Goal: Information Seeking & Learning: Find specific fact

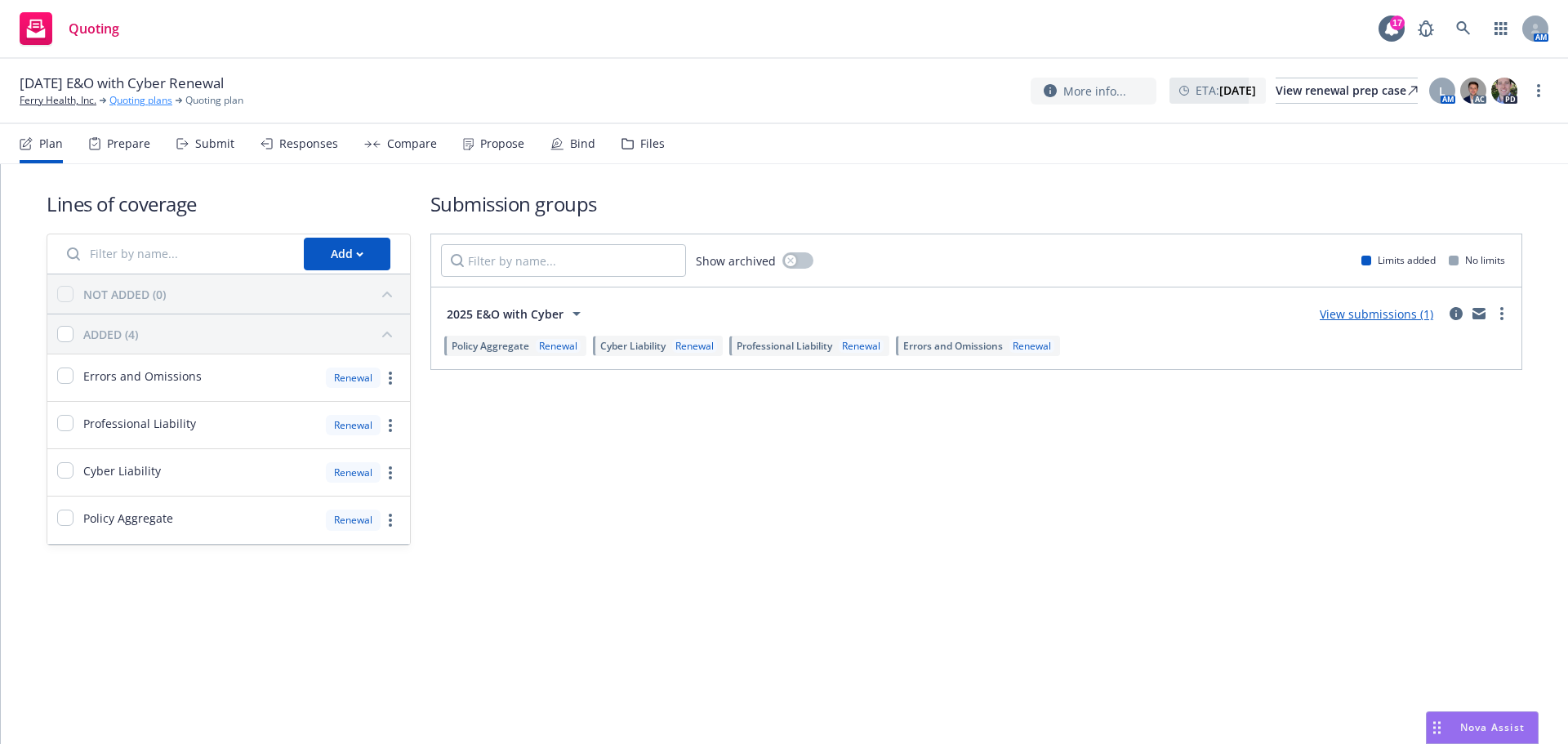
click at [144, 103] on link "Quoting plans" at bounding box center [140, 100] width 63 height 15
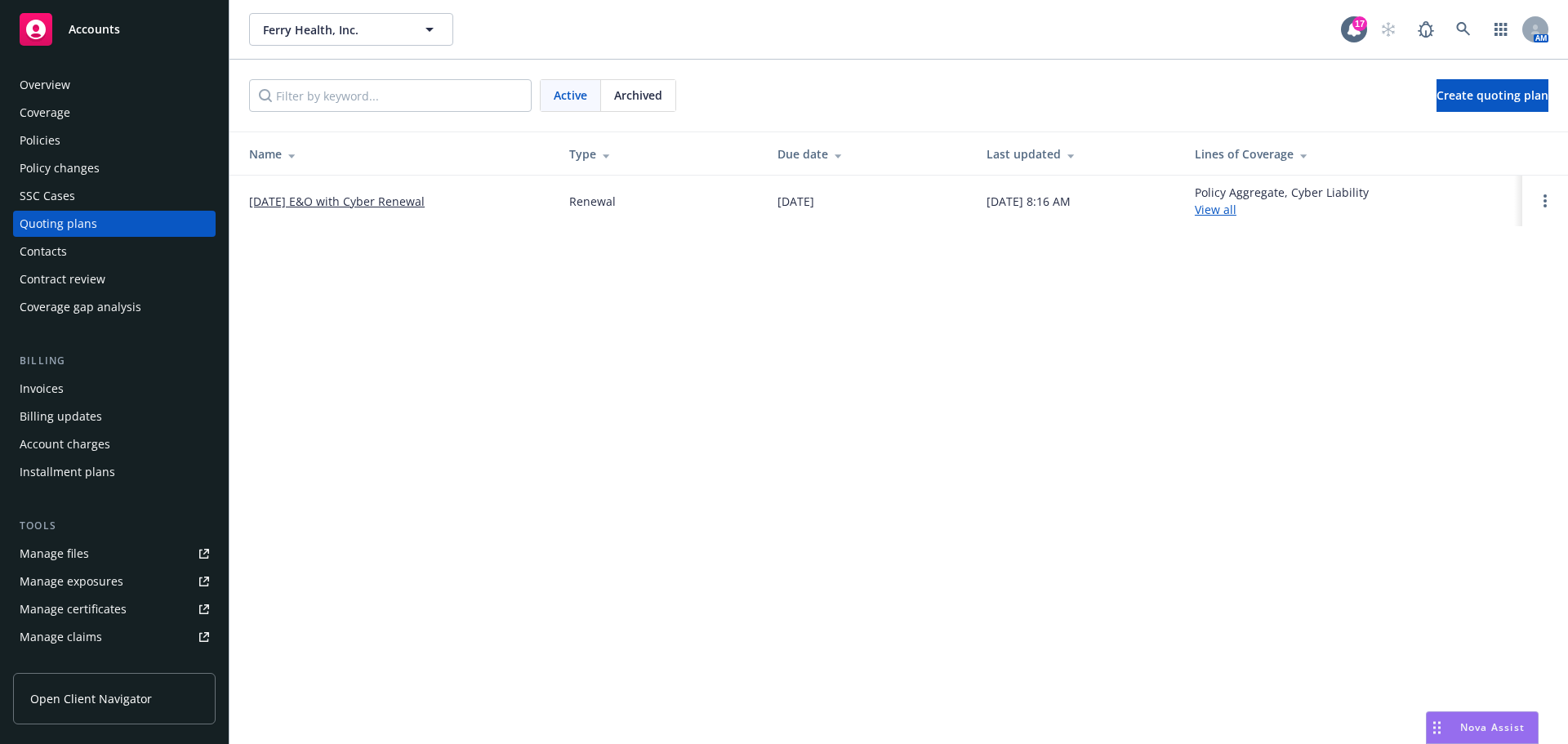
click at [640, 101] on span "Archived" at bounding box center [638, 94] width 48 height 17
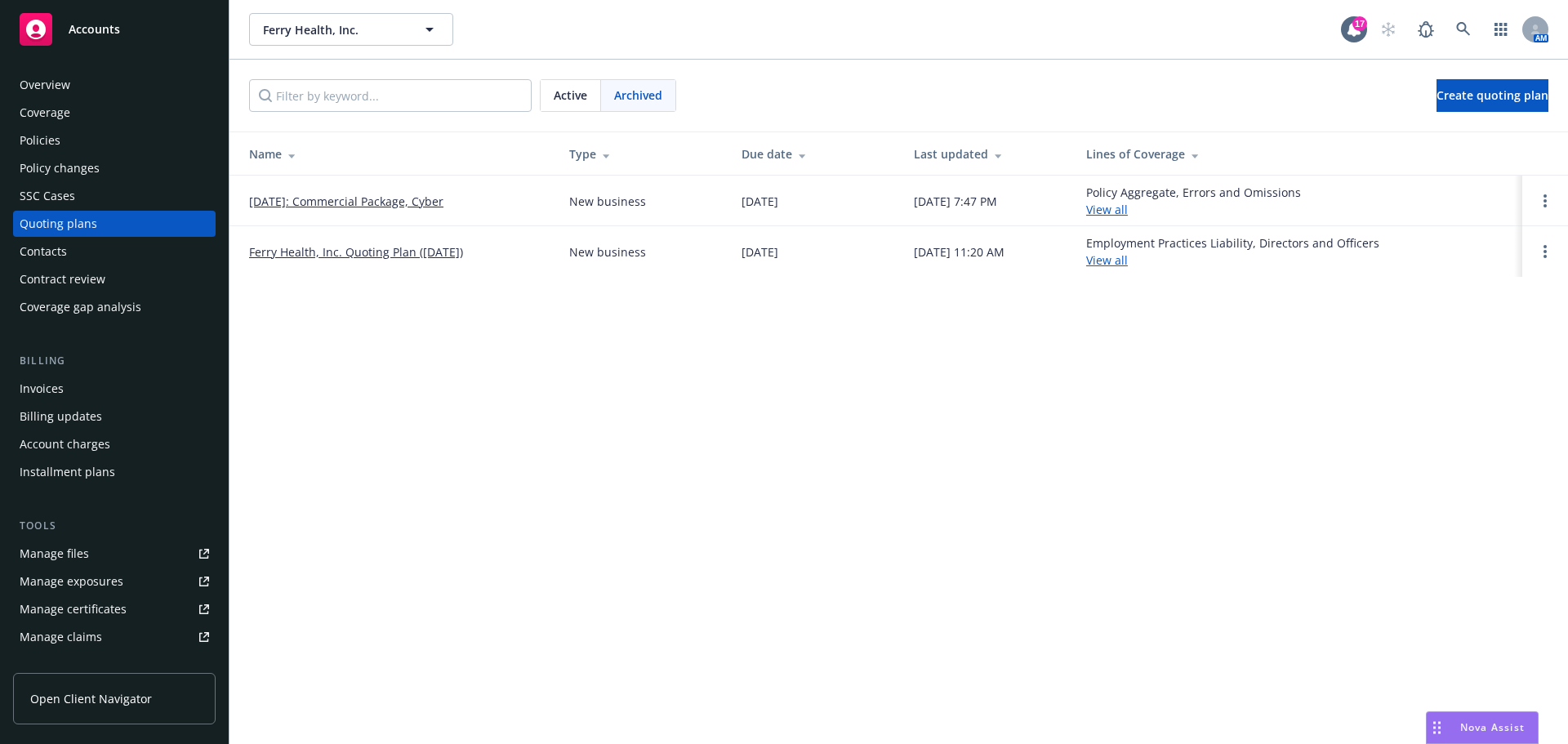
click at [353, 203] on link "08/23/2024: Commercial Package, Cyber" at bounding box center [346, 201] width 194 height 17
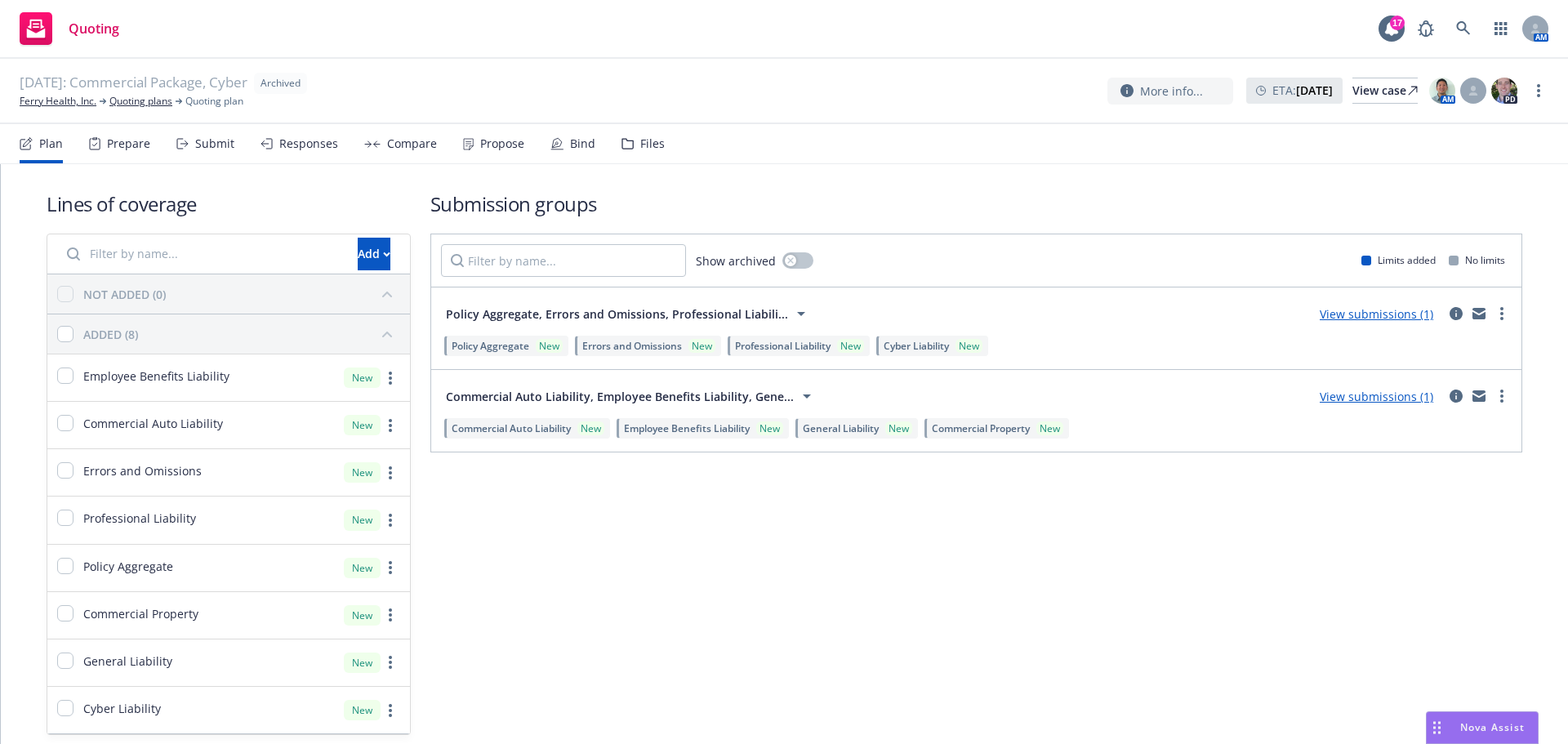
click at [222, 145] on div "Submit" at bounding box center [214, 144] width 39 height 13
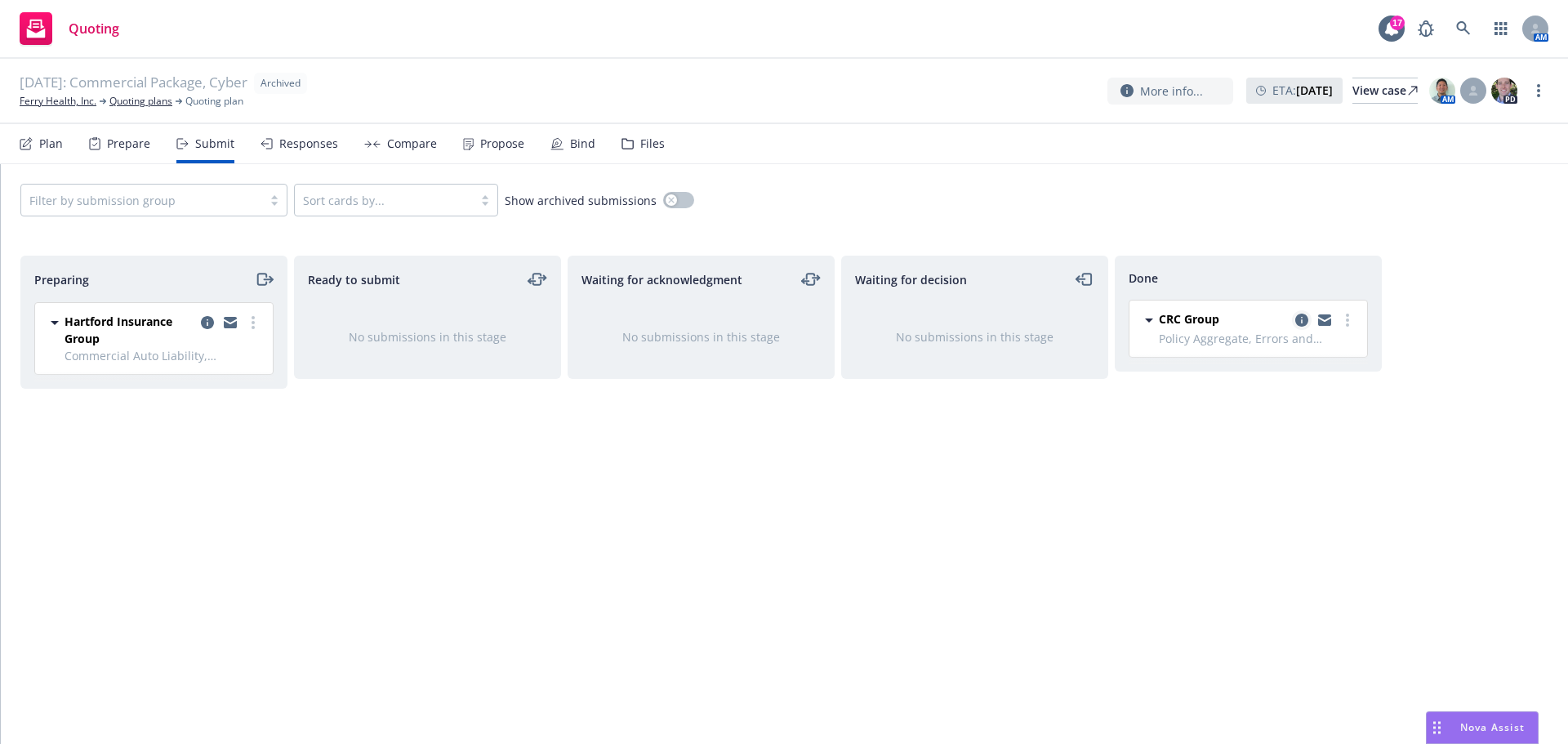
click at [1302, 318] on icon "copy logging email" at bounding box center [1301, 320] width 13 height 13
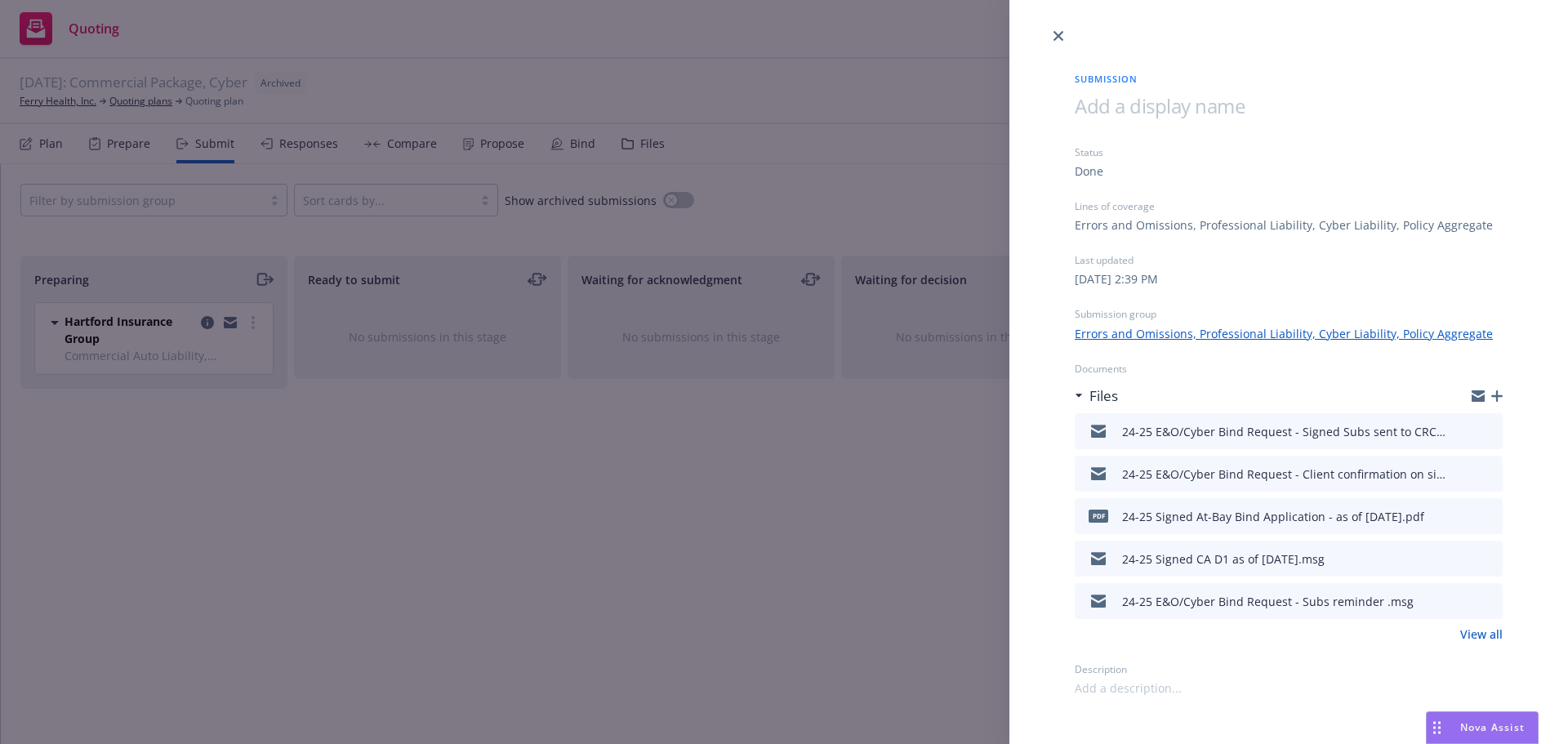
click at [1488, 429] on icon "preview file" at bounding box center [1487, 430] width 15 height 12
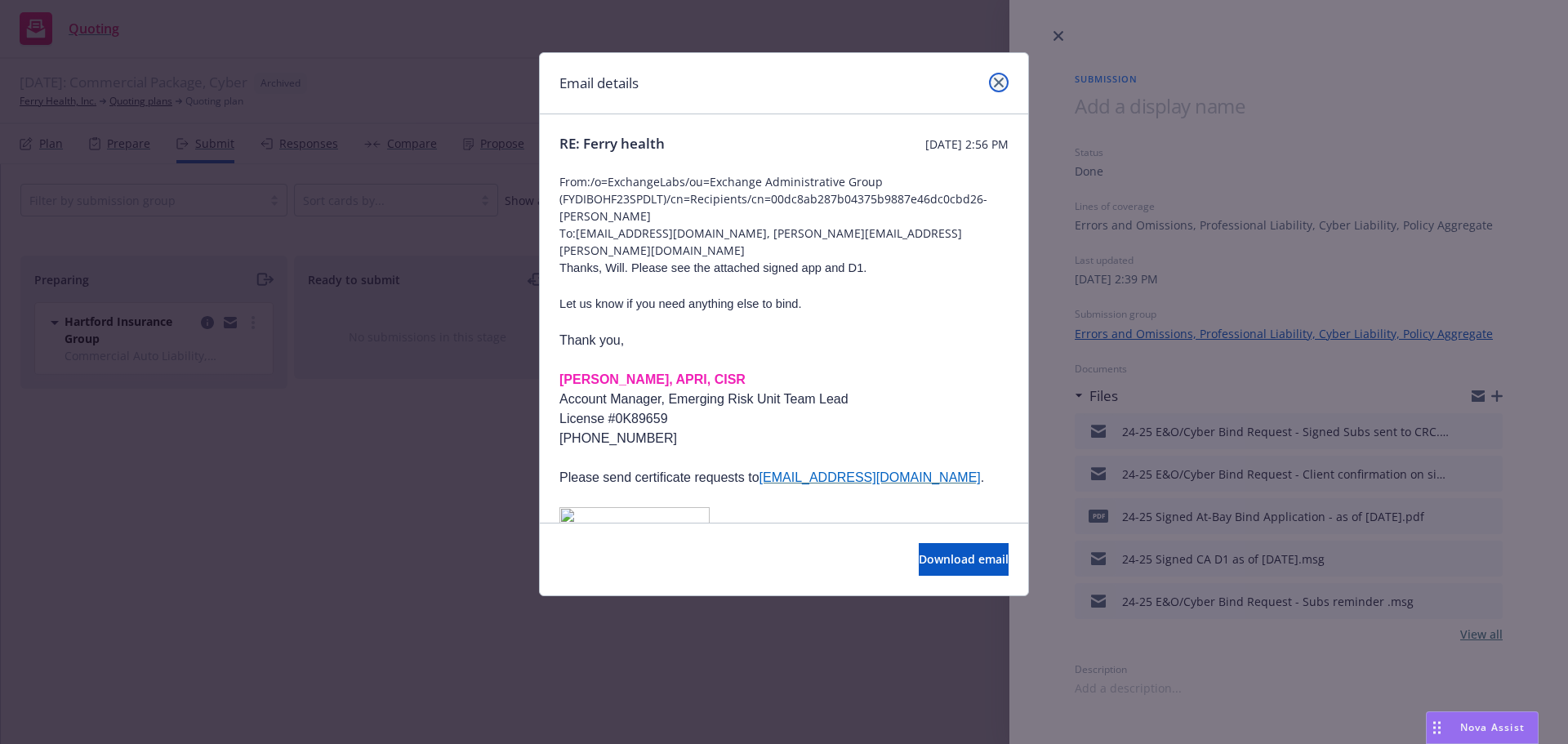
click at [1002, 83] on icon "close" at bounding box center [998, 82] width 10 height 10
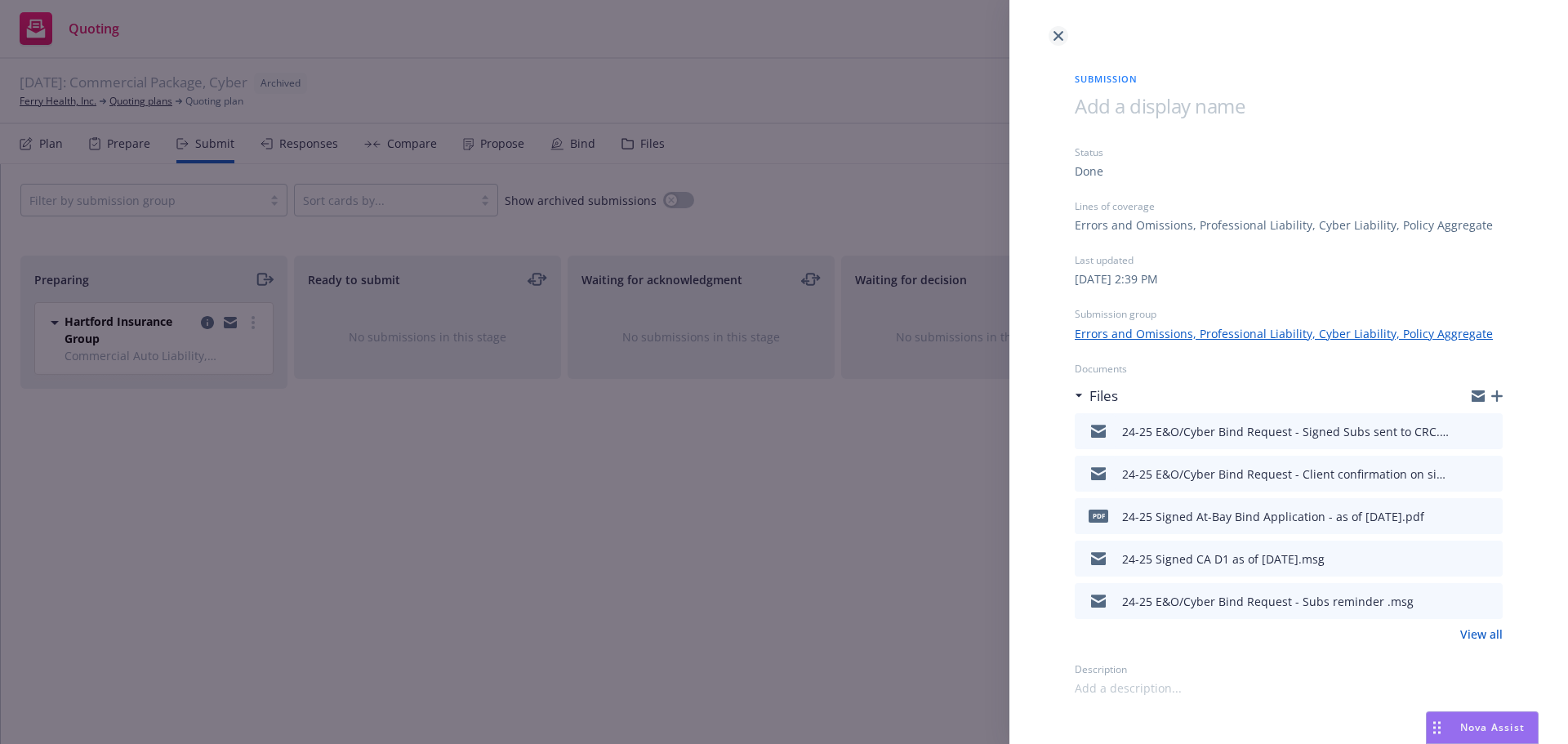
click at [1057, 37] on icon "close" at bounding box center [1057, 35] width 10 height 10
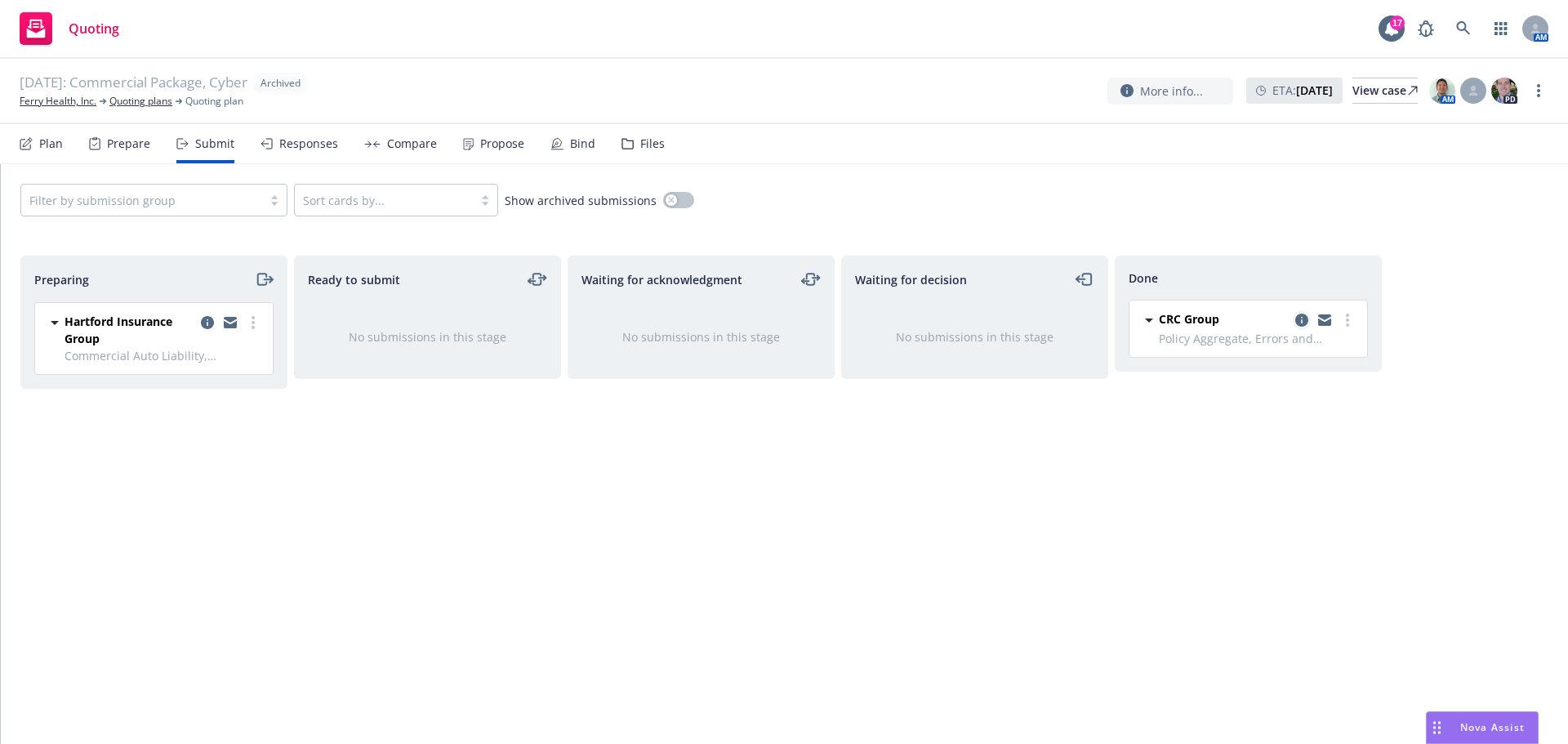
drag, startPoint x: 1299, startPoint y: 319, endPoint x: 1302, endPoint y: 329, distance: 10.4
click at [1300, 320] on icon "copy logging email" at bounding box center [1301, 320] width 13 height 13
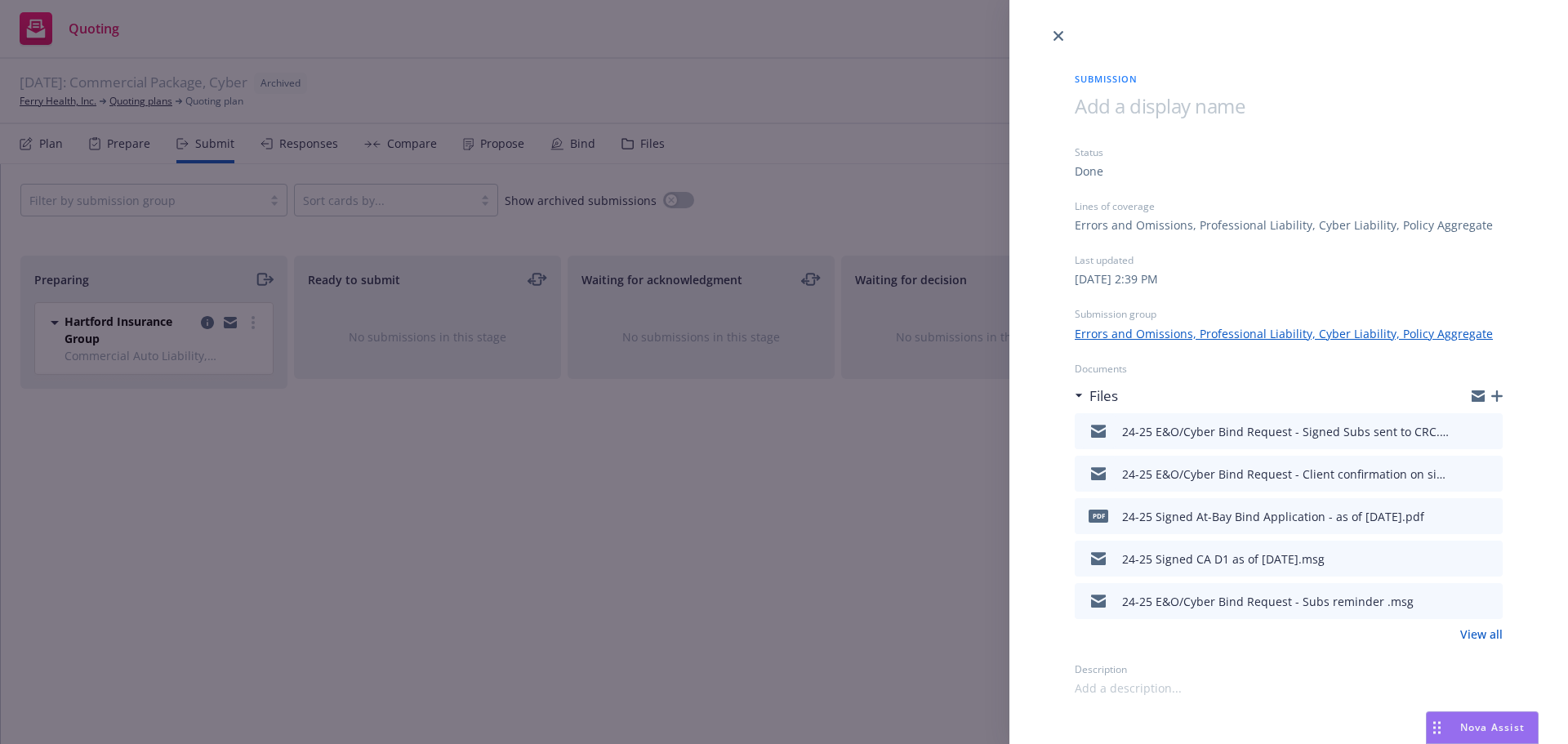
click at [1488, 463] on div "24-25 E&O/Cyber Bind Request - Client confirmation on signed subs.msg" at bounding box center [1288, 474] width 428 height 36
click at [1488, 471] on icon "preview file" at bounding box center [1487, 472] width 15 height 12
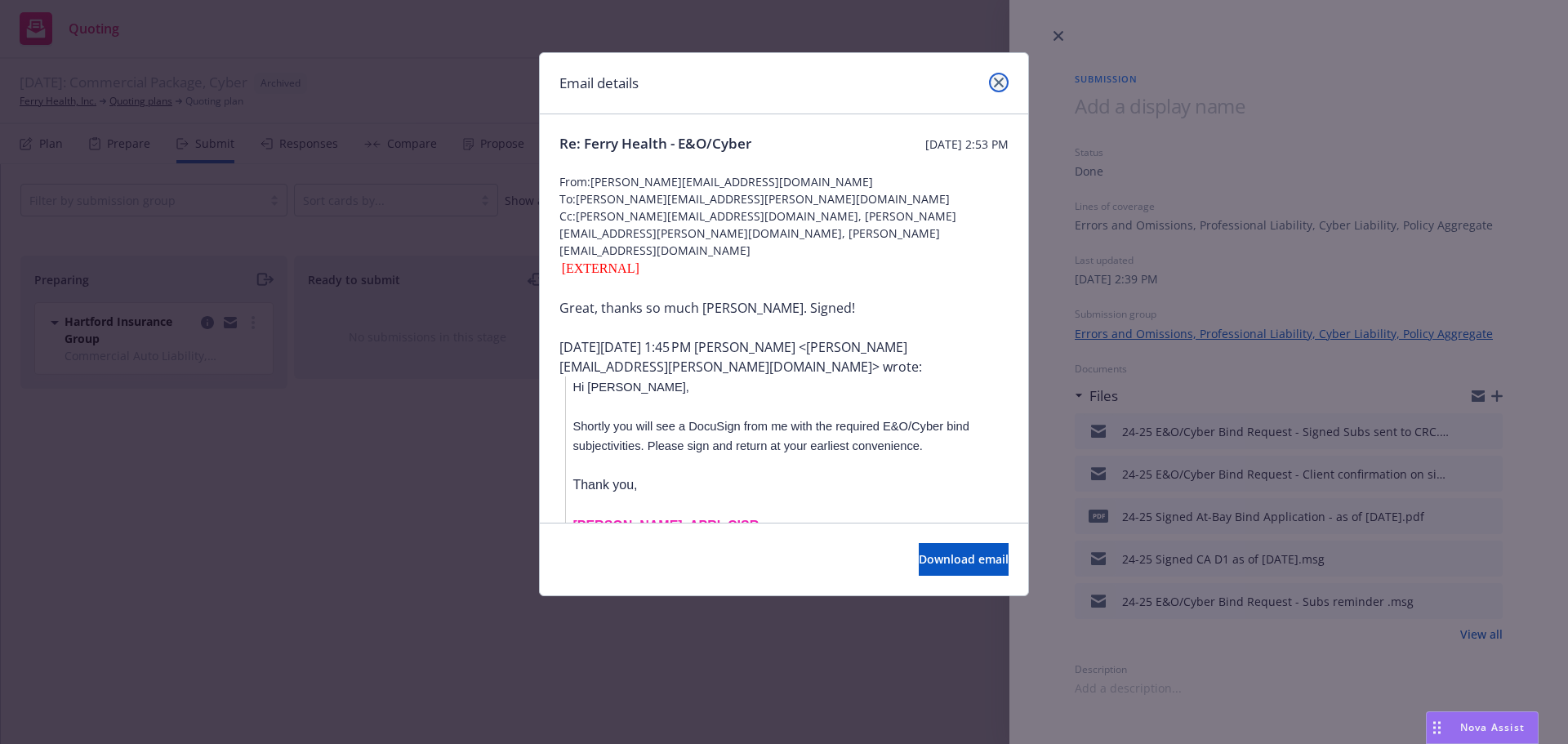
click at [994, 78] on icon "close" at bounding box center [998, 82] width 10 height 10
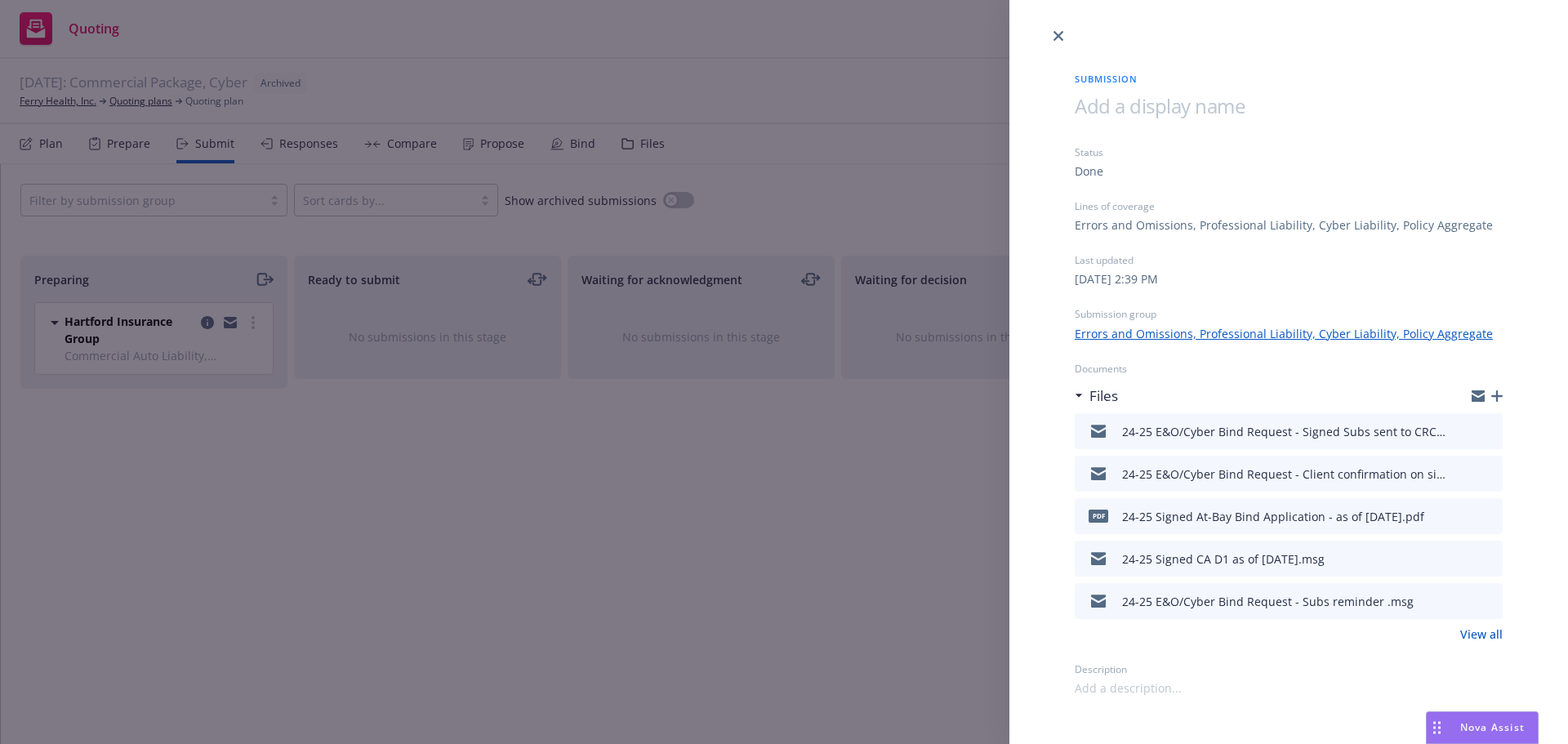
click at [1490, 427] on icon "preview file" at bounding box center [1487, 430] width 15 height 12
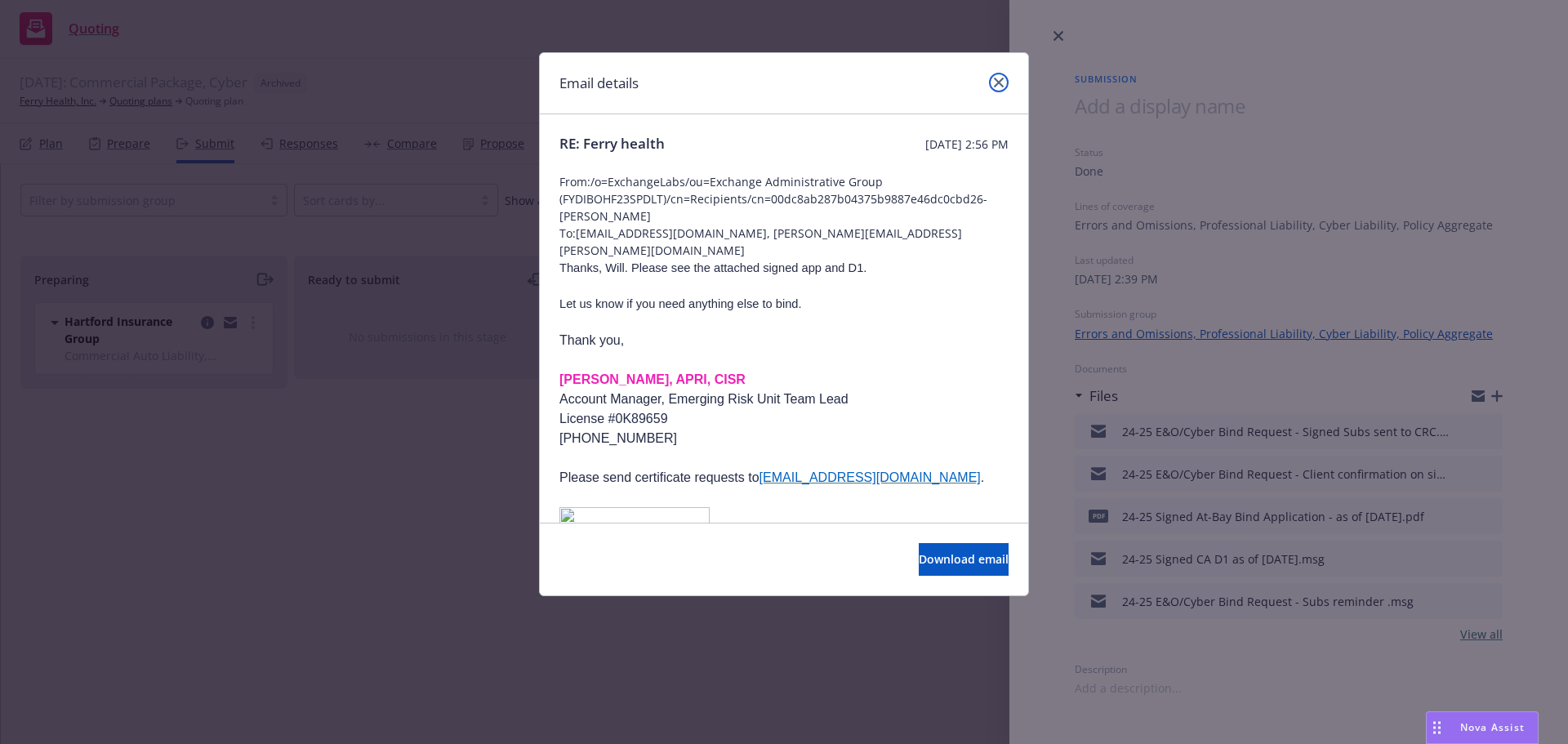
click at [1007, 83] on link "close" at bounding box center [998, 83] width 20 height 20
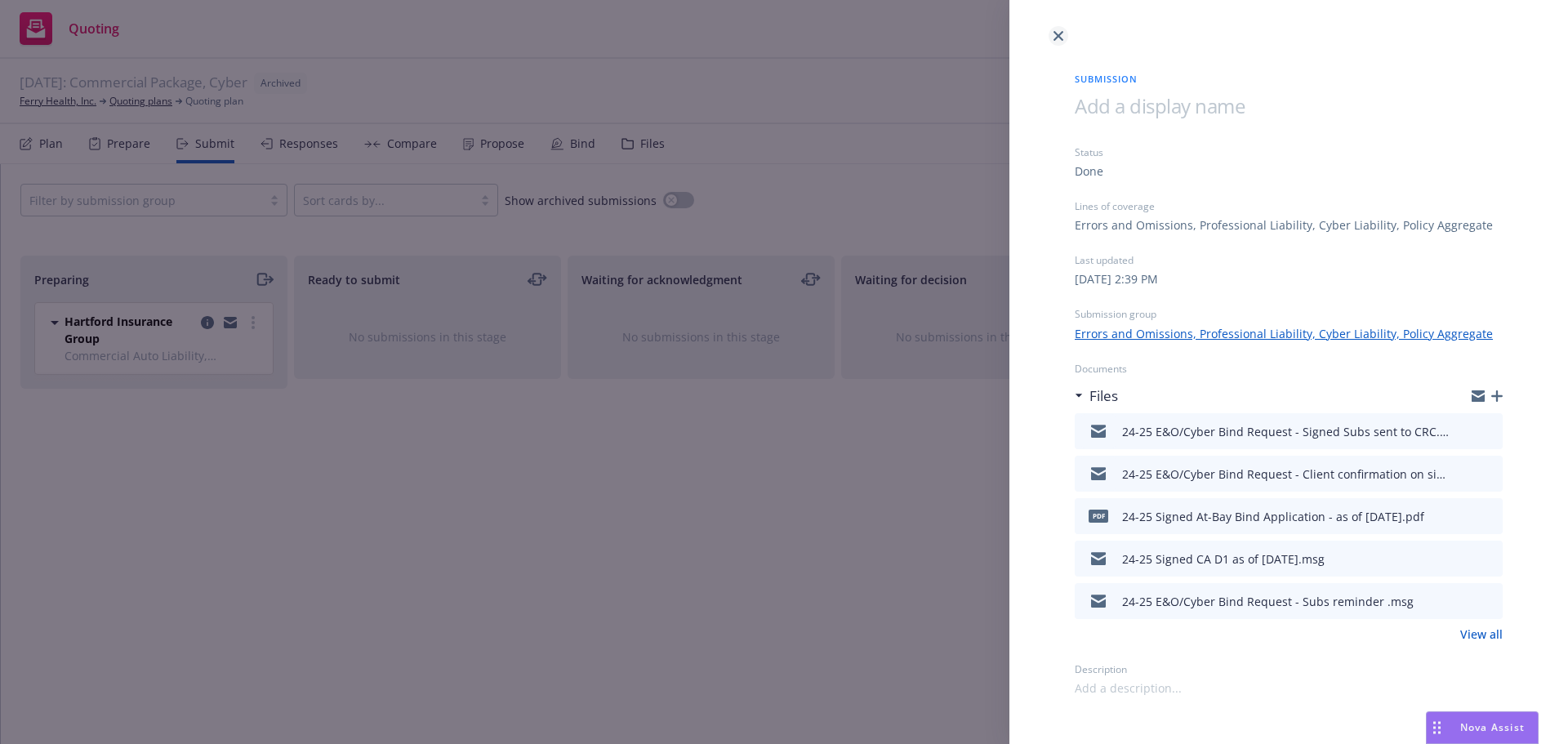
click at [1059, 32] on icon "close" at bounding box center [1057, 35] width 10 height 10
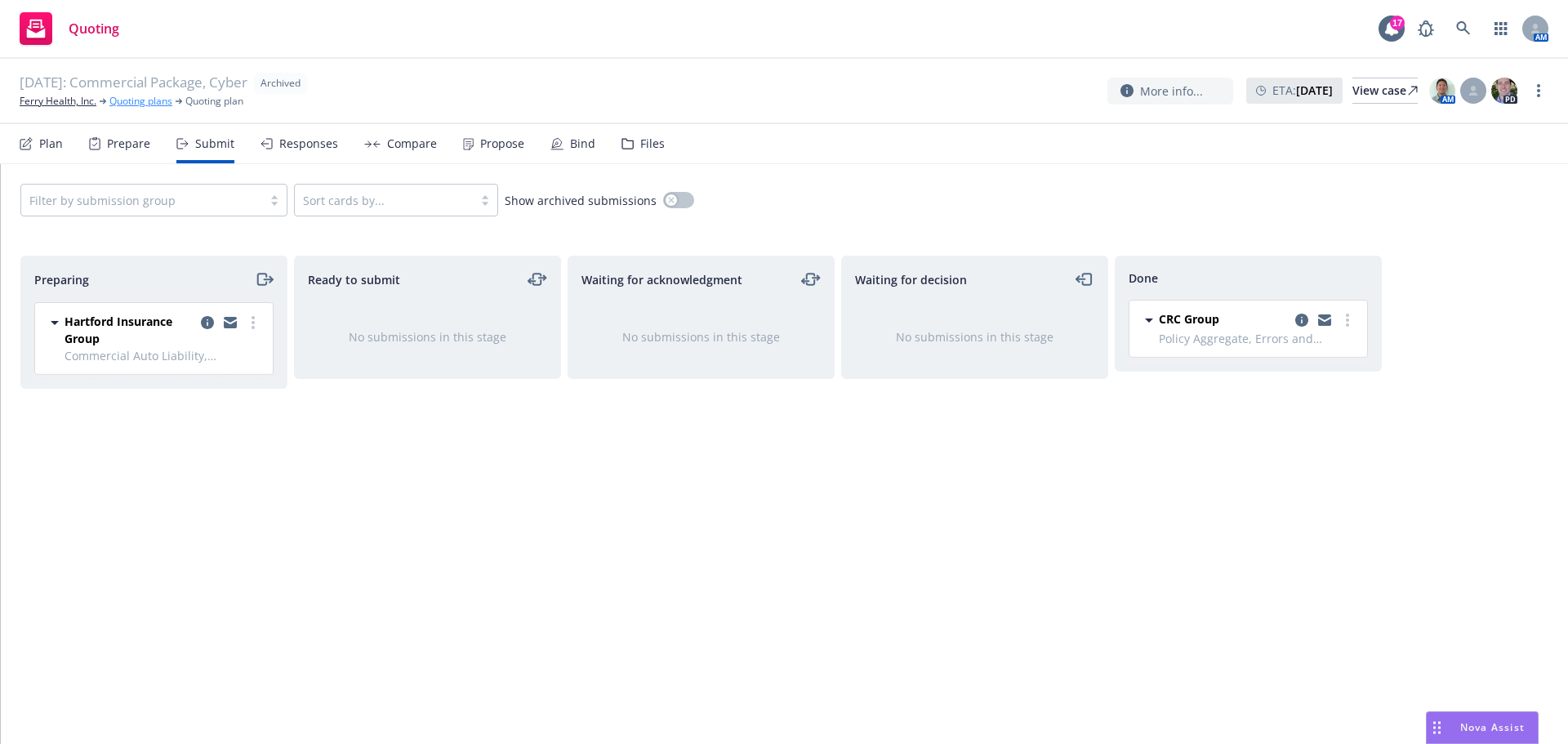
click at [130, 99] on link "Quoting plans" at bounding box center [140, 101] width 63 height 15
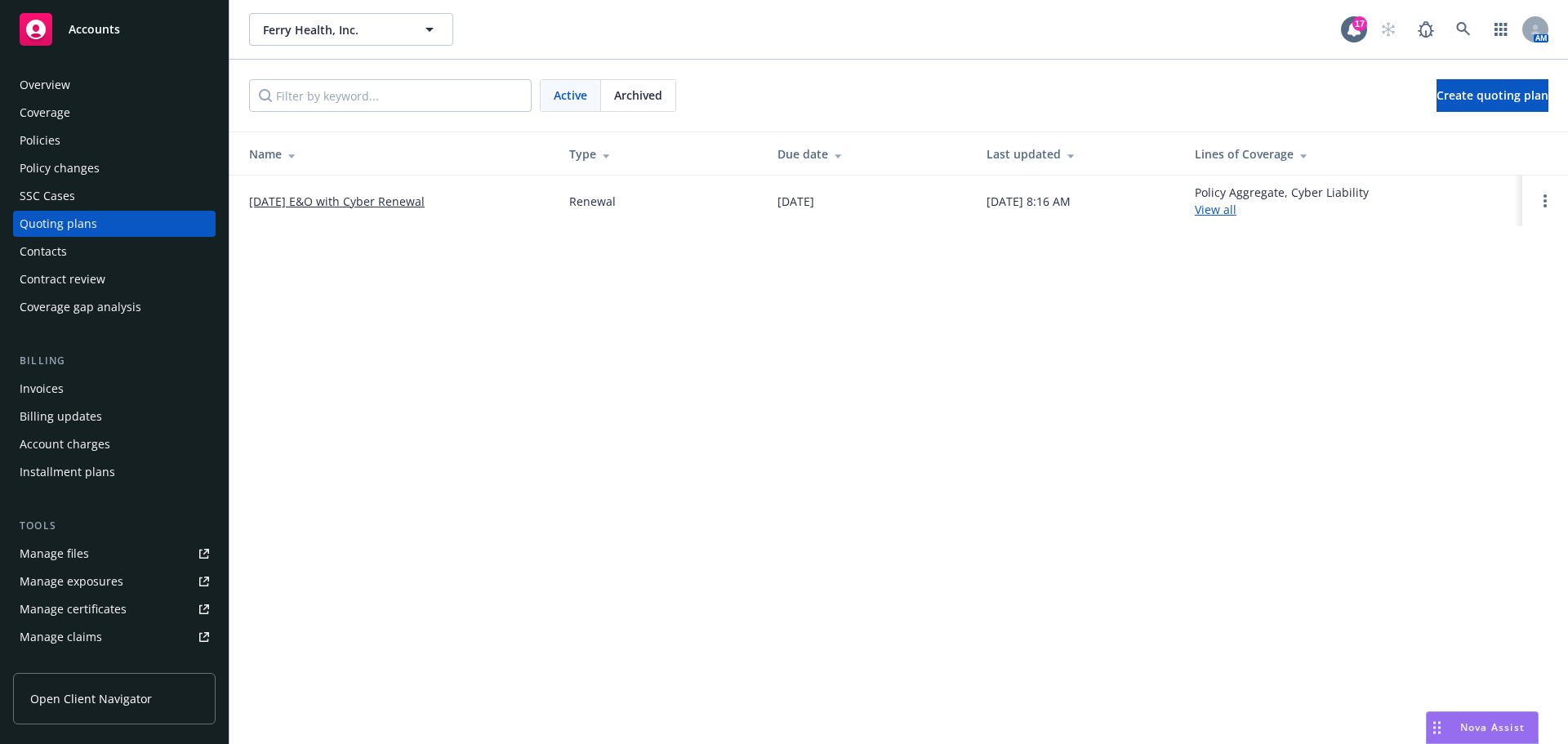
click at [369, 197] on link "09/03/25 E&O with Cyber Renewal" at bounding box center [336, 201] width 175 height 17
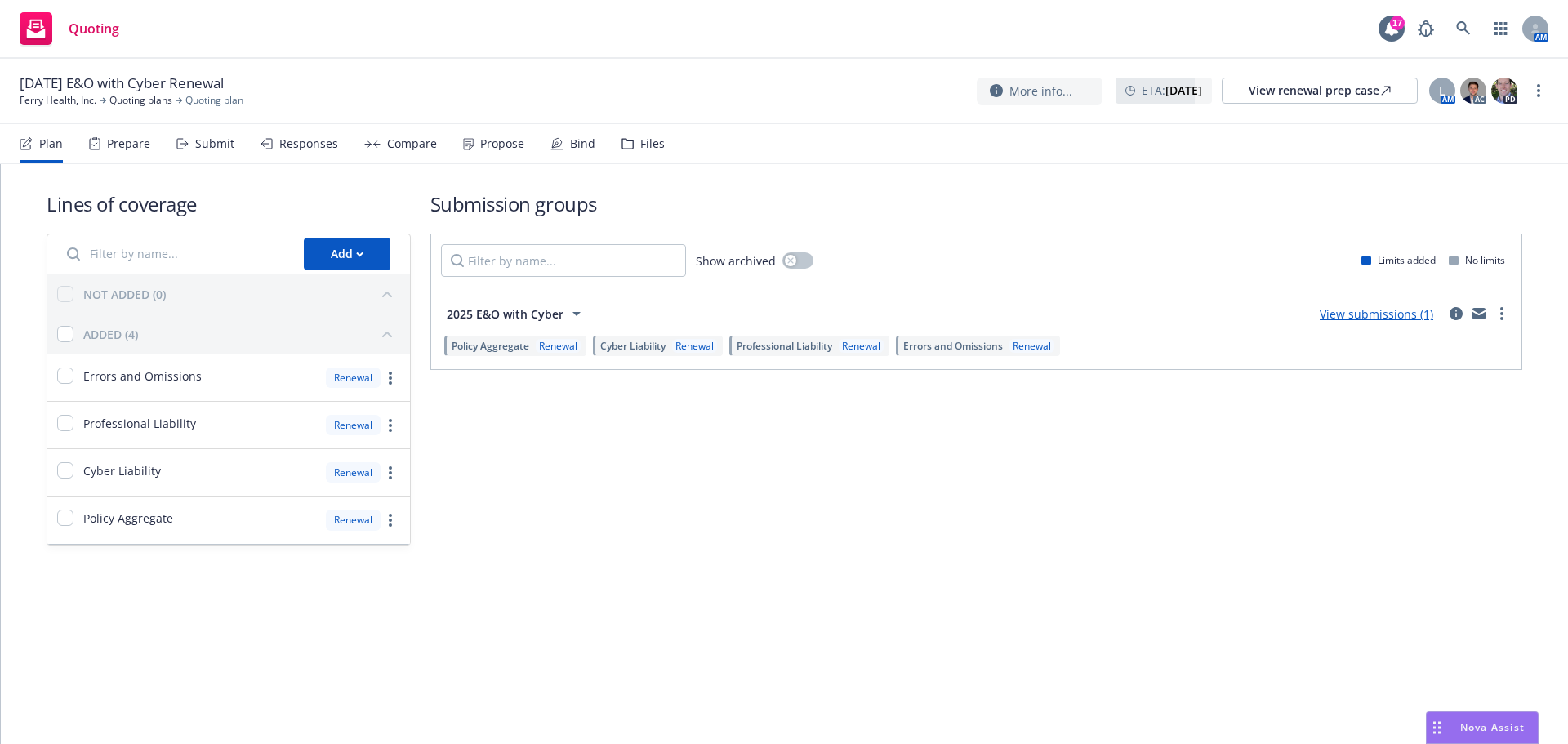
click at [645, 144] on div "Files" at bounding box center [652, 144] width 25 height 13
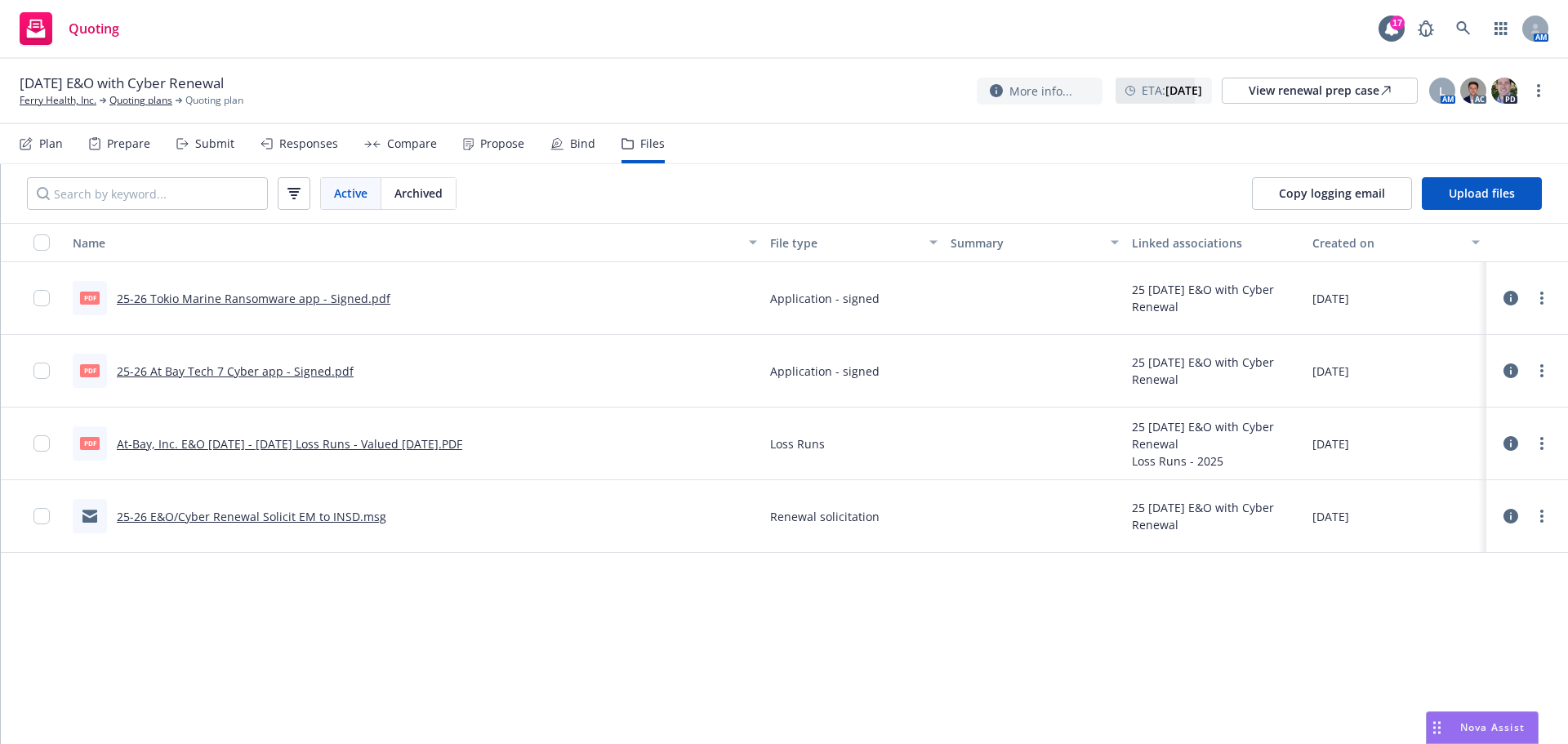
click at [250, 298] on link "25-26 Tokio Marine Ransomware app - Signed.pdf" at bounding box center [253, 298] width 273 height 15
click at [38, 99] on link "Ferry Health, Inc." at bounding box center [58, 100] width 76 height 15
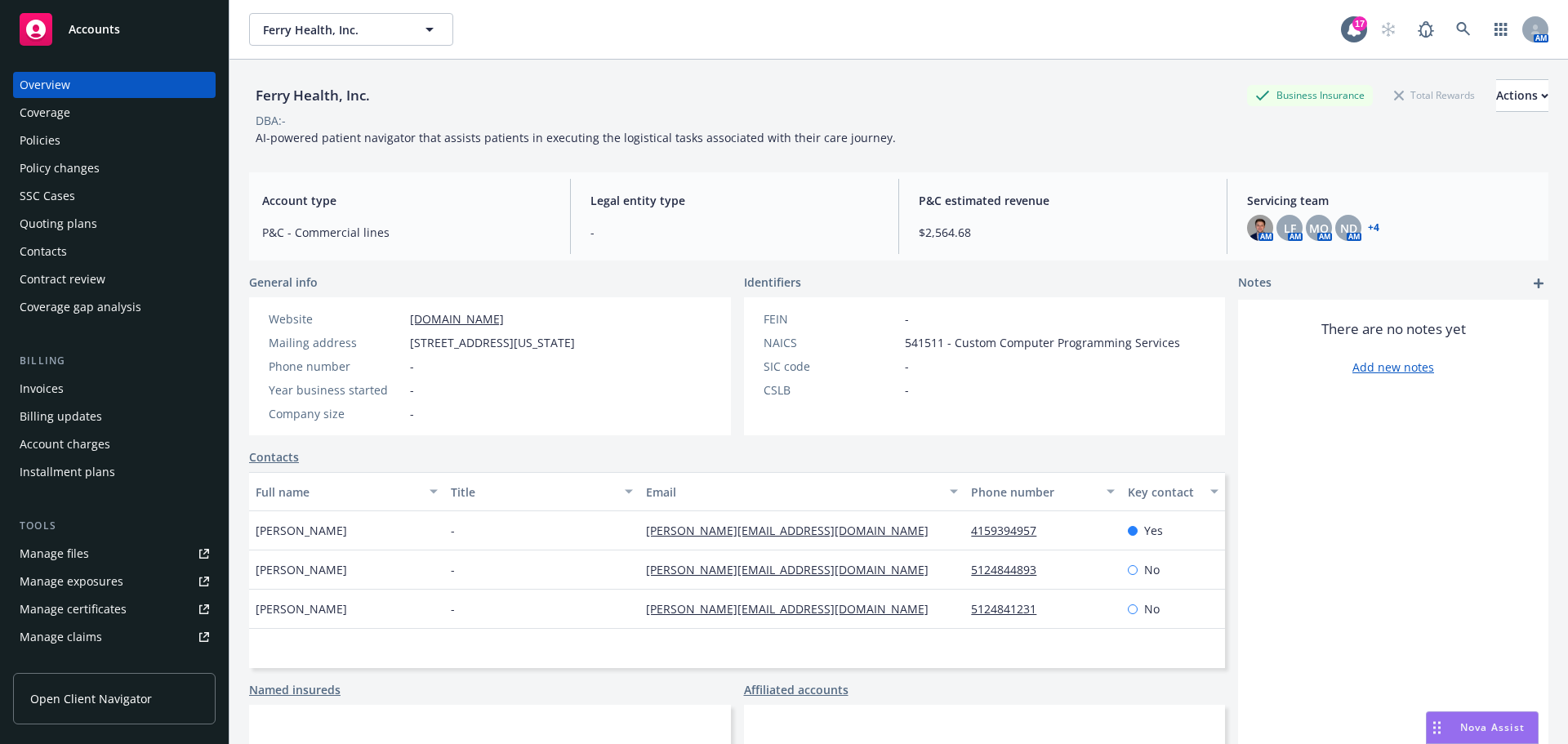
click at [45, 138] on div "Policies" at bounding box center [40, 140] width 41 height 26
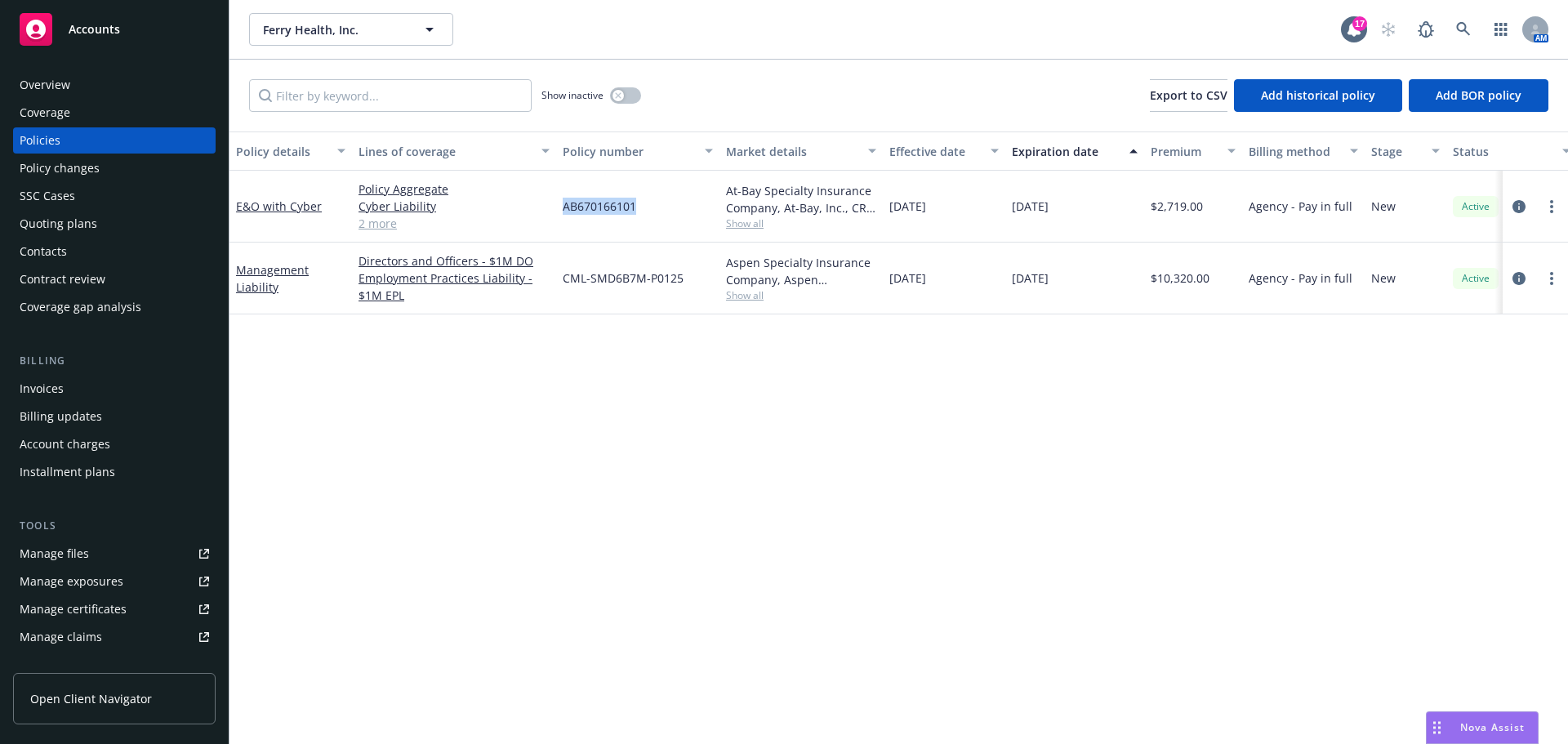
drag, startPoint x: 561, startPoint y: 205, endPoint x: 674, endPoint y: 205, distance: 113.0
click at [674, 205] on div "AB670166101" at bounding box center [638, 206] width 164 height 72
copy span "AB670166101"
click at [88, 225] on div "Quoting plans" at bounding box center [58, 223] width 77 height 26
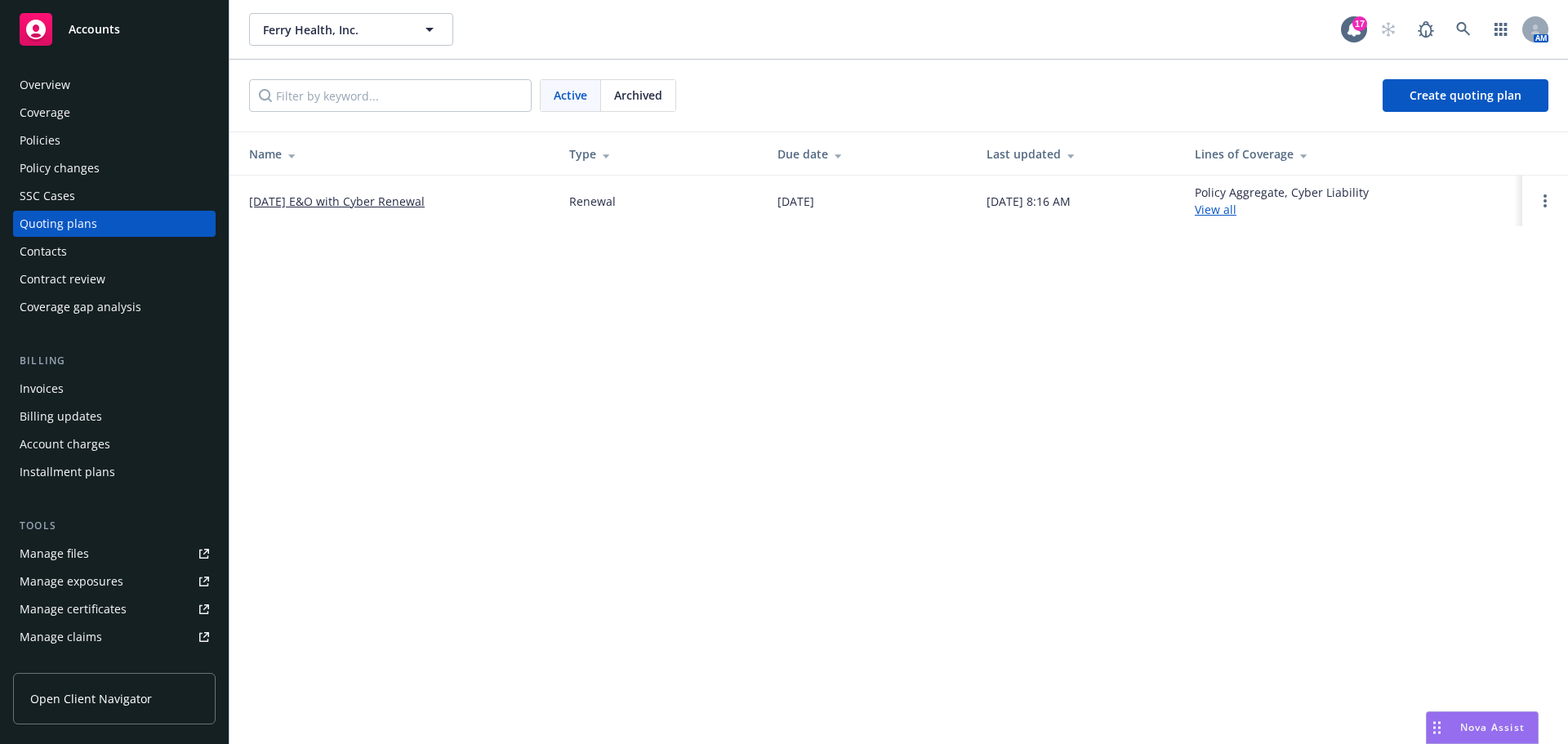
click at [390, 201] on link "[DATE] E&O with Cyber Renewal" at bounding box center [336, 201] width 175 height 17
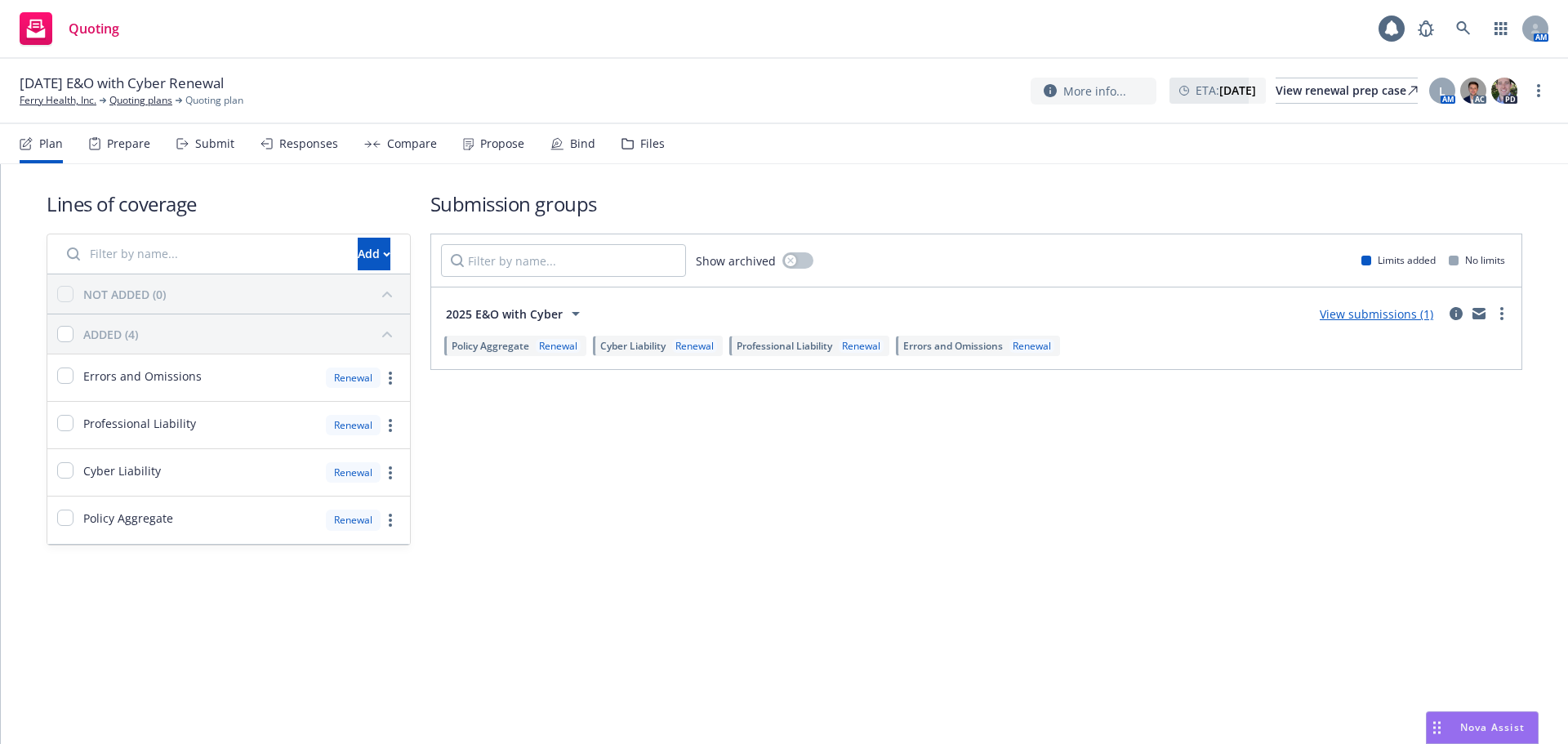
click at [225, 142] on div "Submit" at bounding box center [214, 144] width 39 height 13
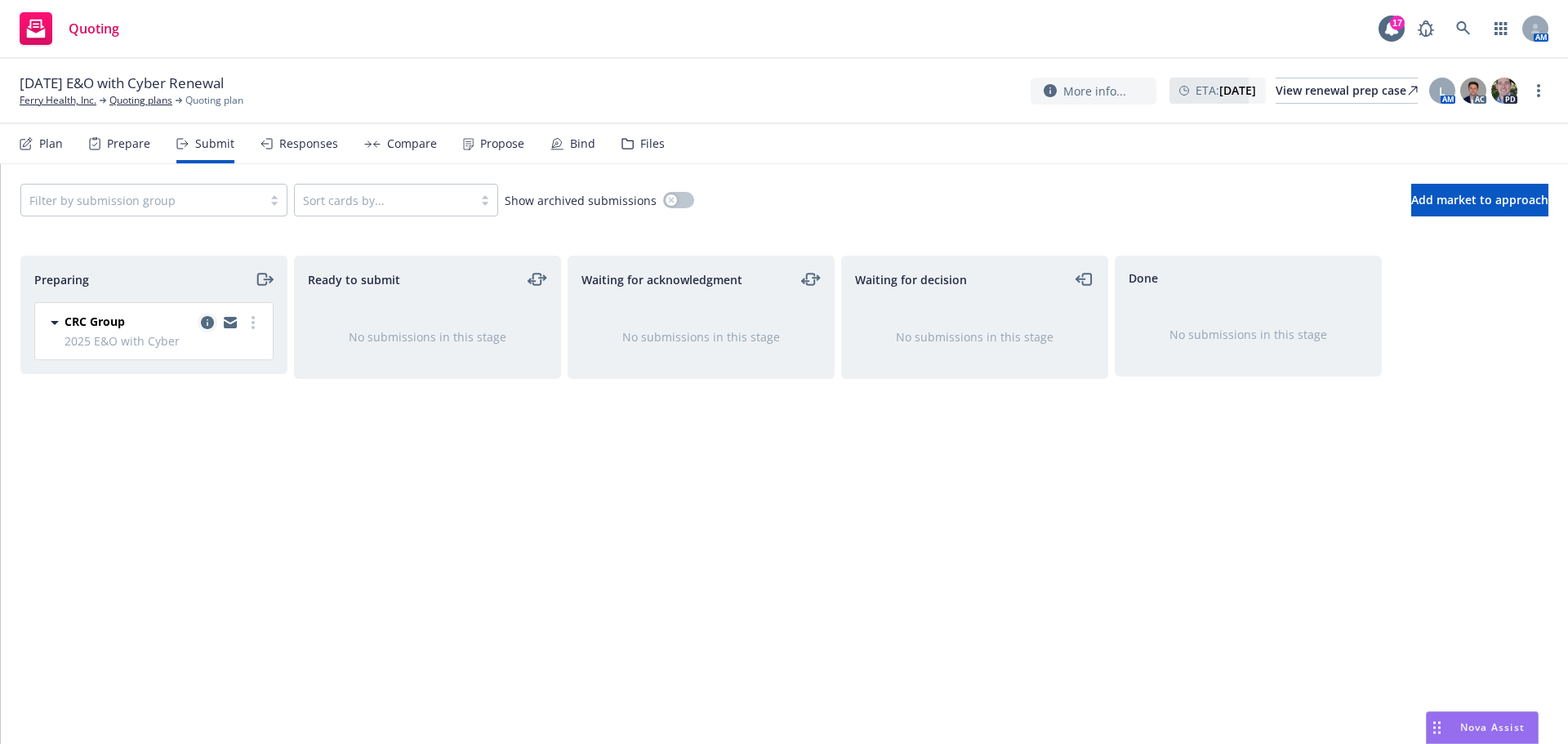
click at [212, 322] on icon "copy logging email" at bounding box center [207, 322] width 13 height 13
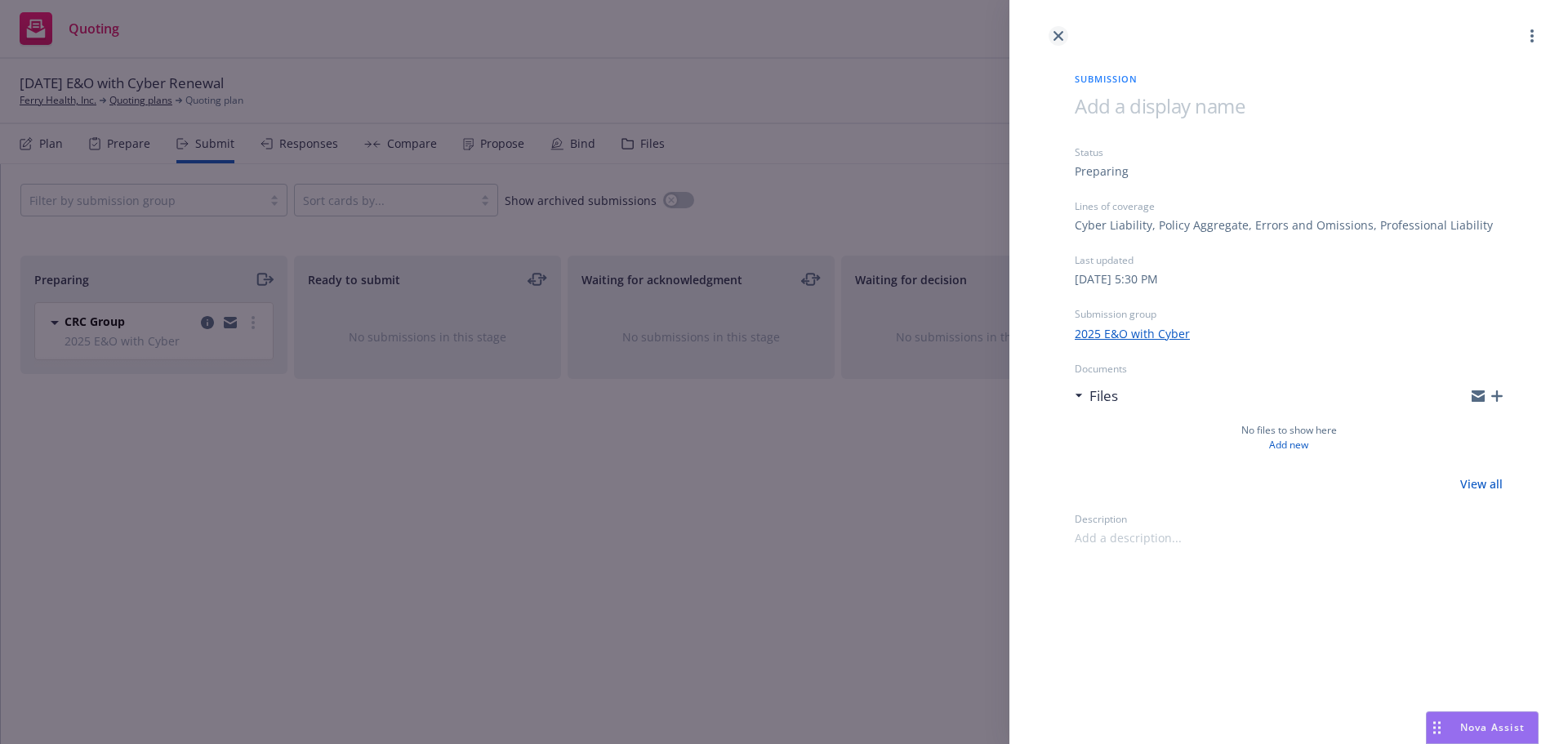
click at [1057, 31] on icon "close" at bounding box center [1057, 35] width 10 height 10
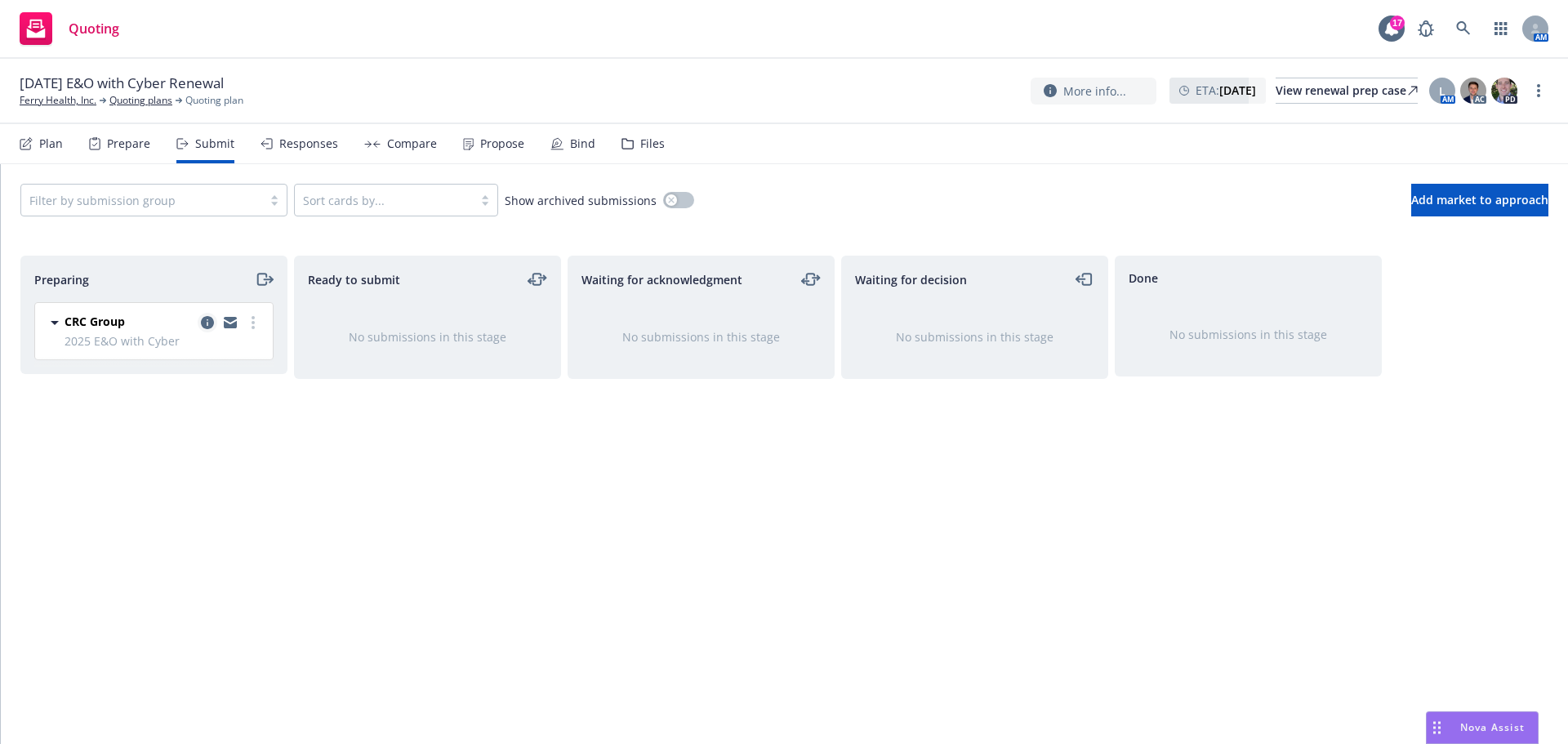
click at [203, 320] on icon "copy logging email" at bounding box center [207, 322] width 13 height 13
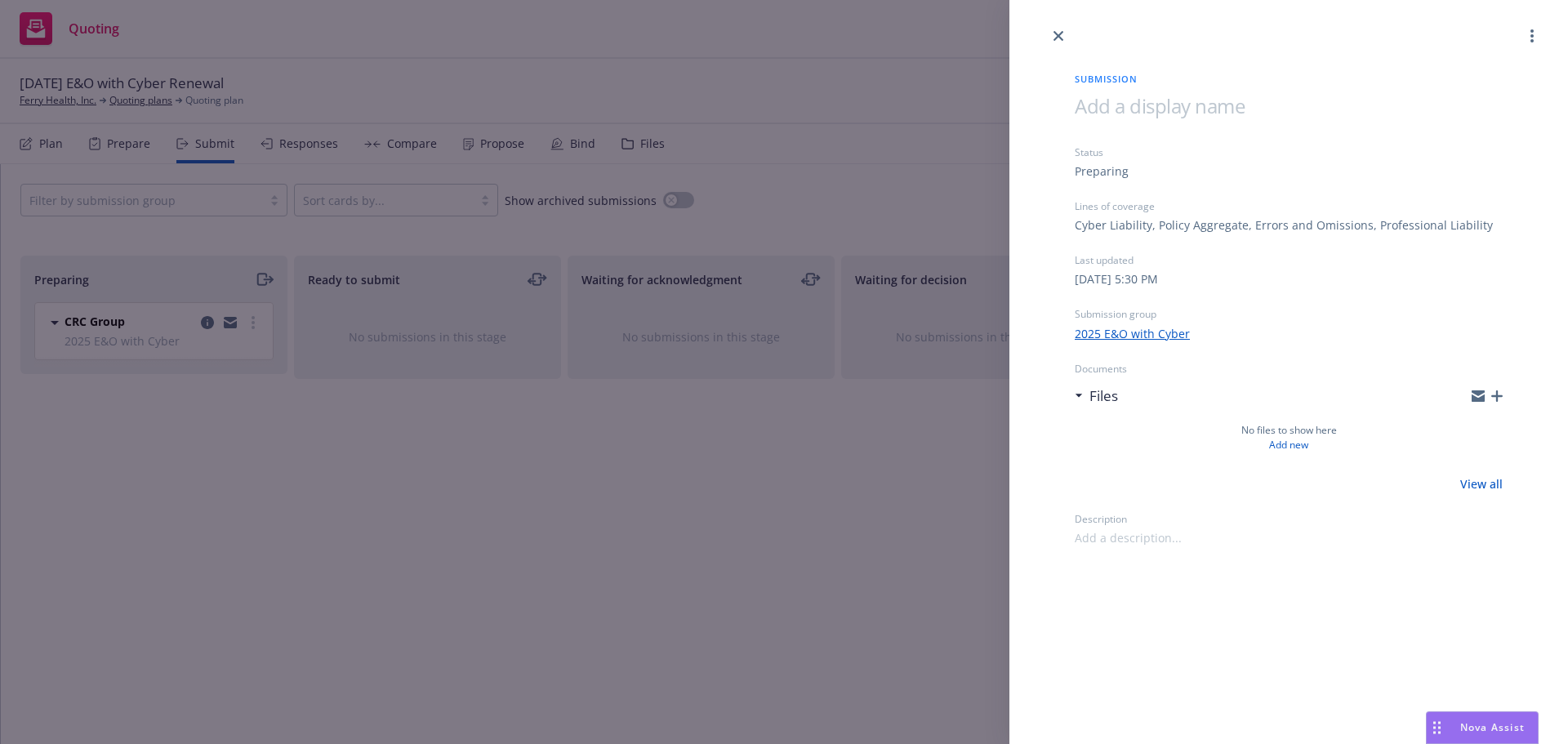
click at [1499, 394] on icon "button" at bounding box center [1496, 396] width 12 height 12
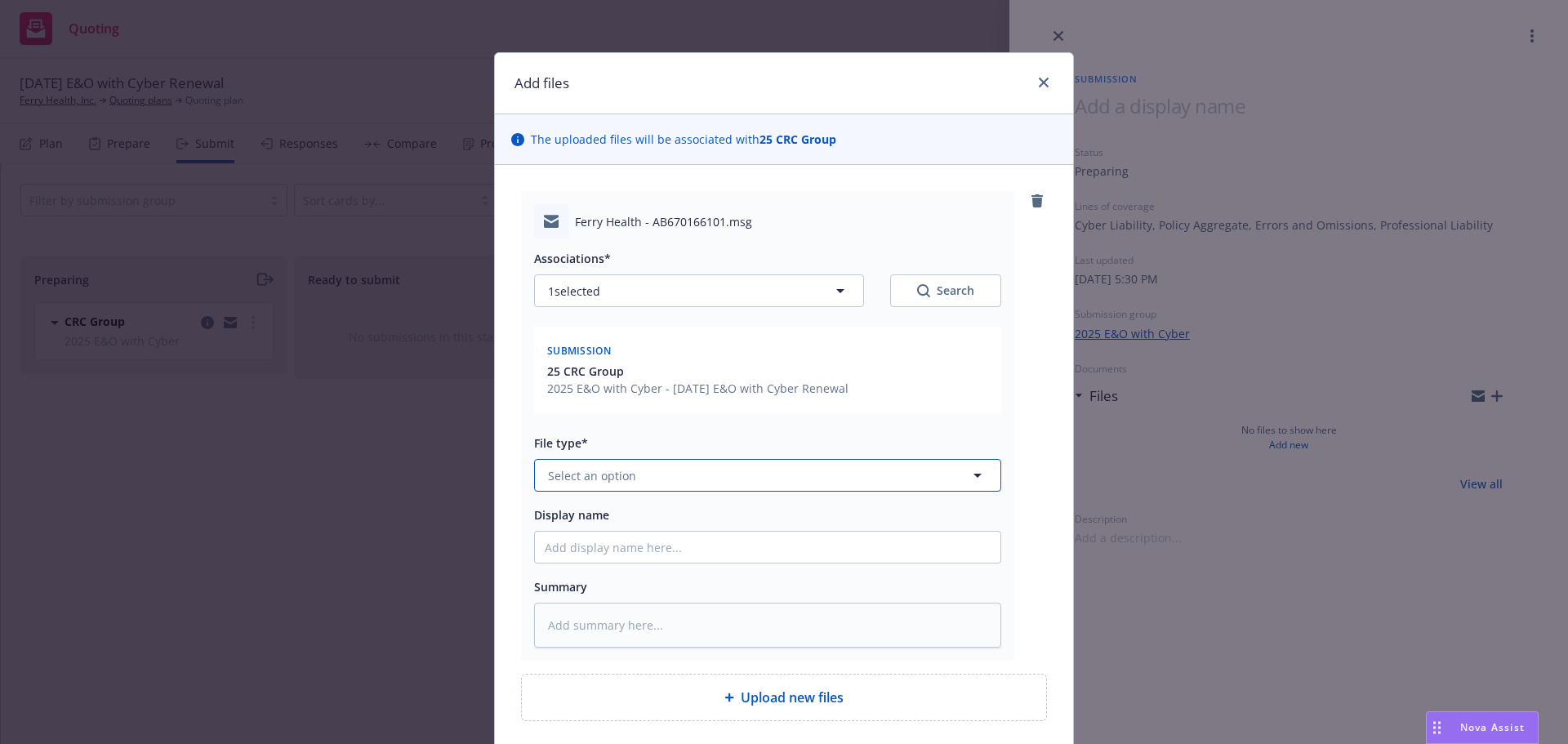
click at [610, 481] on span "Select an option" at bounding box center [591, 475] width 88 height 17
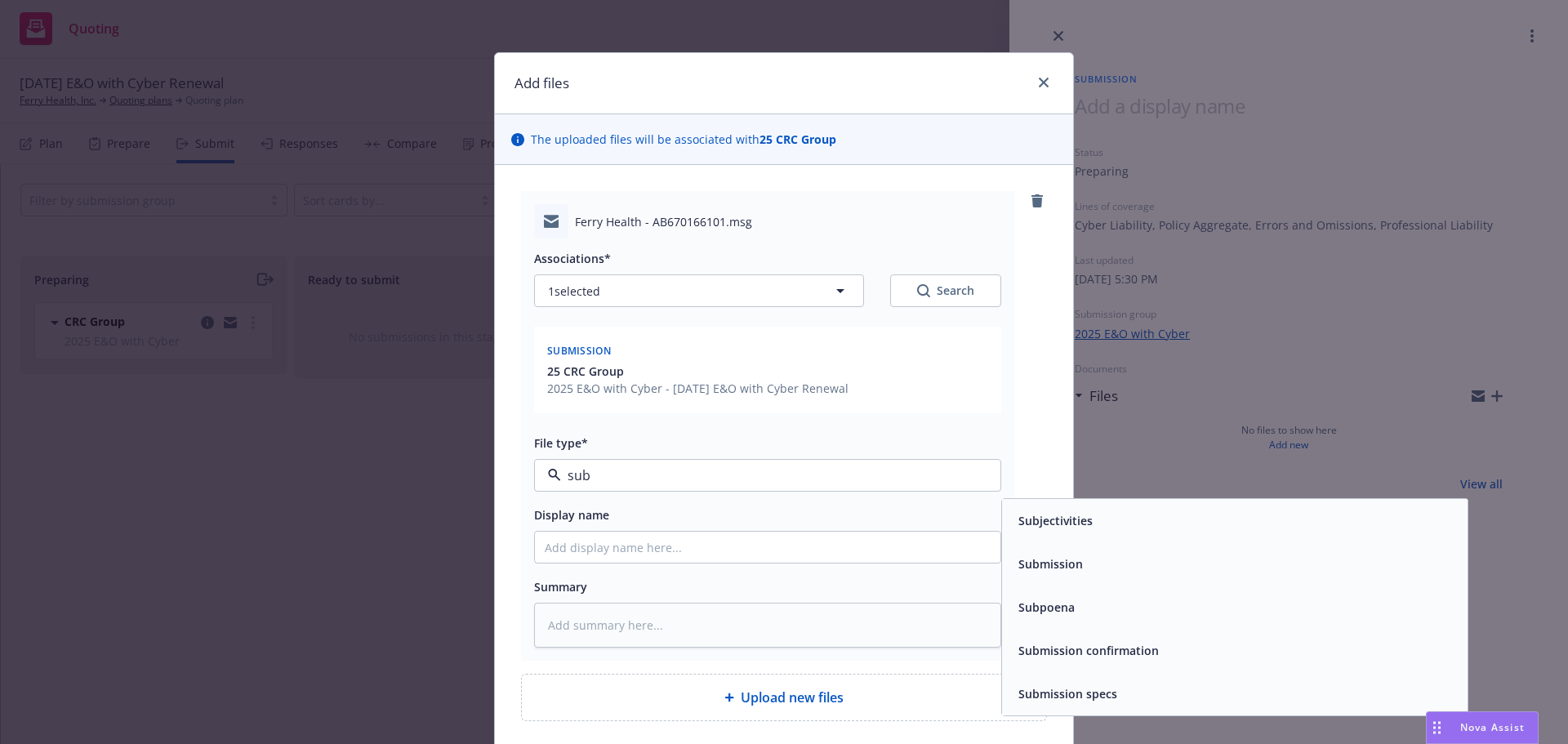
type input "subm"
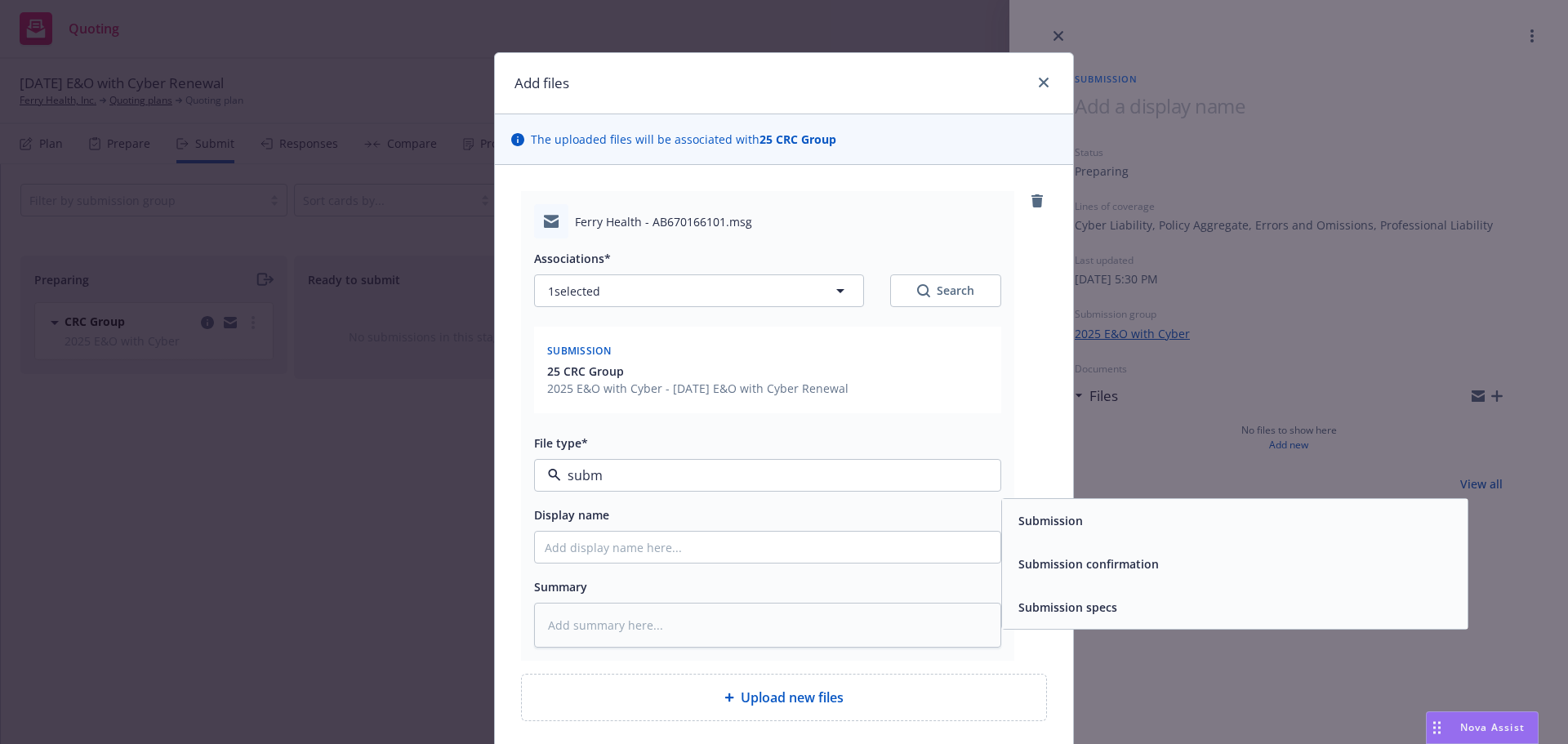
click at [1068, 511] on div "Submission" at bounding box center [1049, 521] width 74 height 24
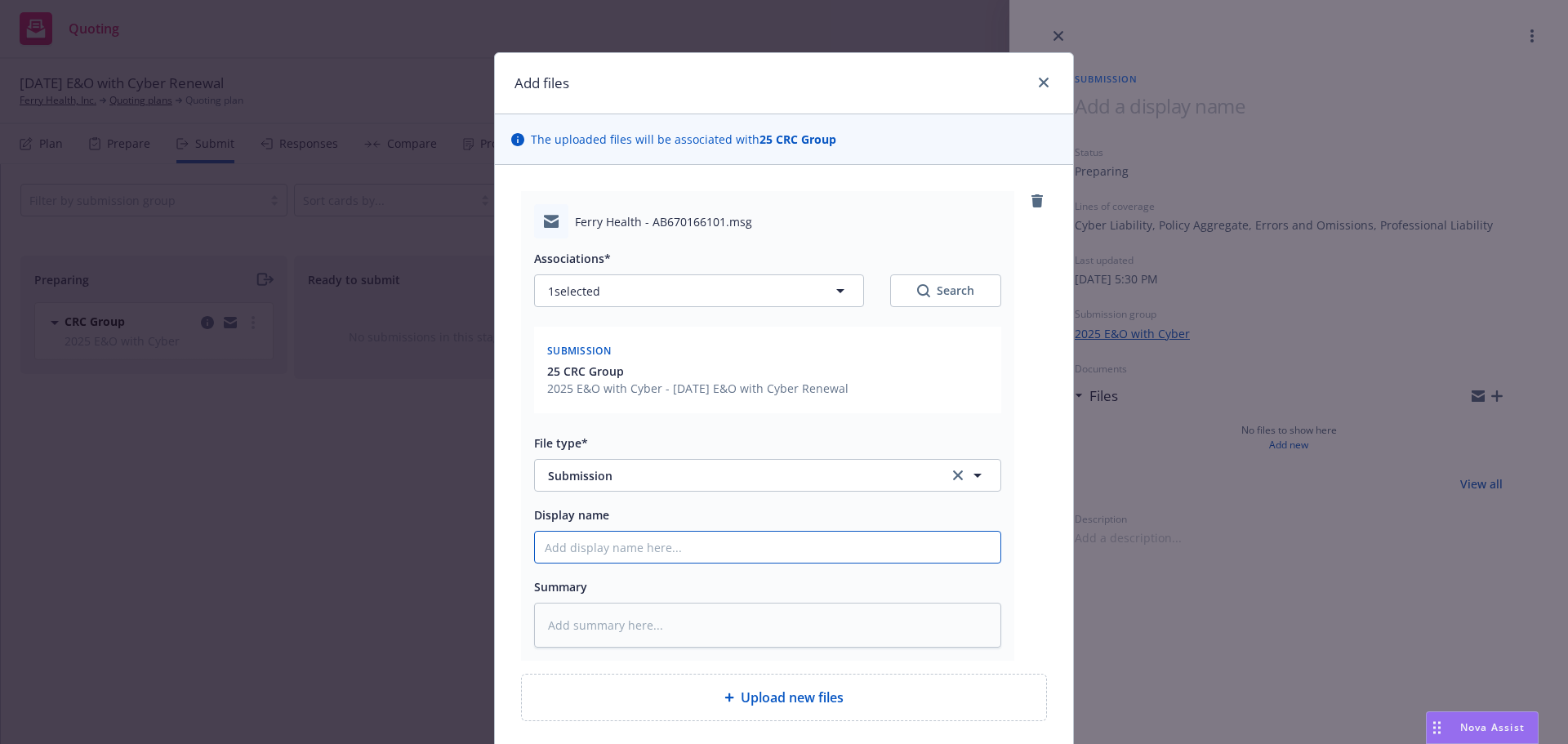
click at [637, 545] on input "Display name" at bounding box center [768, 547] width 465 height 31
type textarea "x"
type input "9"
type textarea "x"
type input "9/"
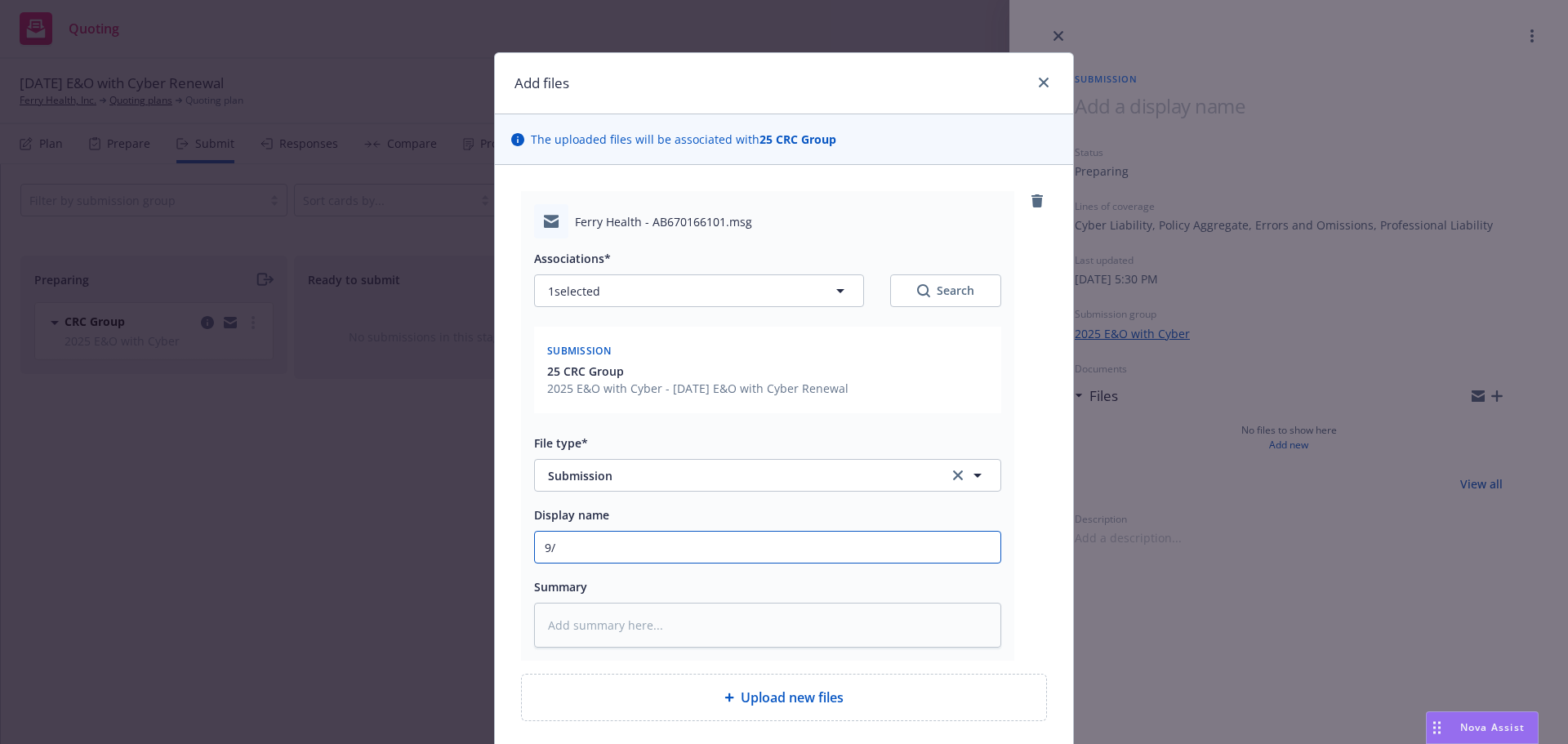
type textarea "x"
type input "9/3"
type textarea "x"
type input "9/3/"
type textarea "x"
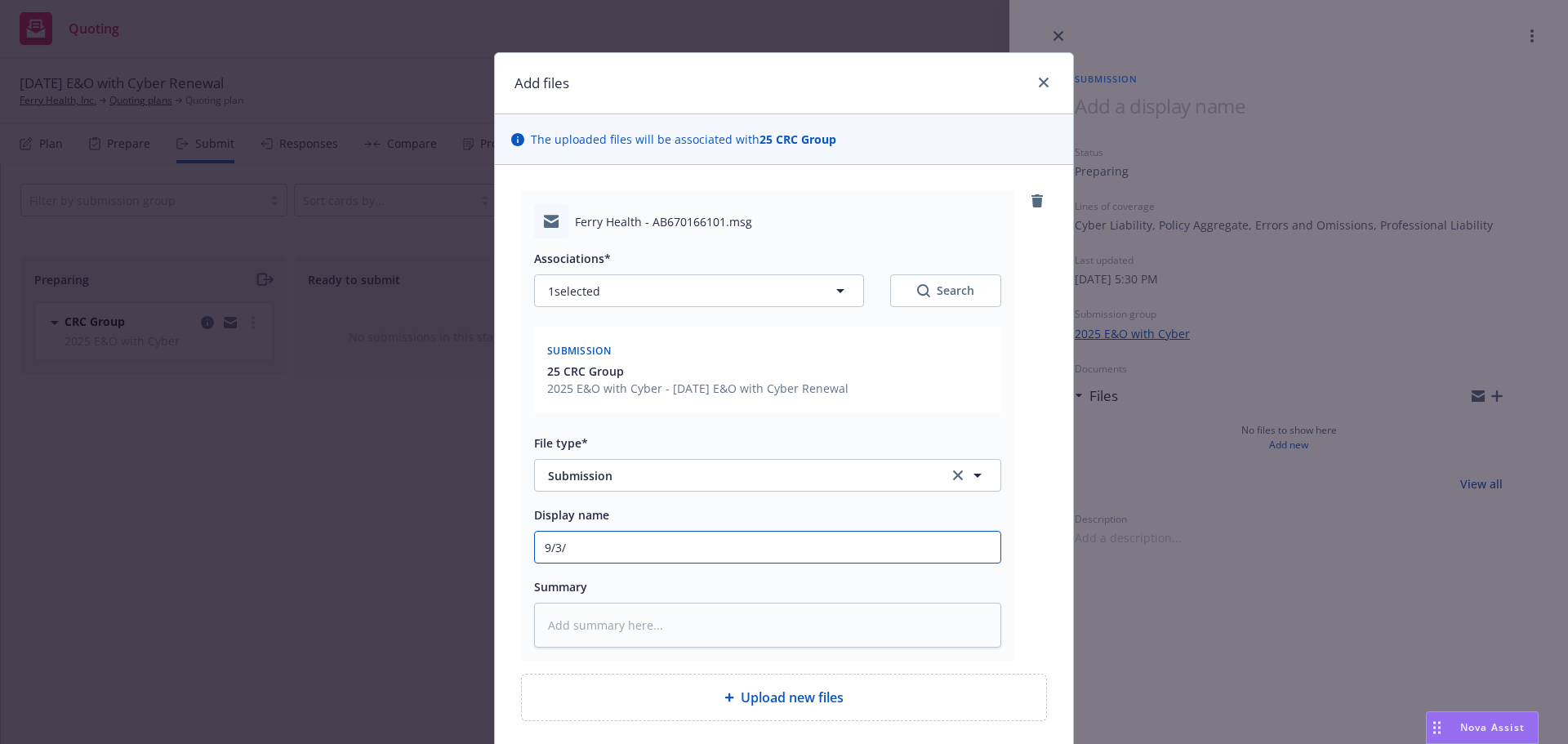
type input "9/3/2"
type textarea "x"
type input "9/3/20"
type textarea "x"
type input "9/3/202"
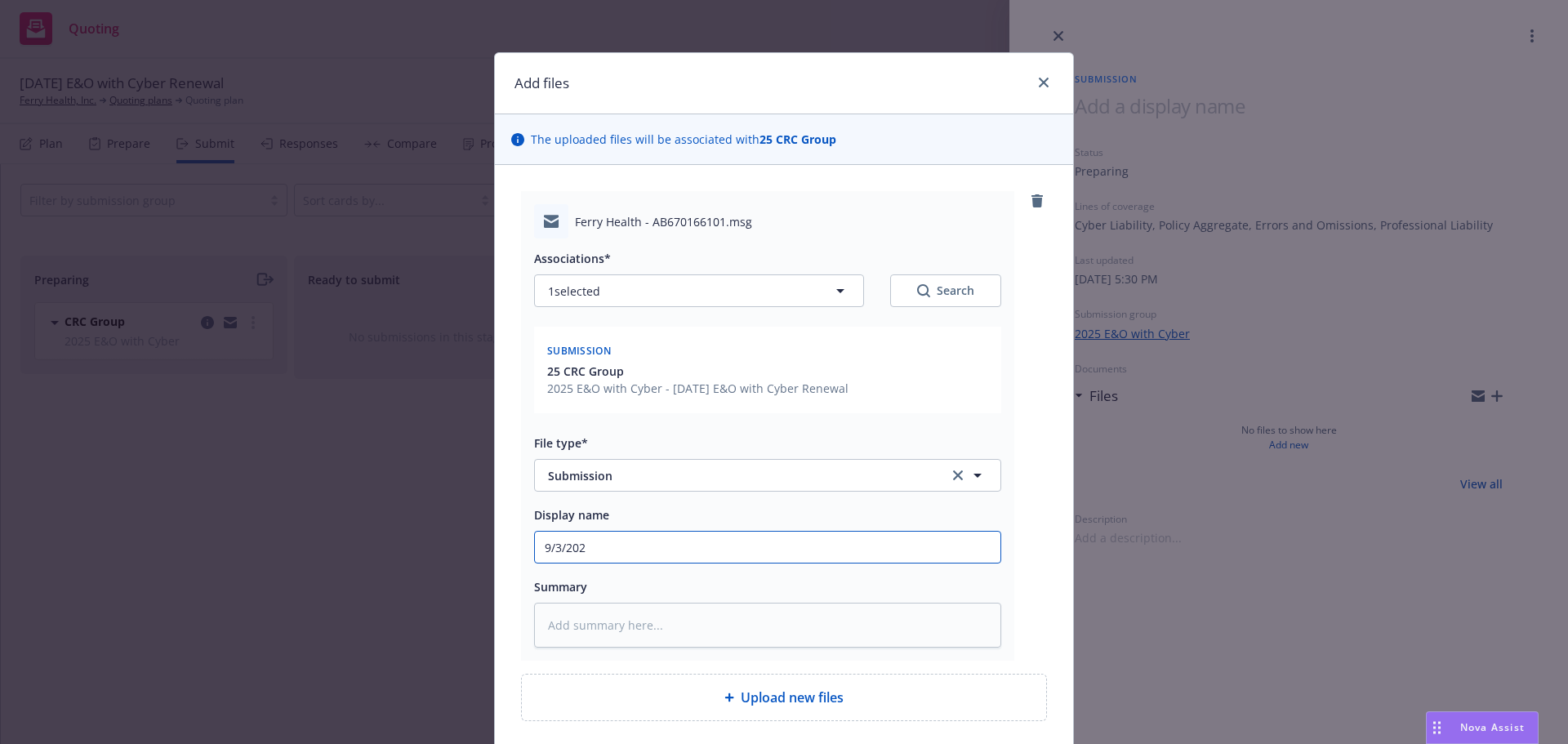
type textarea "x"
type input "9/3/2025"
type textarea "x"
type input "9/3/2025"
type textarea "x"
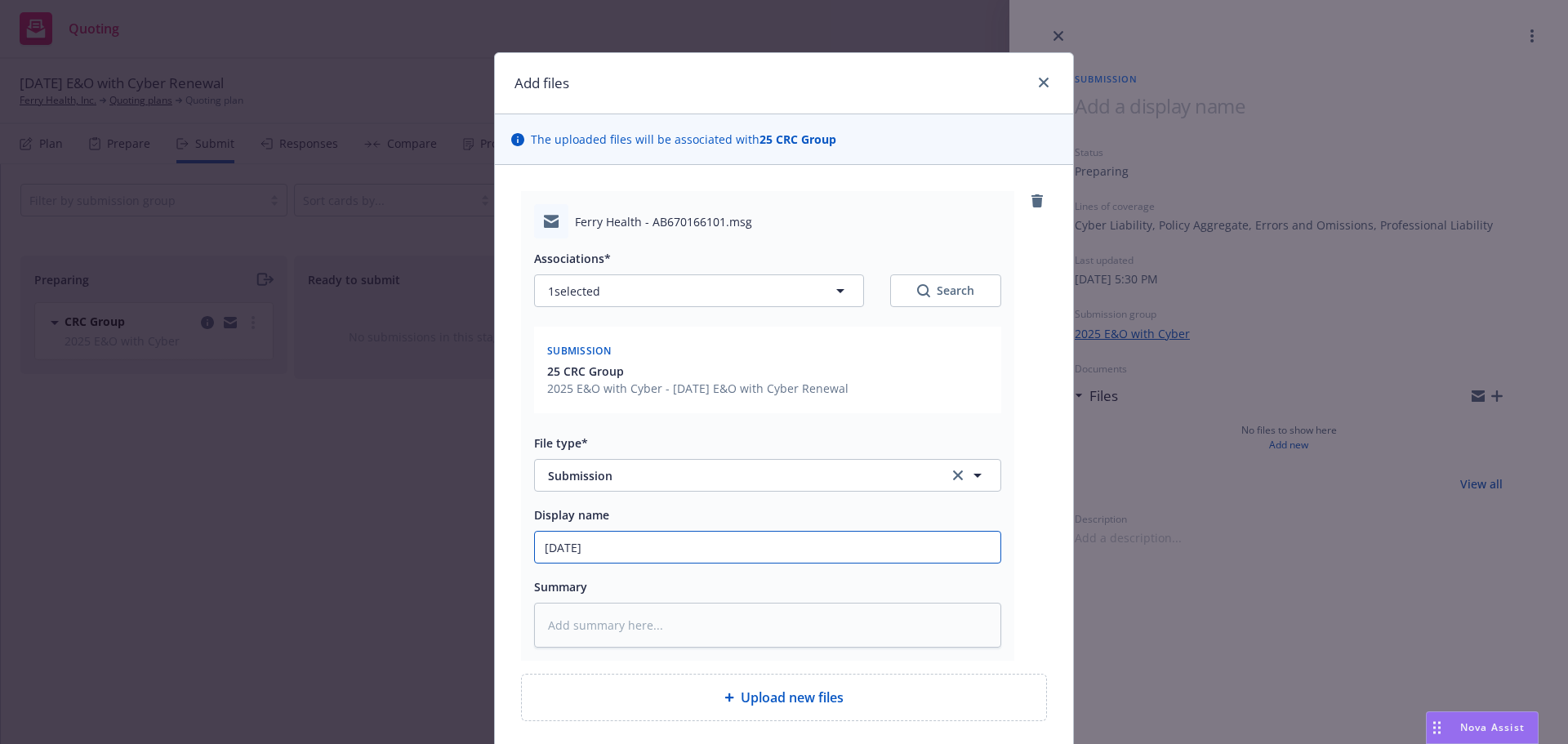
type input "9/3/2025 E"
type textarea "x"
type input "9/3/2025 E&"
type textarea "x"
type input "9/3/2025 E&O"
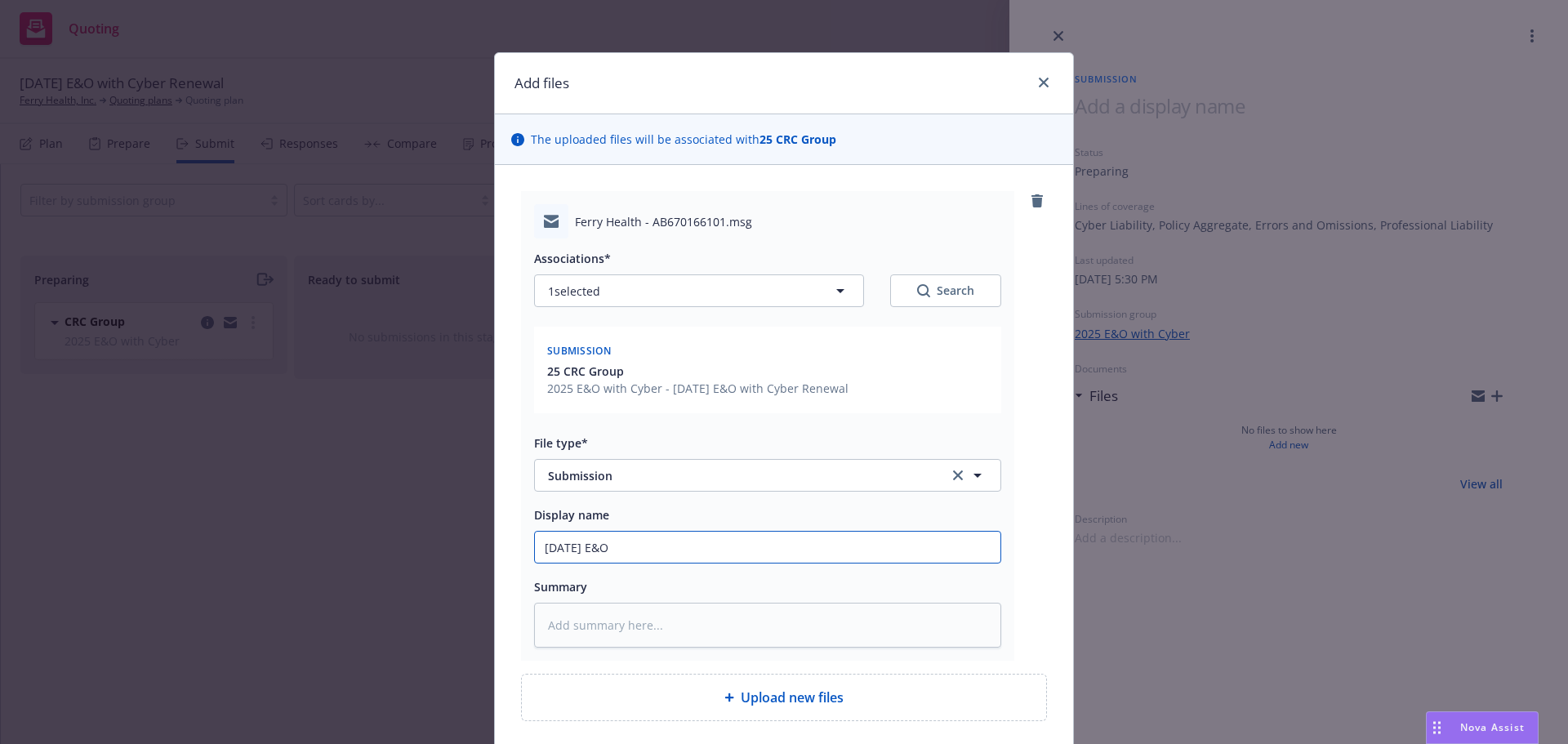
type textarea "x"
type input "9/3/2025 E&O/"
type textarea "x"
type input "9/3/2025 E&O/C"
type textarea "x"
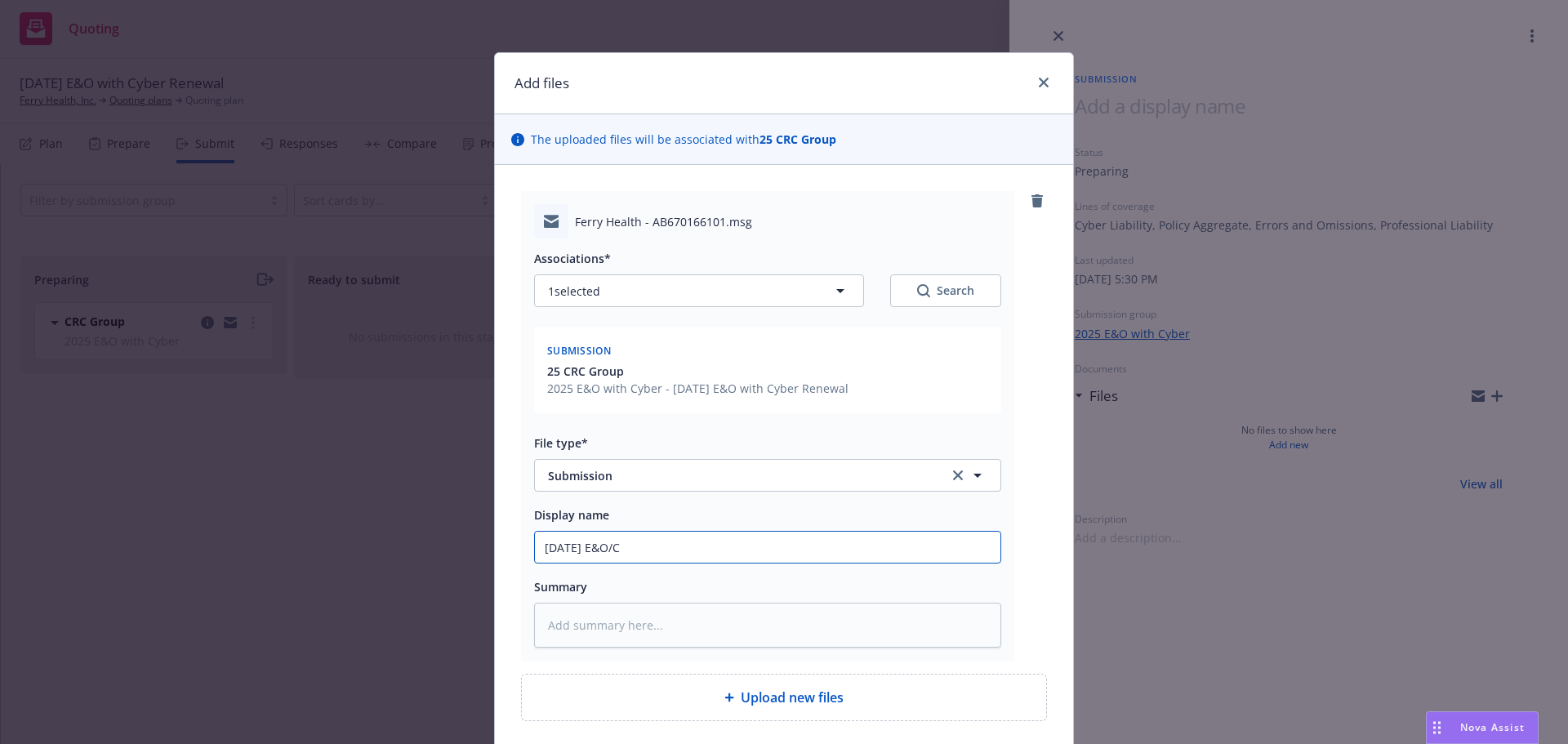
type input "9/3/2025 E&O/Cy"
type textarea "x"
type input "9/3/2025 E&O/Cyb"
type textarea "x"
type input "9/3/2025 E&O/Cybe"
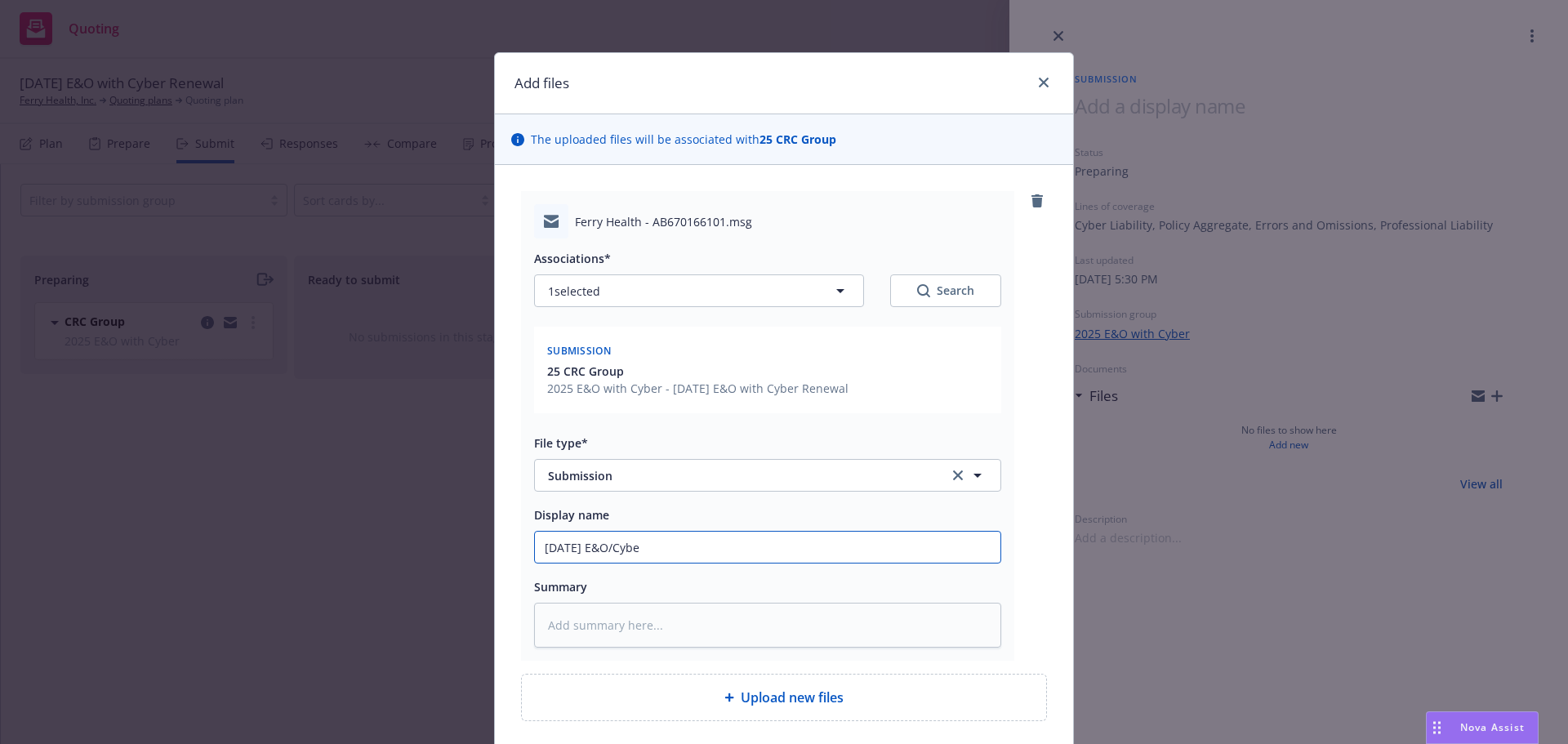
type textarea "x"
type input "9/3/2025 E&O/Cyber"
type textarea "x"
type input "9/3/2025 E&O/Cyber"
type textarea "x"
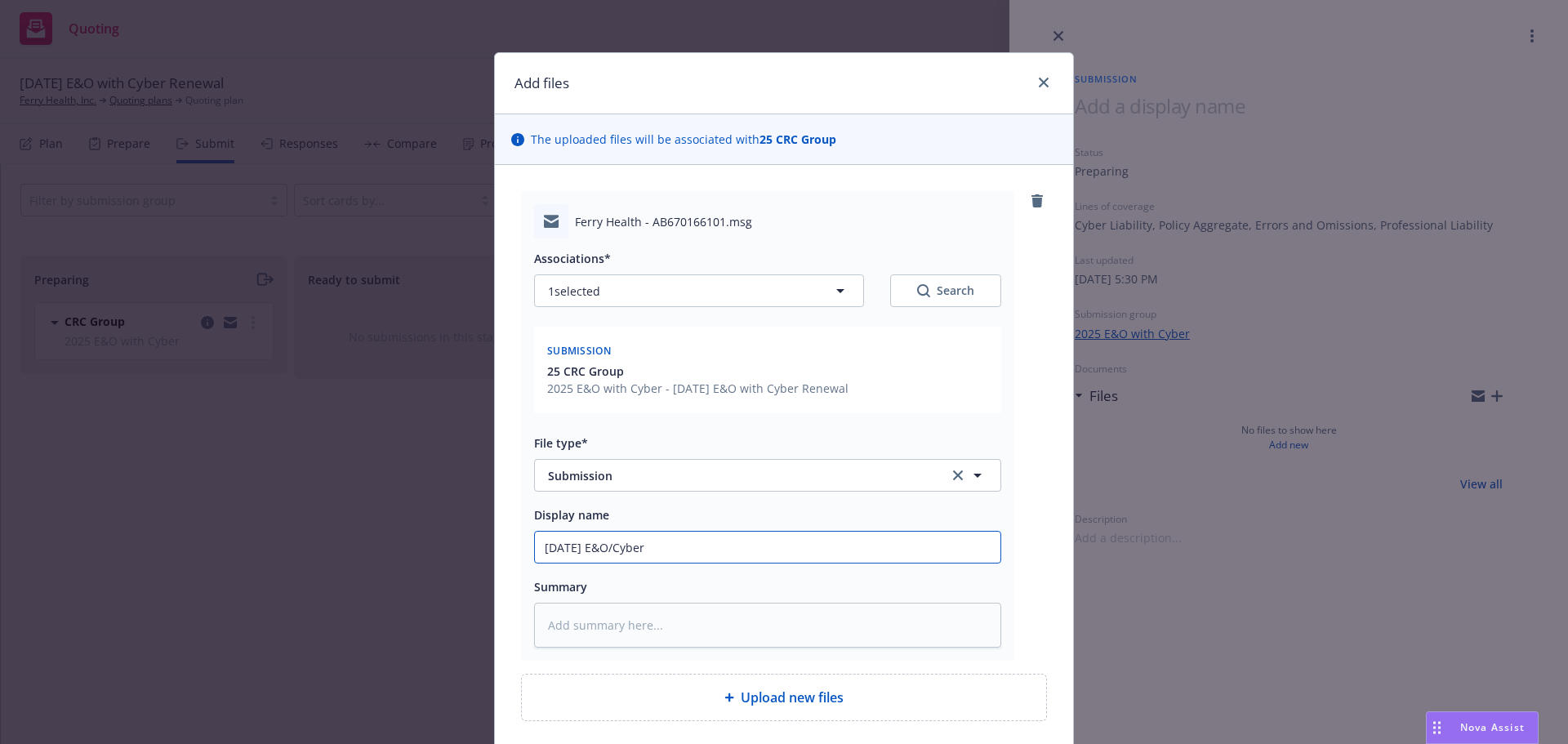
type input "9/3/2025 E&O/Cyber R"
type textarea "x"
type input "9/3/2025 E&O/Cyber Re"
type textarea "x"
type input "9/3/2025 E&O/Cyber Rene"
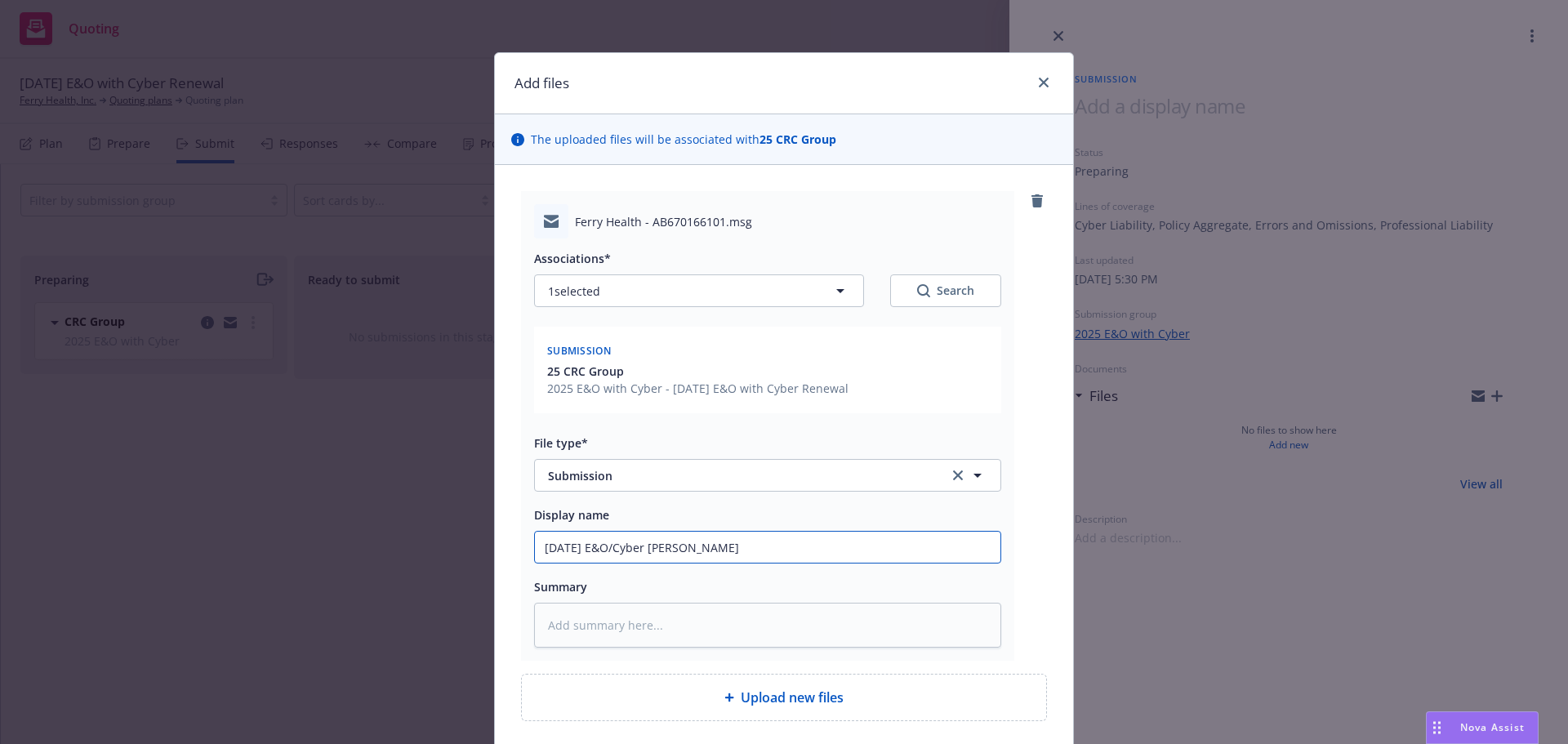
type textarea "x"
type input "9/3/2025 E&O/Cyber Renew"
type textarea "x"
type input "9/3/2025 E&O/Cyber Renewa"
type textarea "x"
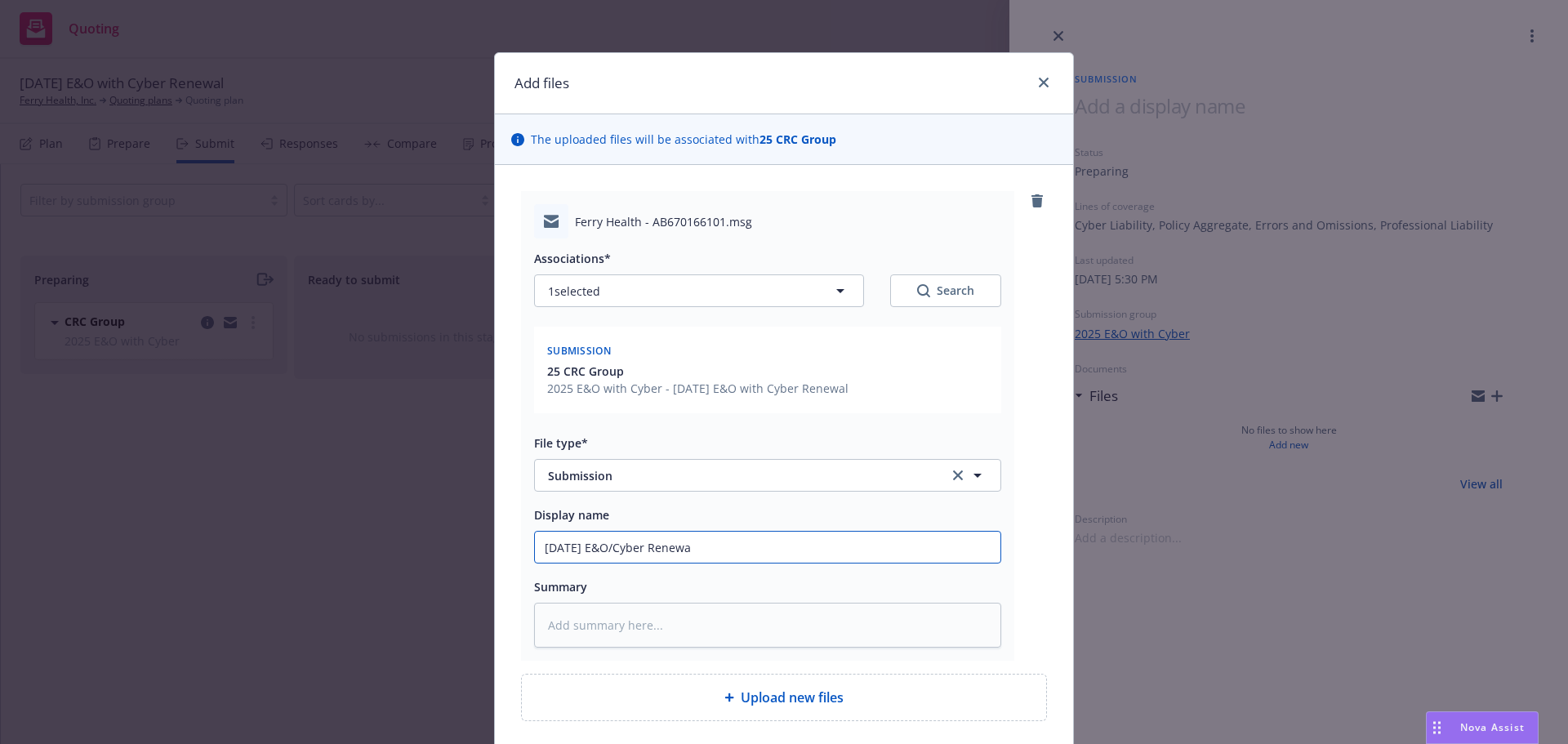
type input "9/3/2025 E&O/Cyber Renewal"
type textarea "x"
type input "9/3/2025 E&O/Cyber Renewal"
type textarea "x"
type input "9/3/2025 E&O/Cyber Renewal S"
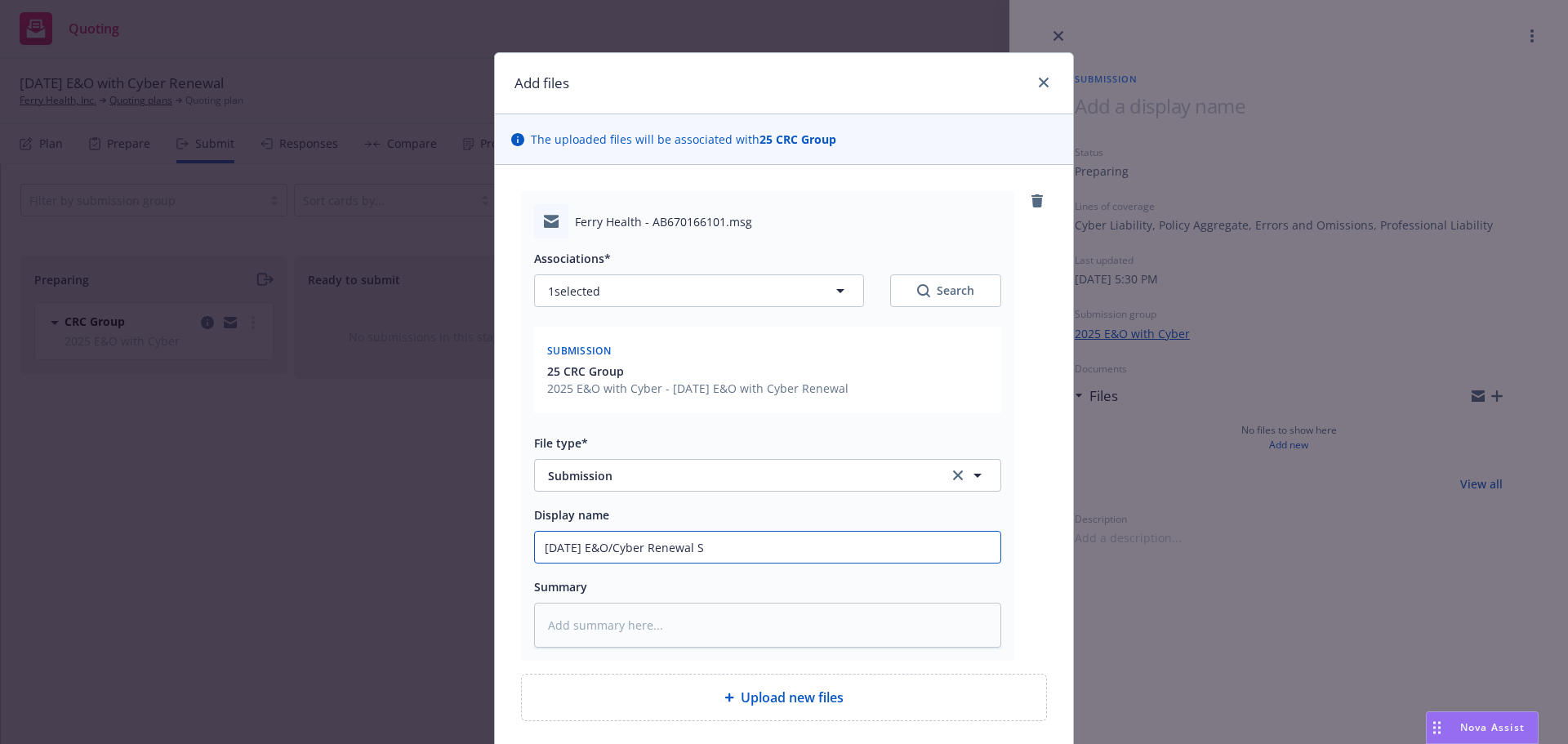
type textarea "x"
type input "9/3/2025 E&O/Cyber Renewal Su"
type textarea "x"
type input "9/3/2025 E&O/Cyber Renewal Sub"
type textarea "x"
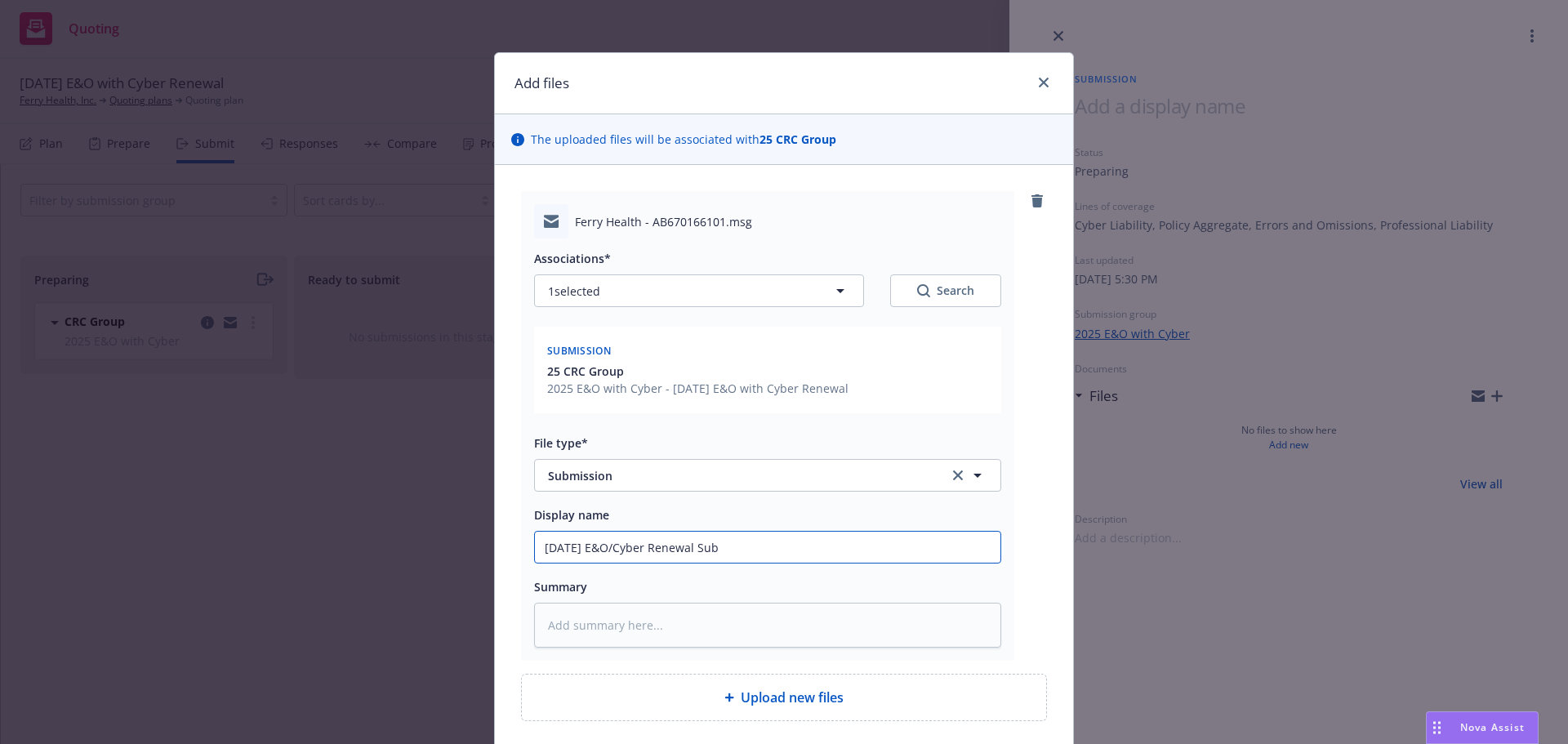
type input "9/3/2025 E&O/Cyber Renewal Subm"
type textarea "x"
type input "9/3/2025 E&O/Cyber Renewal Submi"
type textarea "x"
type input "9/3/2025 E&O/Cyber Renewal Submis"
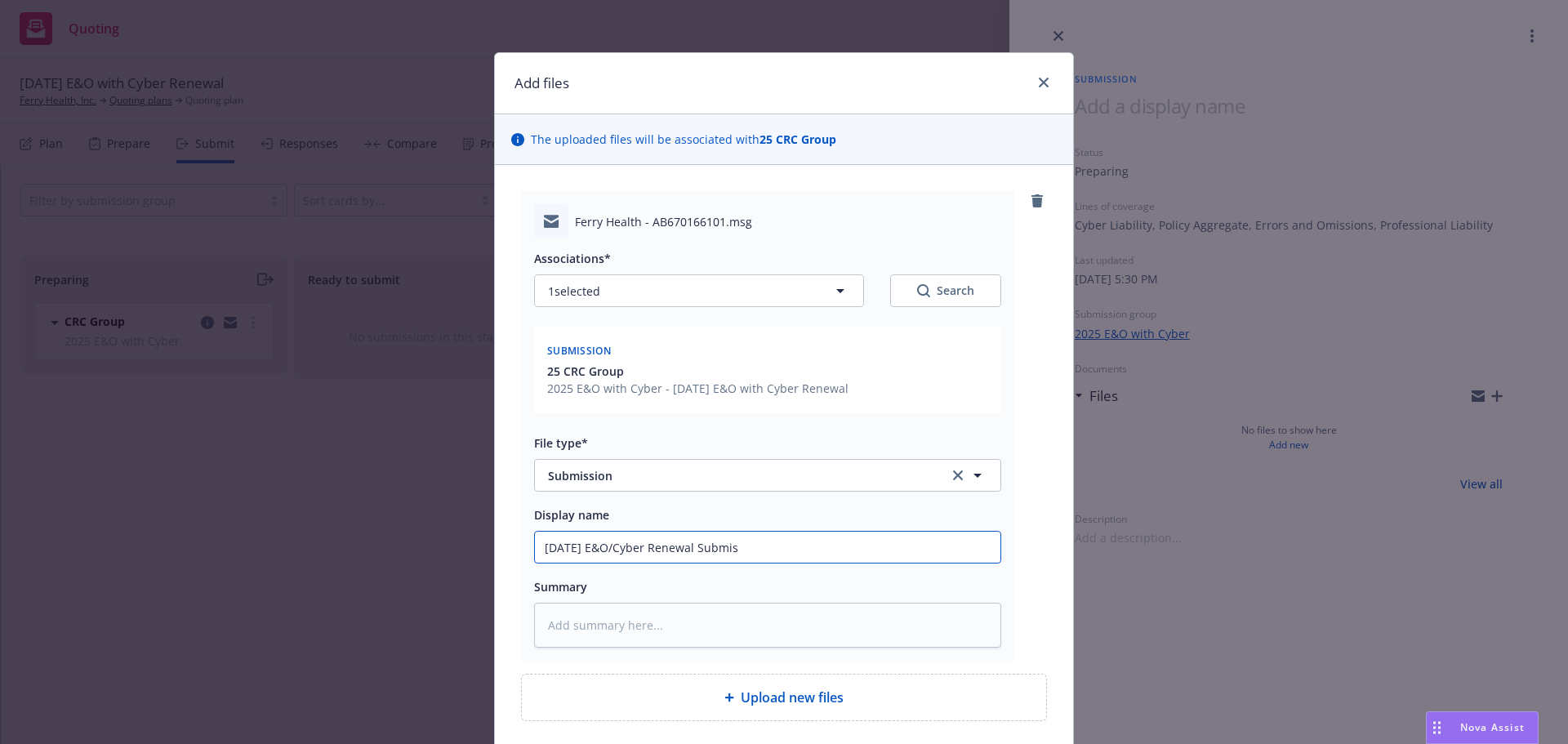
type textarea "x"
type input "9/3/2025 E&O/Cyber Renewal Submiss"
type textarea "x"
type input "9/3/2025 E&O/Cyber Renewal Submissi"
type textarea "x"
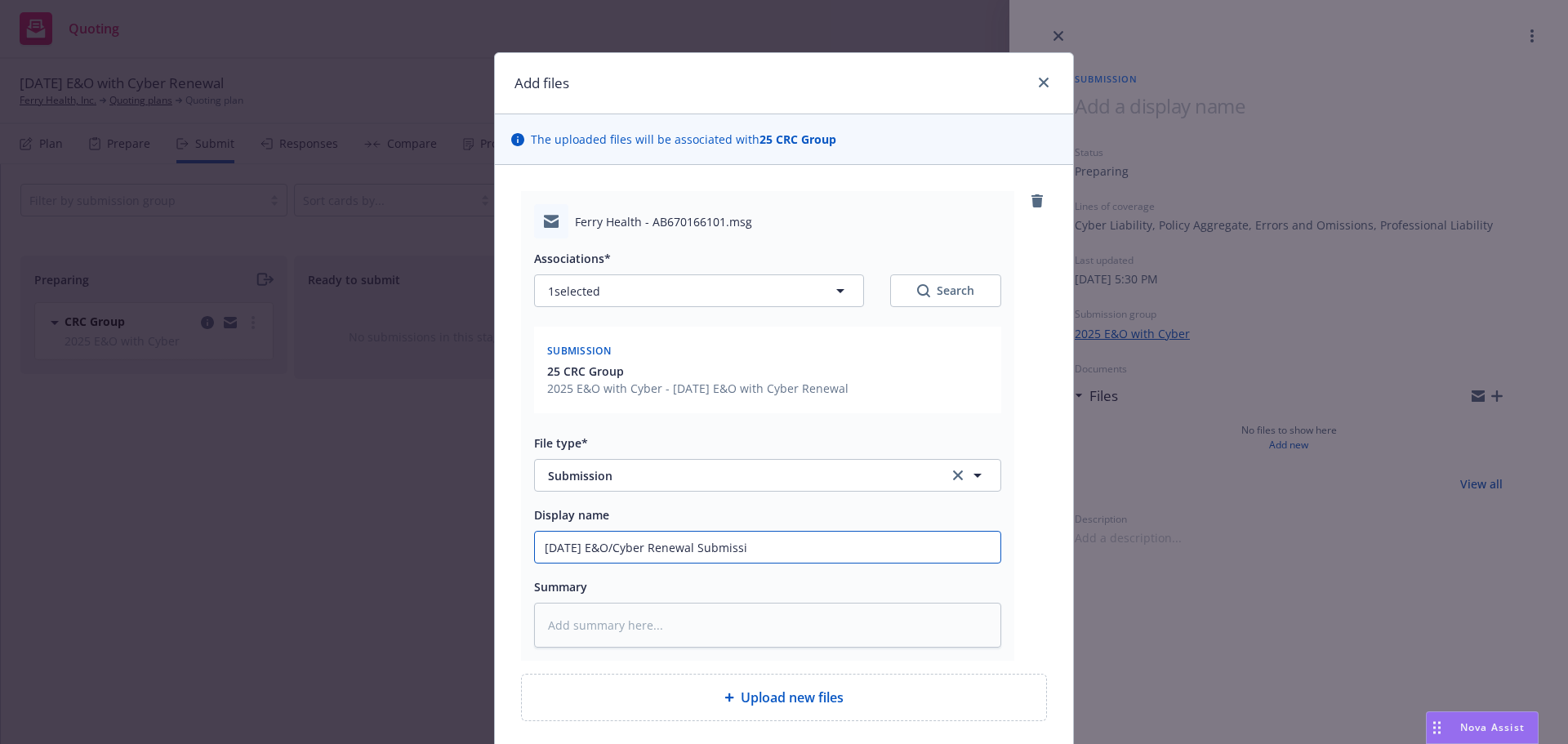
type input "9/3/2025 E&O/Cyber Renewal Submissio"
type textarea "x"
type input "9/3/2025 E&O/Cyber Renewal Submission"
type textarea "x"
type input "9/3/2025 E&O/Cyber Renewal Submission t"
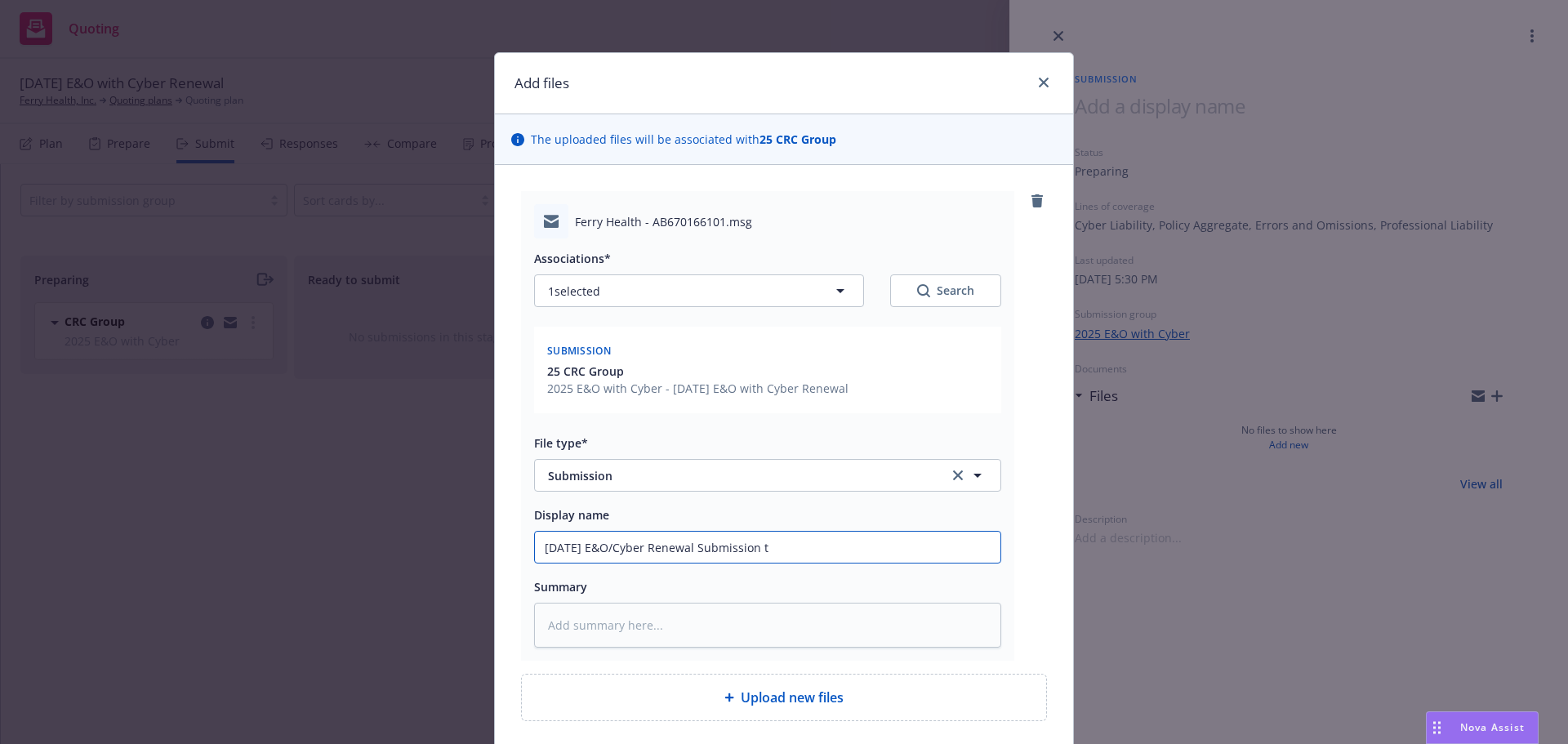
type textarea "x"
type input "9/3/2025 E&O/Cyber Renewal Submission to"
type textarea "x"
type input "9/3/2025 E&O/Cyber Renewal Submission to"
type textarea "x"
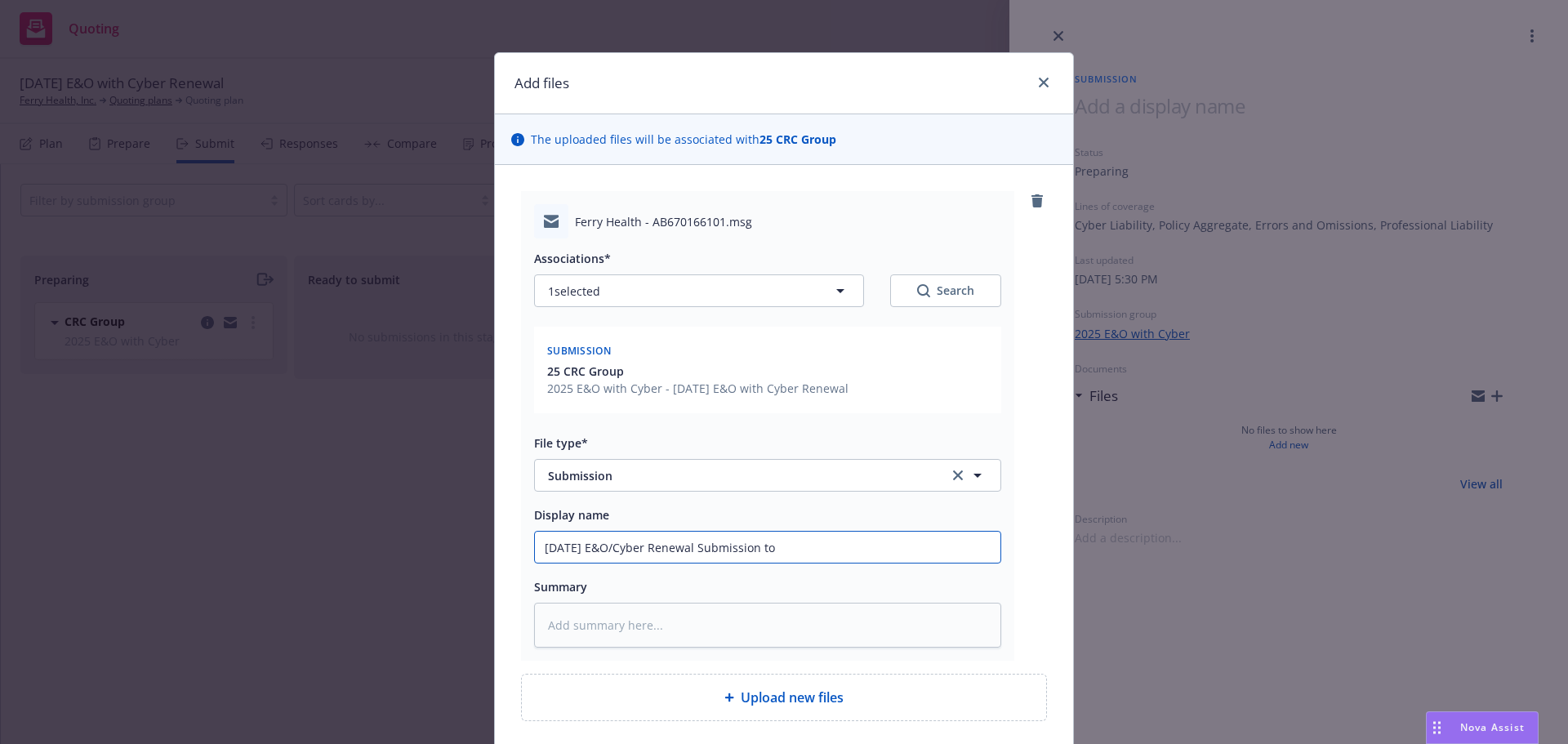
type input "9/3/2025 E&O/Cyber Renewal Submission to C"
type textarea "x"
type input "9/3/2025 E&O/Cyber Renewal Submission to CR"
type textarea "x"
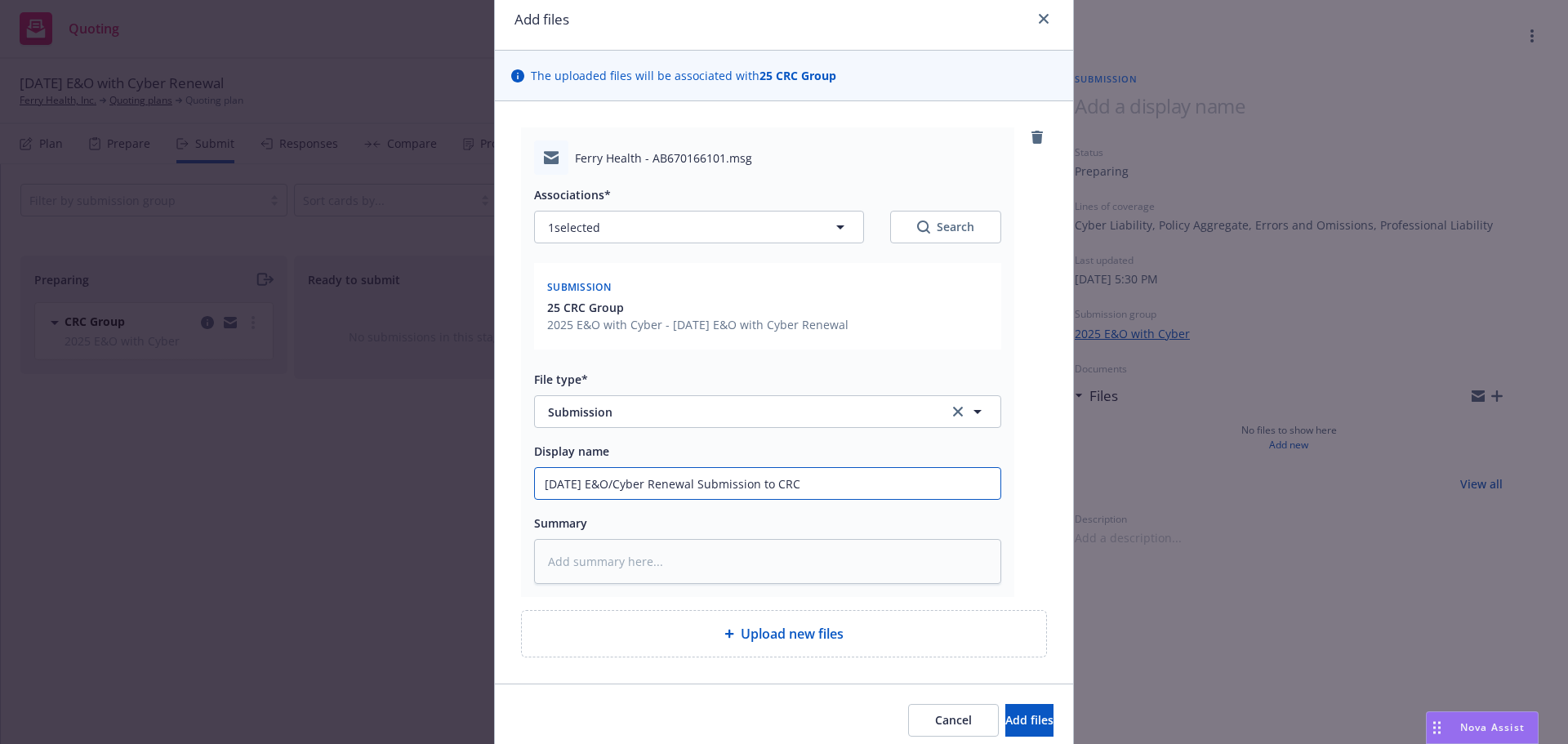
scroll to position [129, 0]
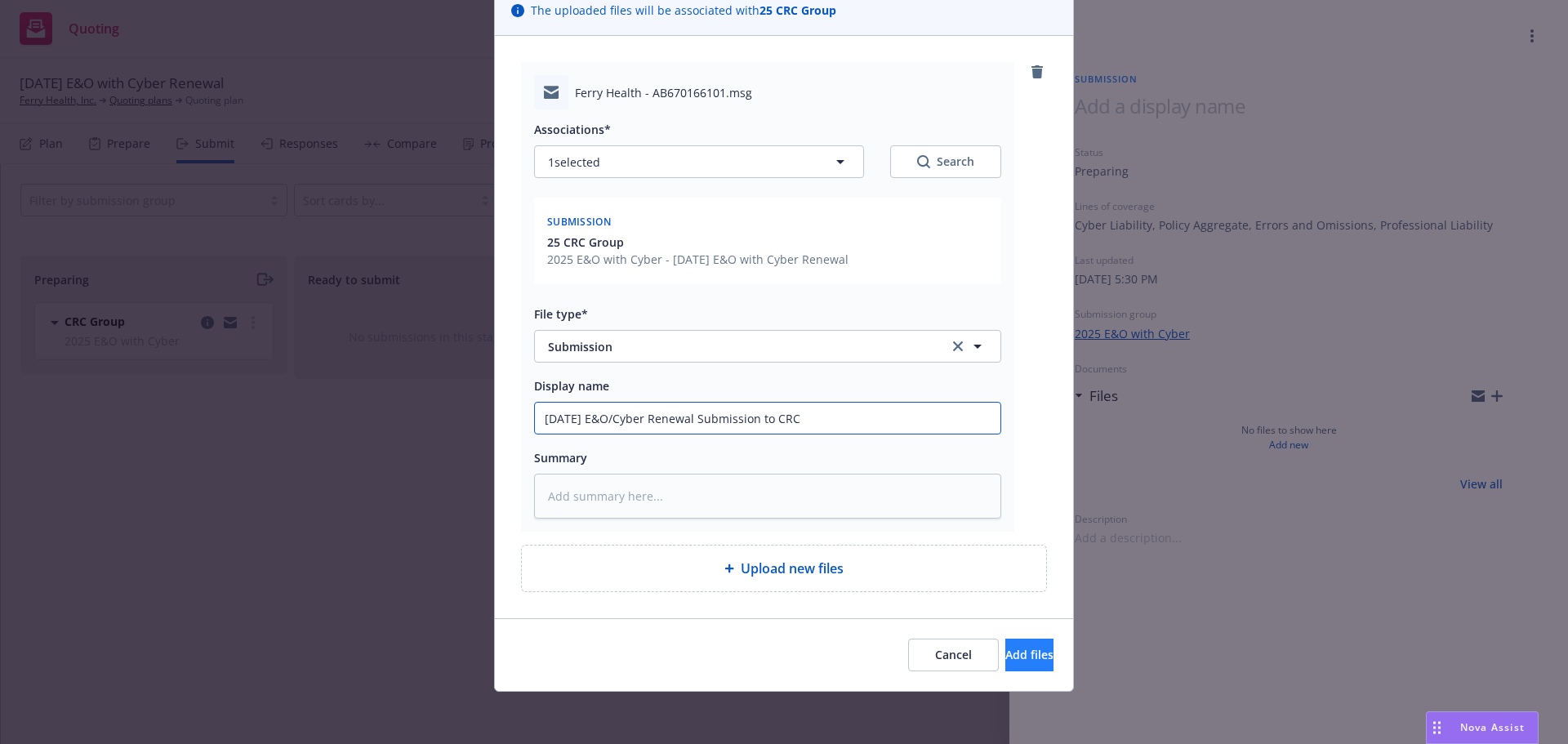
type input "9/3/2025 E&O/Cyber Renewal Submission to CRC"
click at [1005, 655] on span "Add files" at bounding box center [1028, 654] width 48 height 15
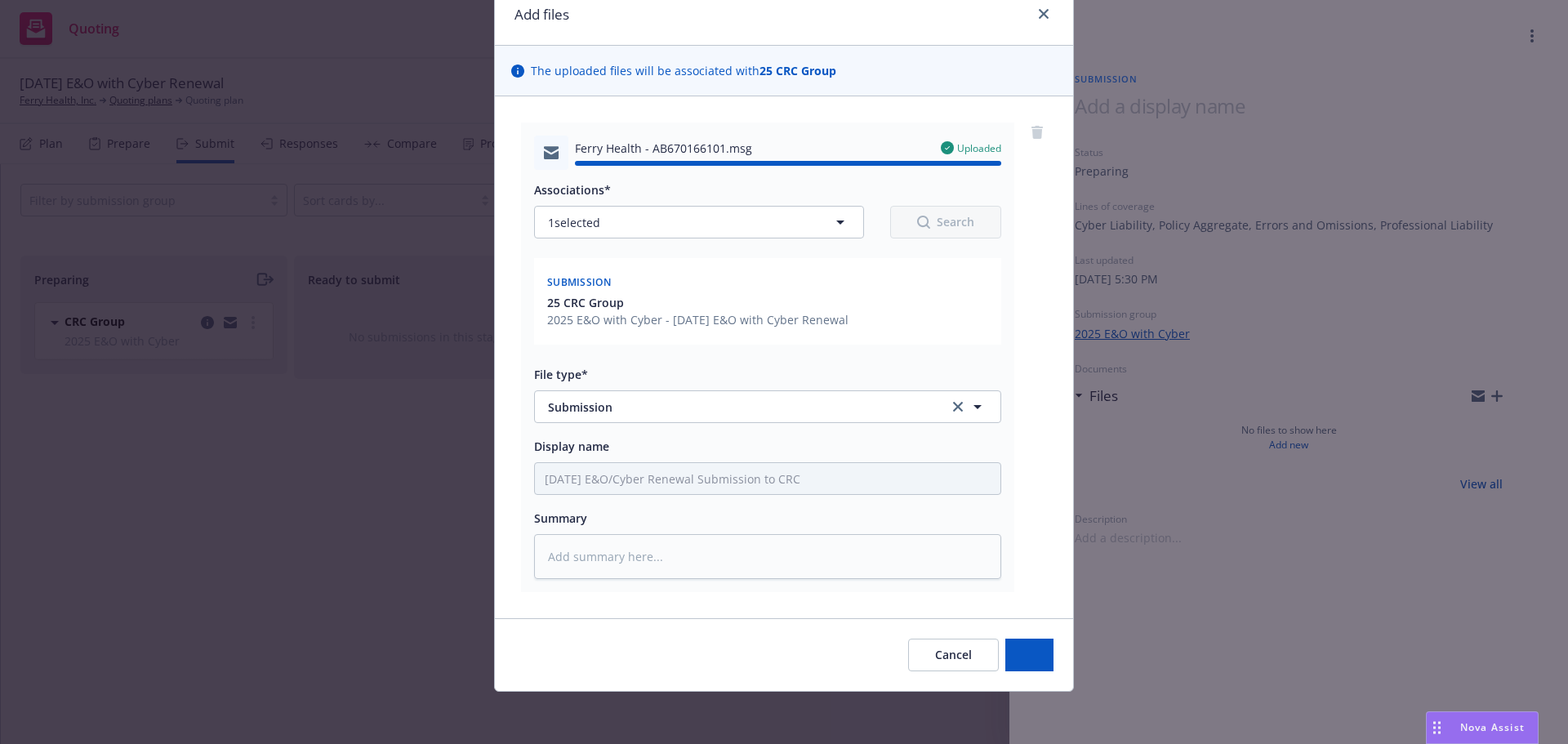
type textarea "x"
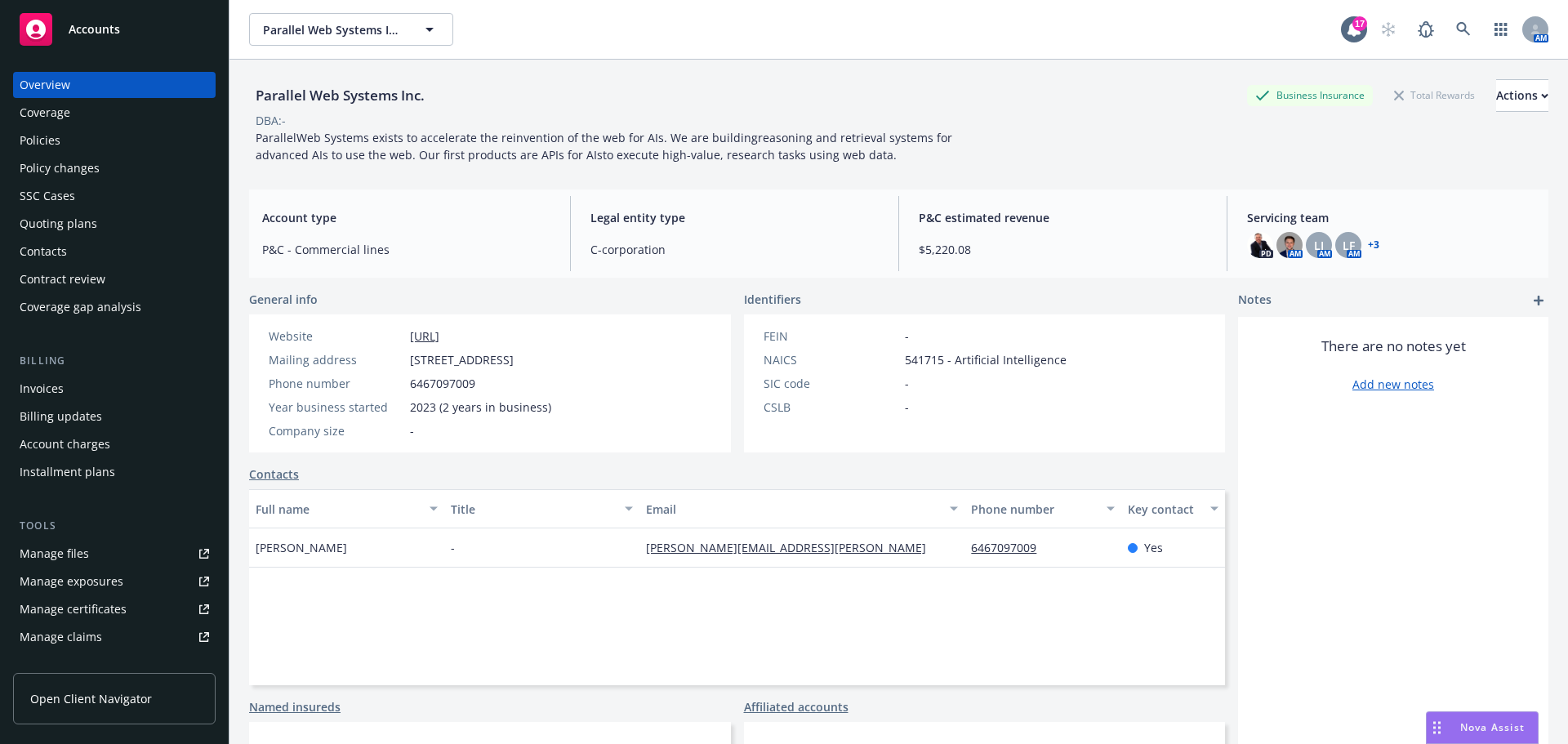
click at [45, 562] on div "Manage files" at bounding box center [55, 553] width 69 height 26
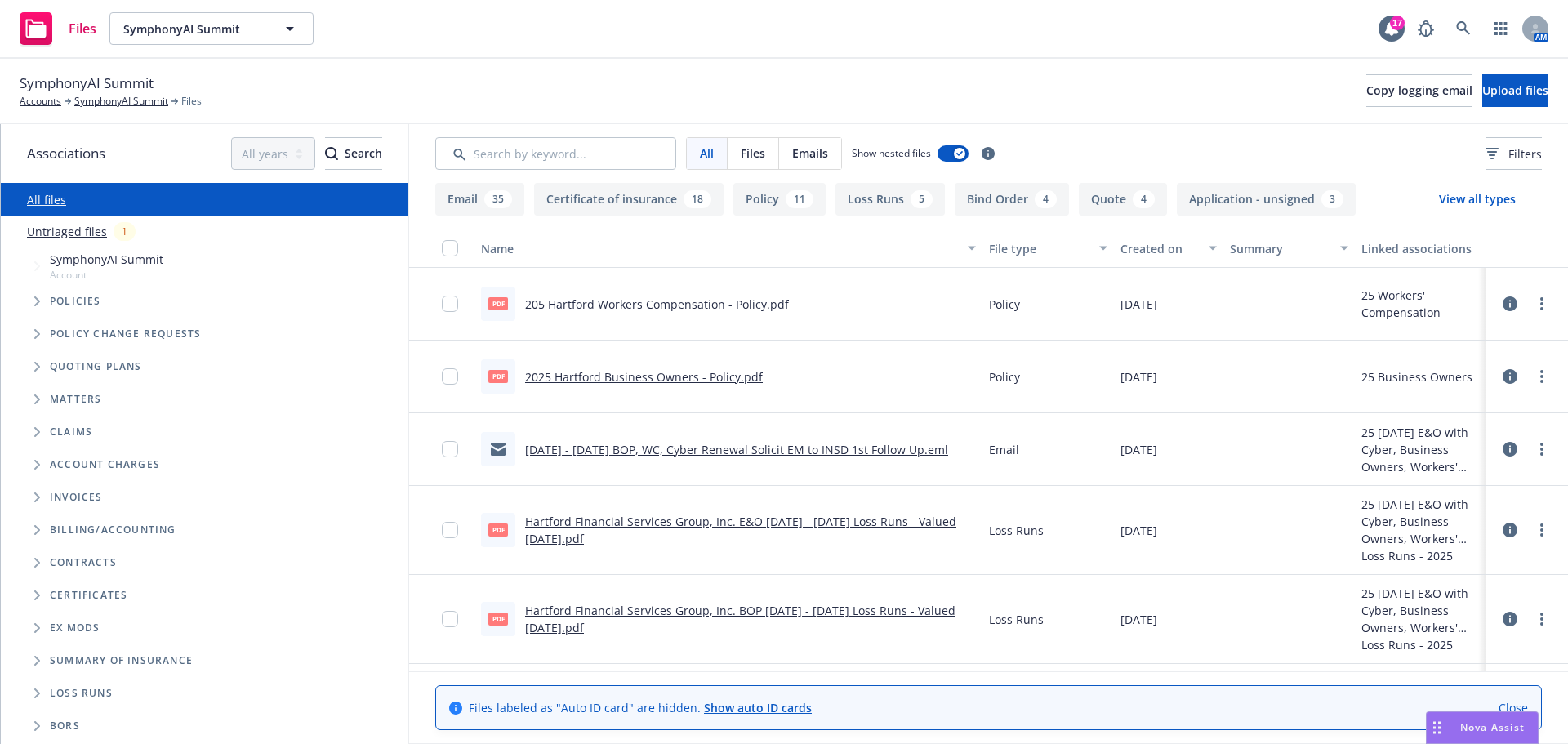
click at [650, 449] on link "[DATE] - [DATE] BOP, WC, Cyber Renewal Solicit EM to INSD 1st Follow Up.eml" at bounding box center [737, 449] width 423 height 15
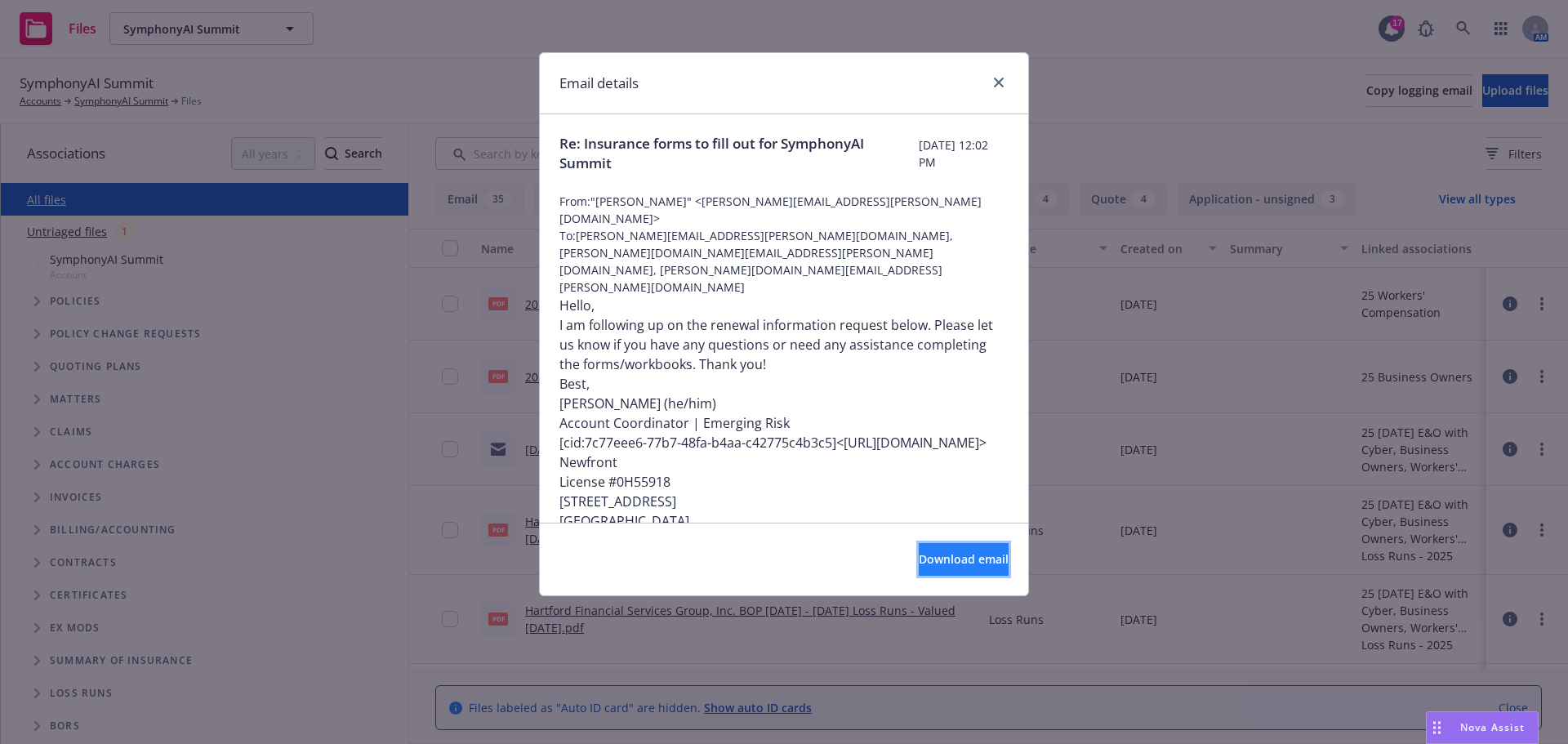
click at [918, 548] on button "Download email" at bounding box center [963, 560] width 90 height 33
click at [1004, 81] on link "close" at bounding box center [998, 83] width 20 height 20
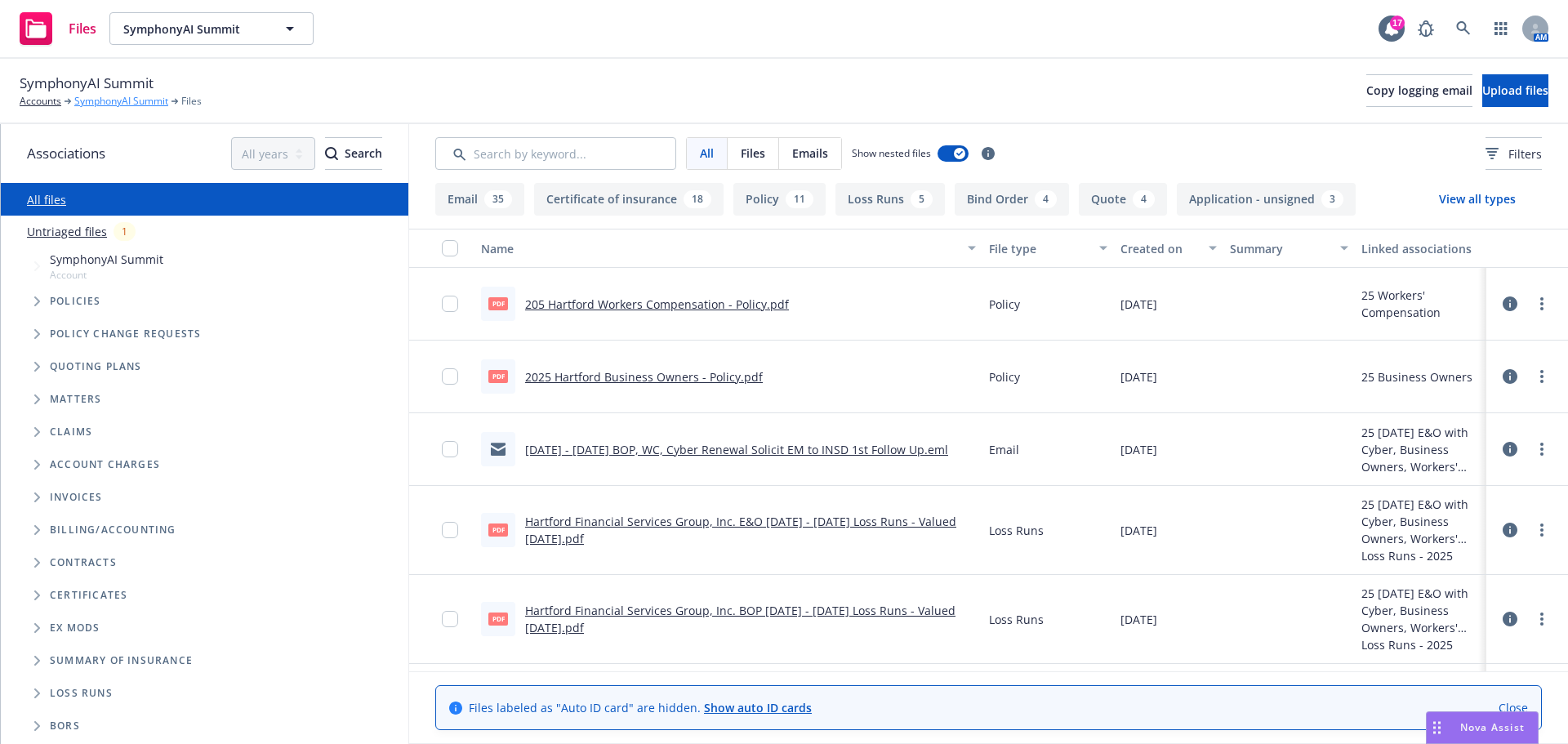
click at [108, 100] on link "SymphonyAI Summit" at bounding box center [121, 101] width 94 height 15
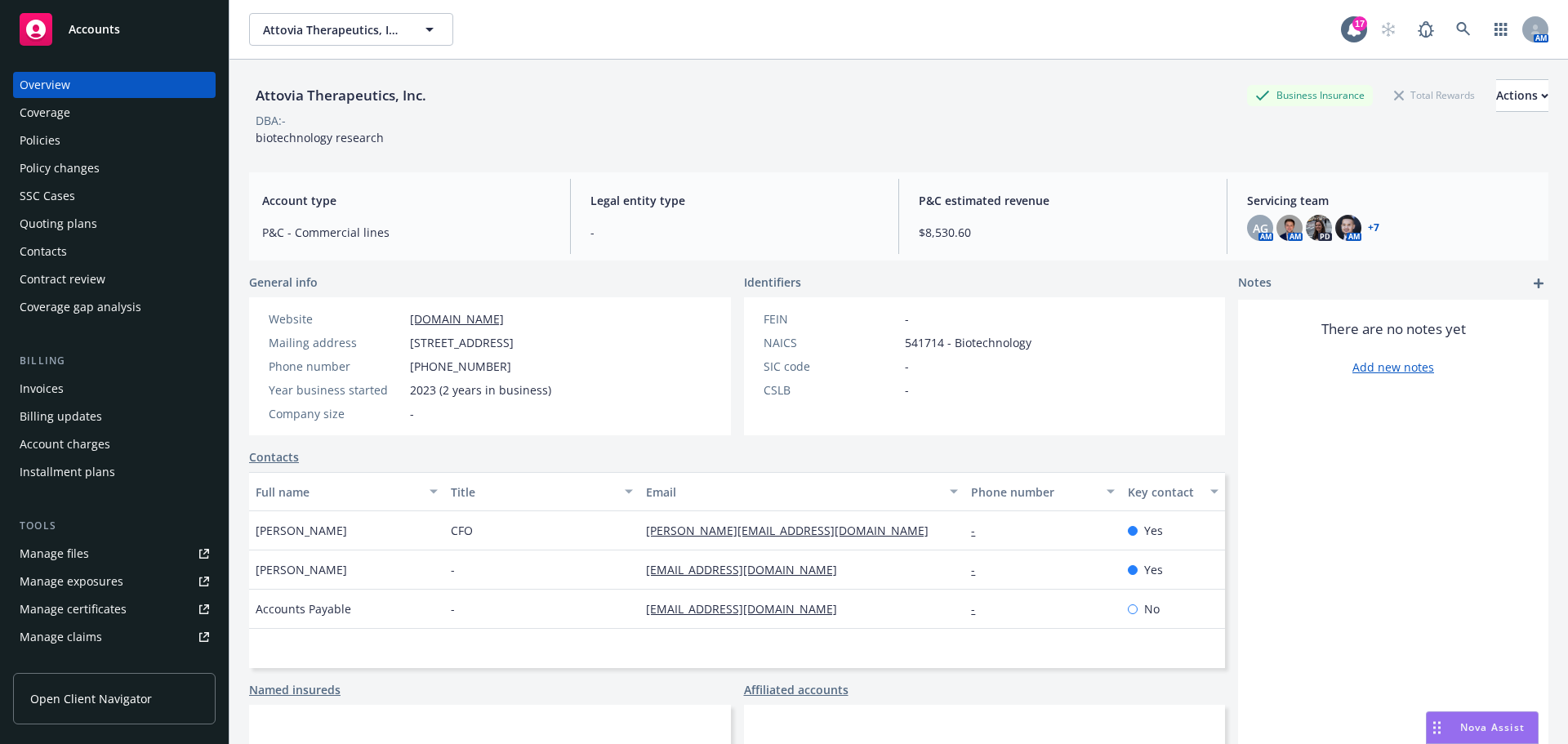
click at [39, 138] on div "Policies" at bounding box center [40, 140] width 41 height 26
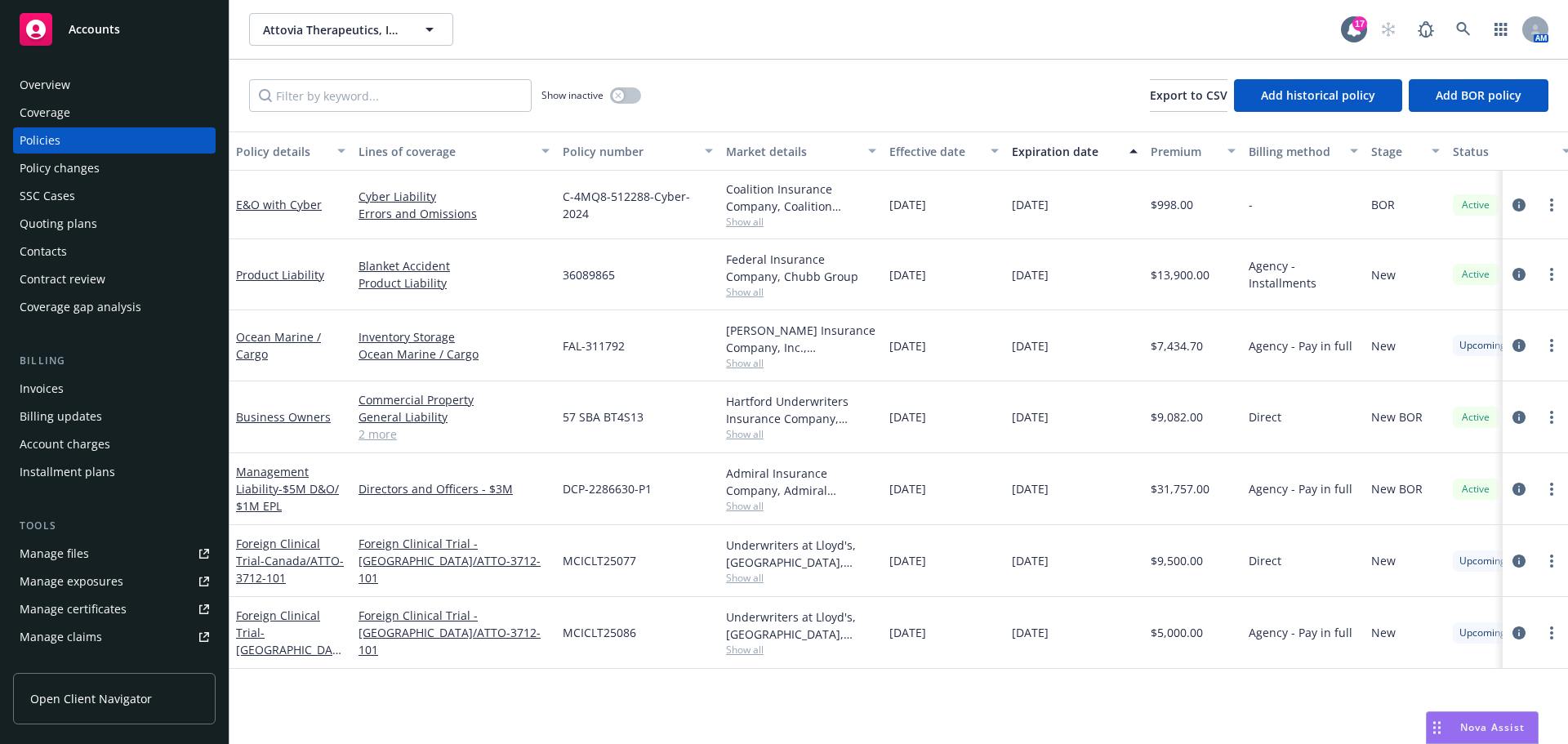
drag, startPoint x: 1493, startPoint y: 728, endPoint x: 1407, endPoint y: 714, distance: 87.1
click at [1493, 728] on span "Nova Assist" at bounding box center [1492, 727] width 65 height 14
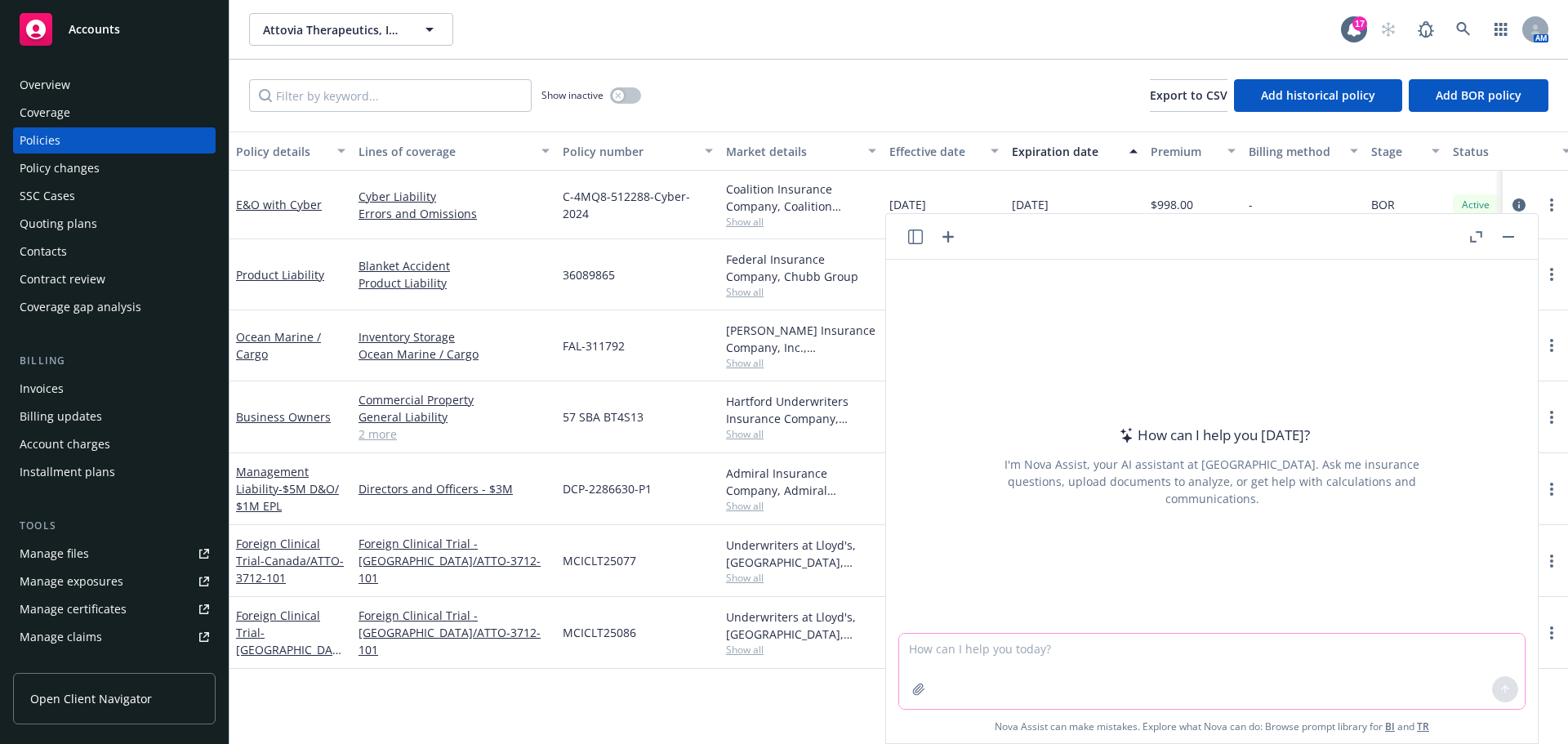
click at [938, 645] on textarea at bounding box center [1212, 670] width 625 height 75
click at [988, 650] on textarea "say better:" at bounding box center [1212, 670] width 625 height 76
paste textarea "Thank you for the quote. We will provide the renewal premium to the insured but…"
type textarea "say better: Thank you for the quote. We will provide the renewal premium to the…"
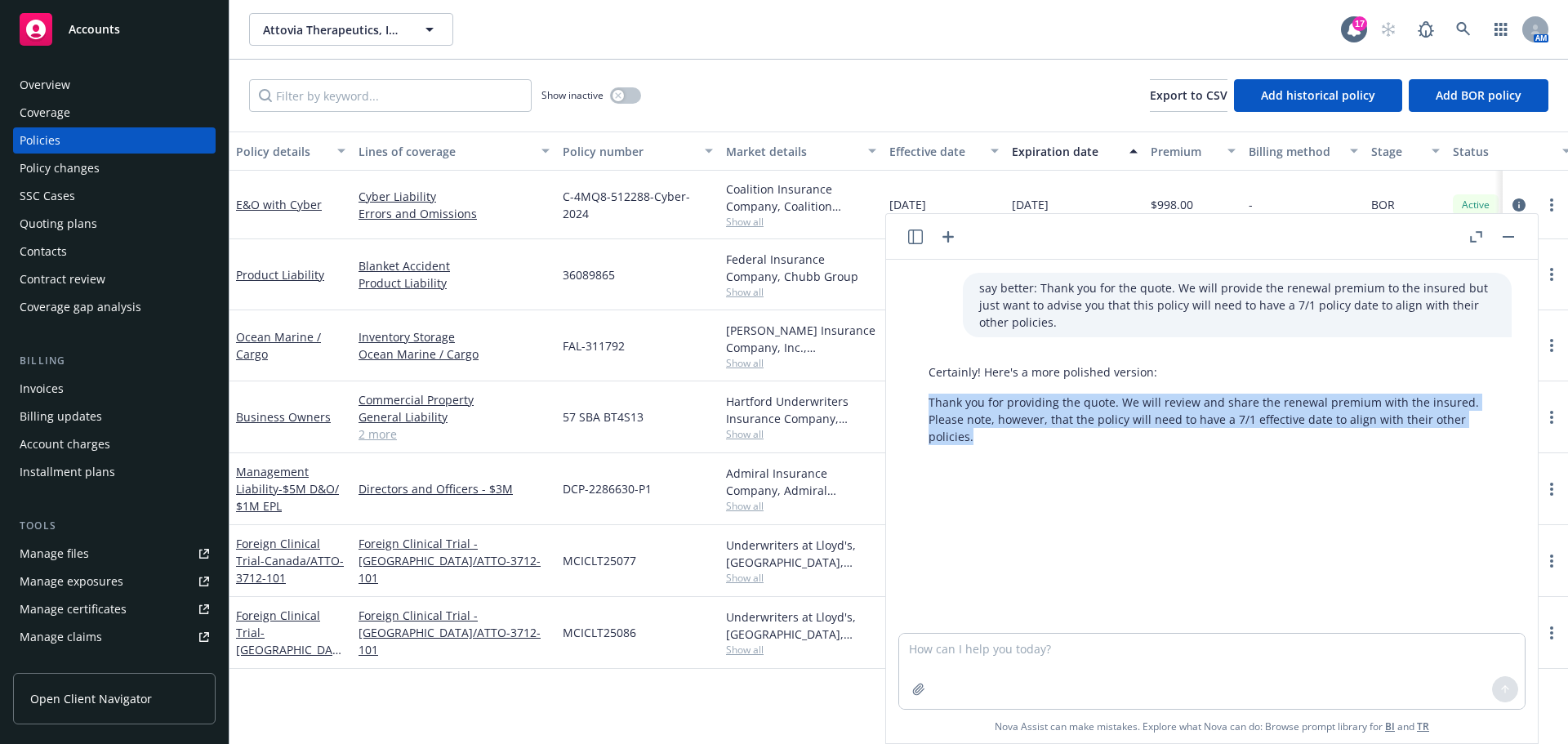
drag, startPoint x: 929, startPoint y: 399, endPoint x: 973, endPoint y: 431, distance: 54.4
click at [983, 451] on div "say better: Thank you for the quote. We will provide the renewal premium to the…" at bounding box center [1211, 446] width 651 height 373
copy p "Thank you for providing the quote. We will review and share the renewal premium…"
click at [1508, 236] on rect "button" at bounding box center [1508, 237] width 12 height 2
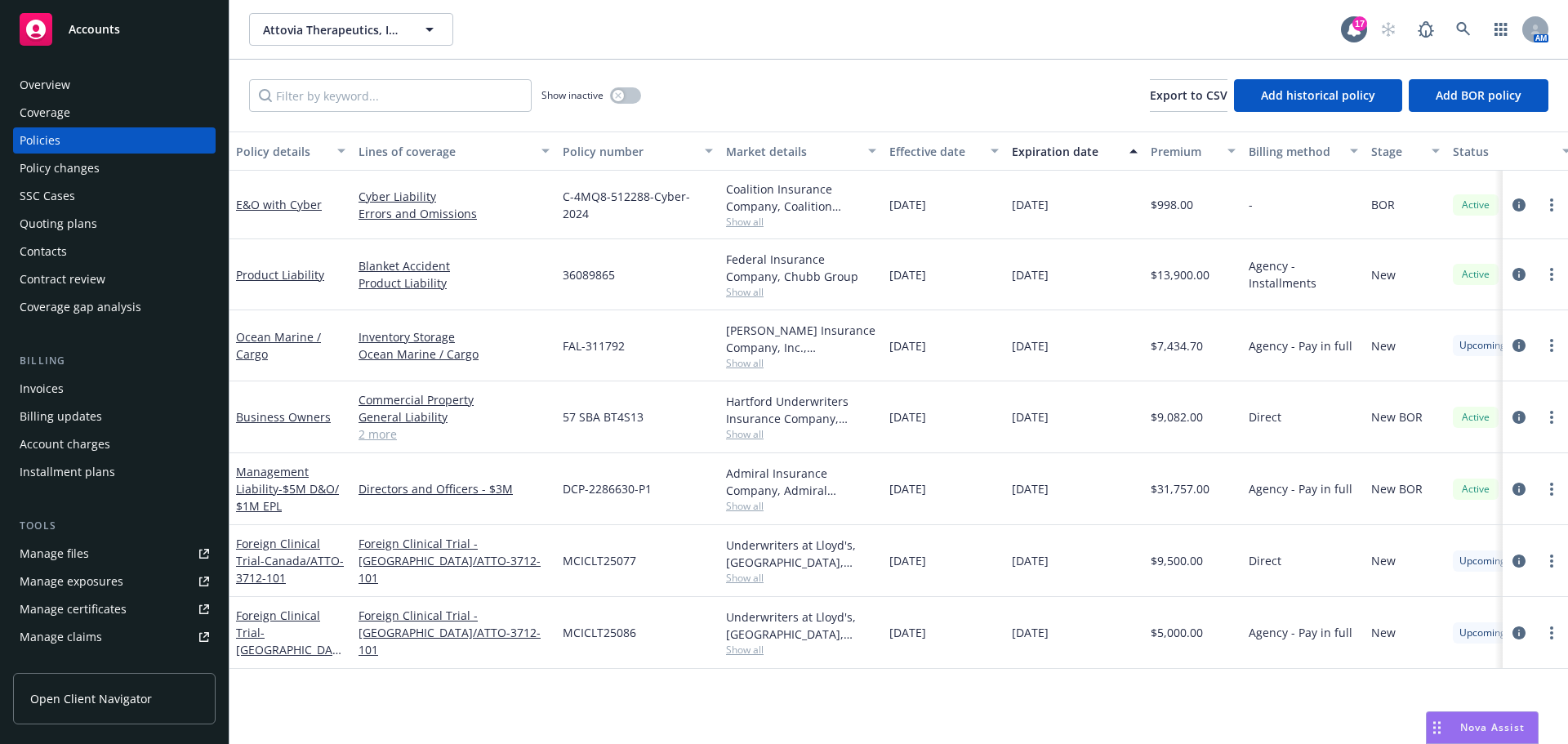
click at [85, 221] on div "Quoting plans" at bounding box center [58, 223] width 77 height 26
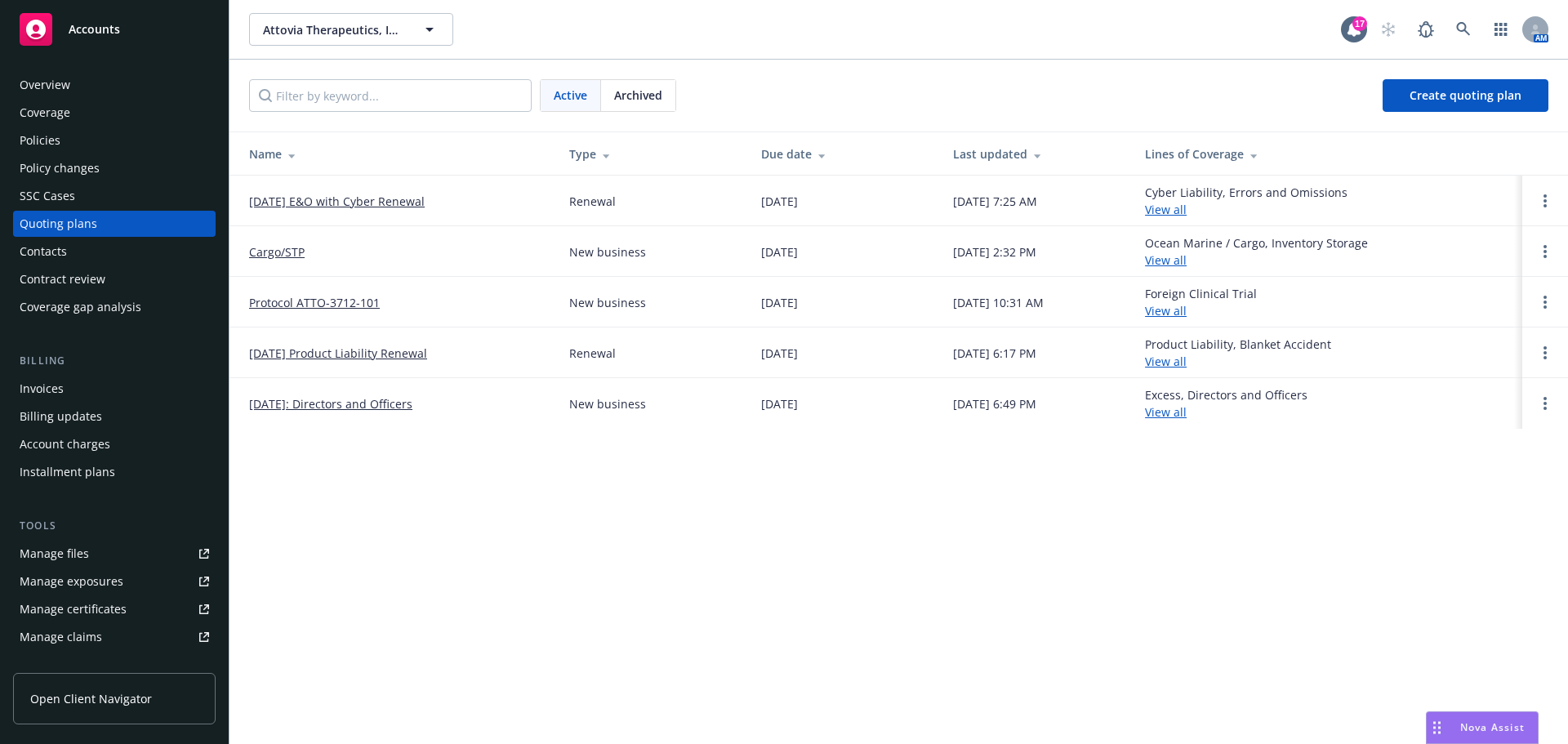
click at [45, 136] on div "Policies" at bounding box center [40, 140] width 41 height 26
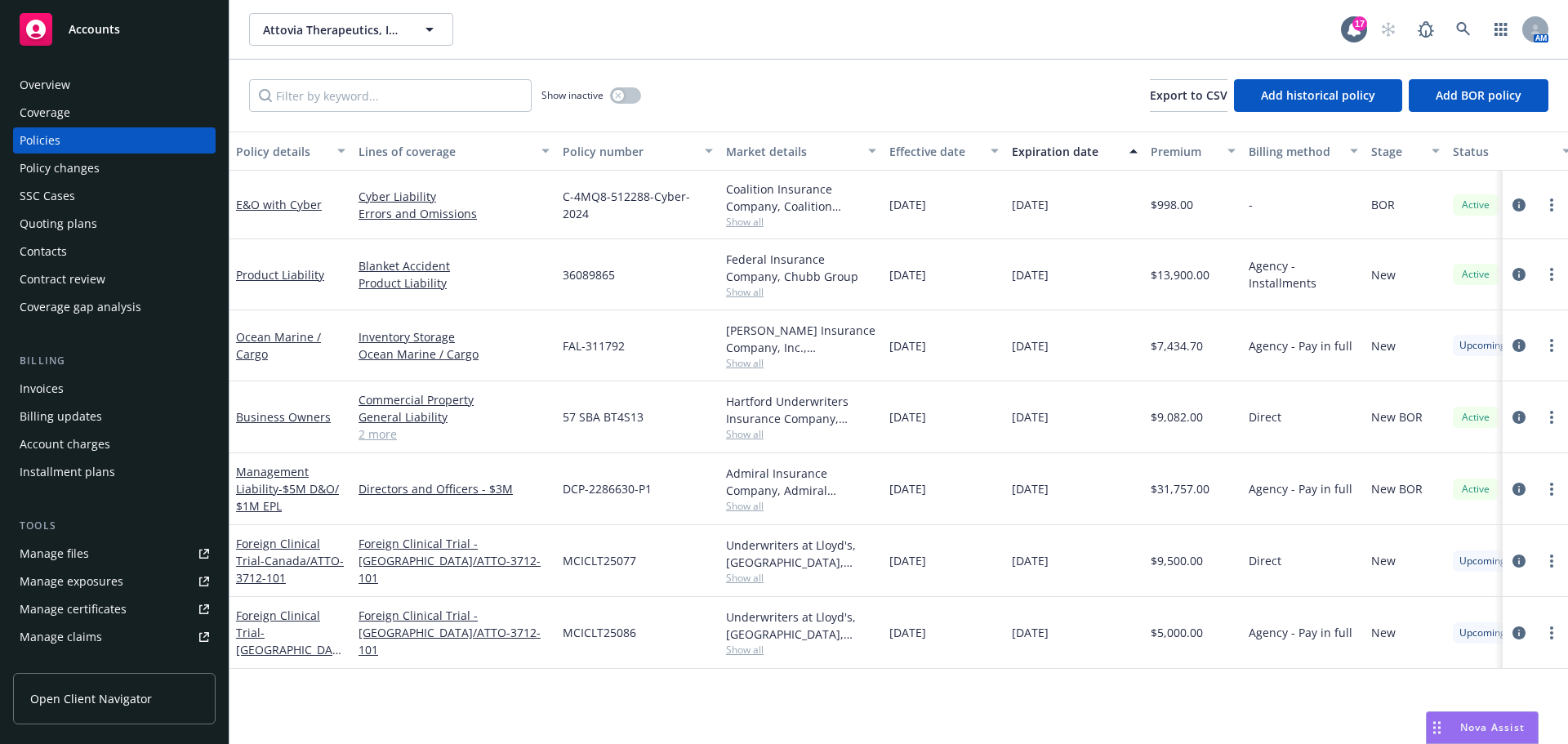
click at [66, 223] on div "Quoting plans" at bounding box center [58, 223] width 77 height 26
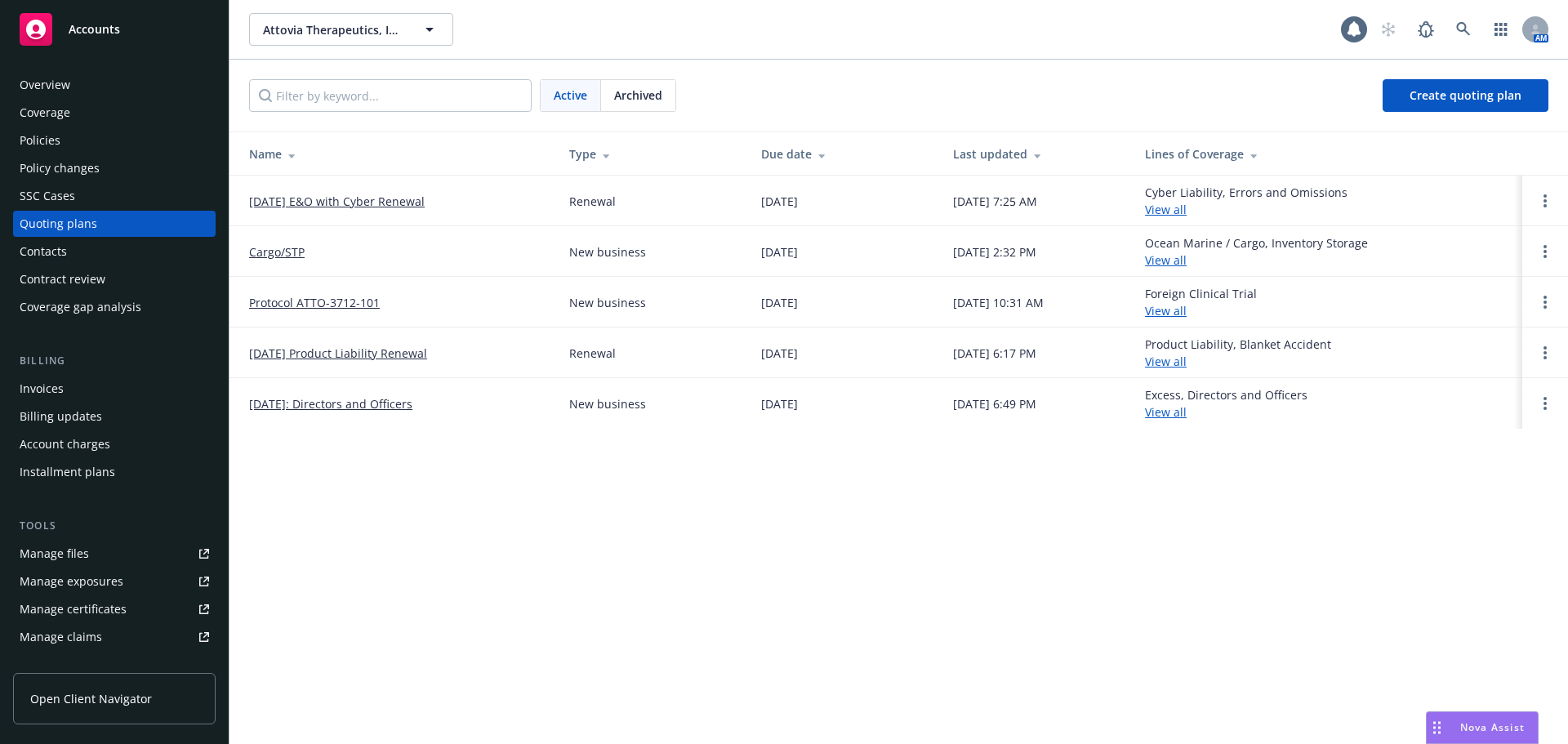
click at [288, 253] on link "Cargo/STP" at bounding box center [276, 252] width 55 height 17
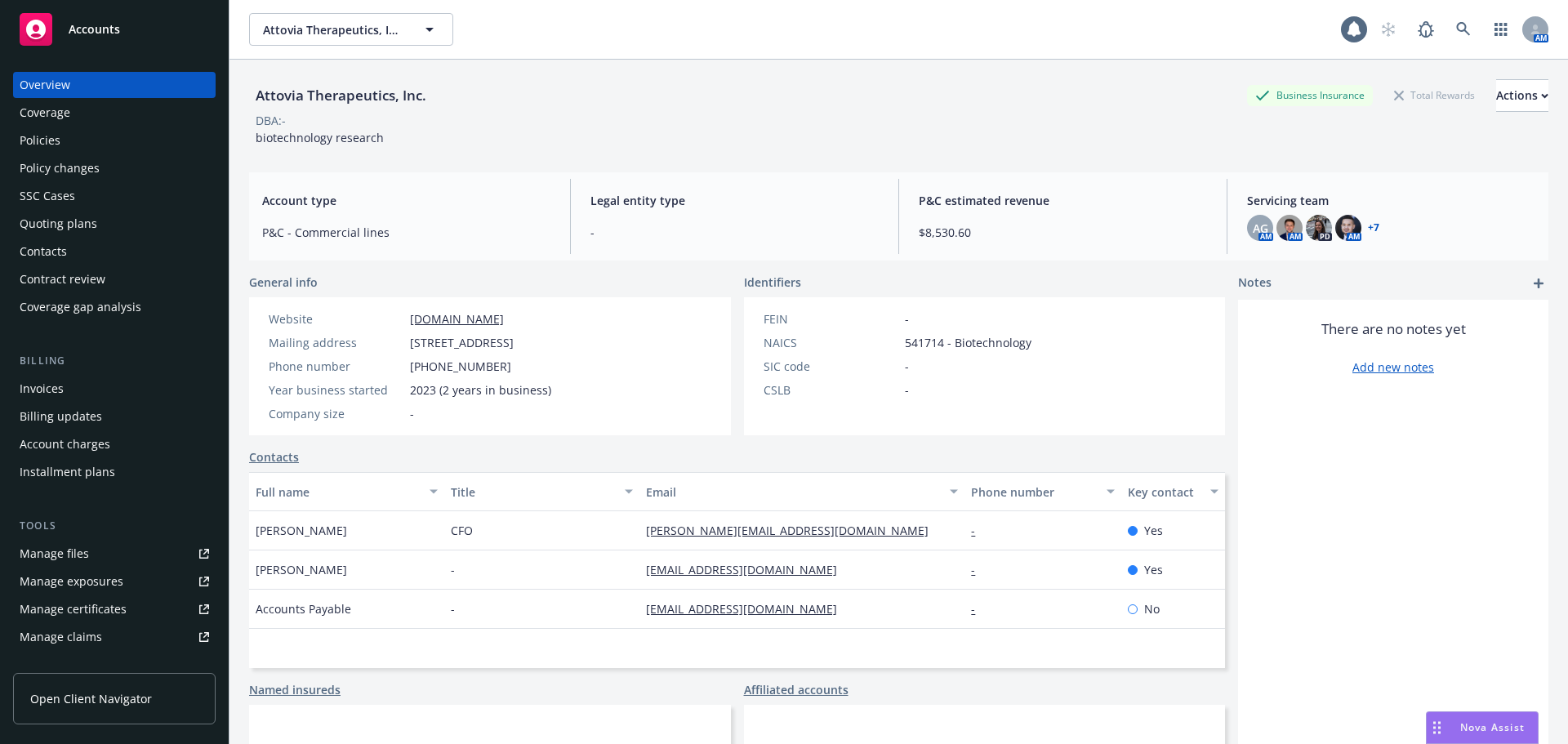
click at [61, 145] on div "Policies" at bounding box center [114, 140] width 190 height 26
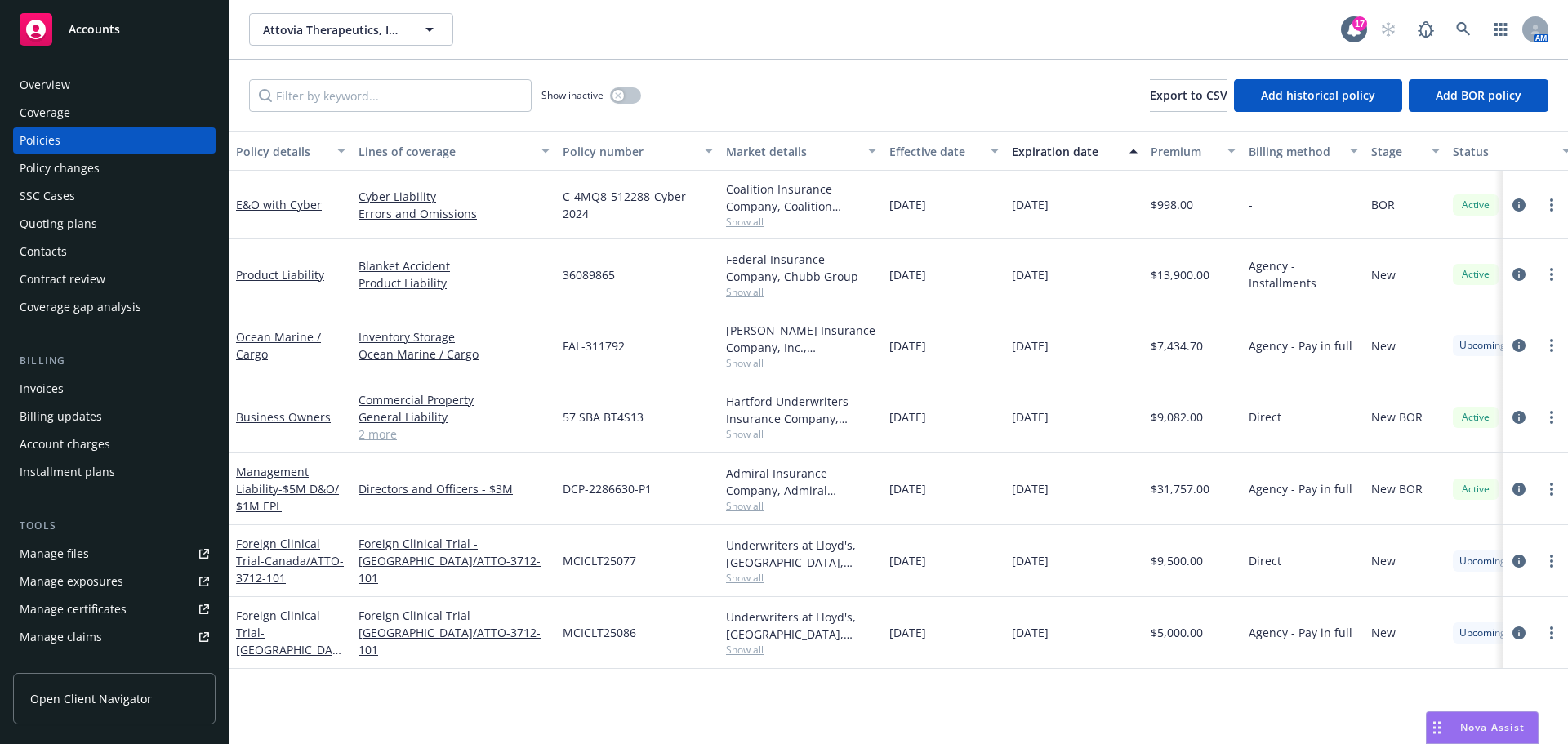
click at [383, 435] on link "2 more" at bounding box center [454, 433] width 191 height 17
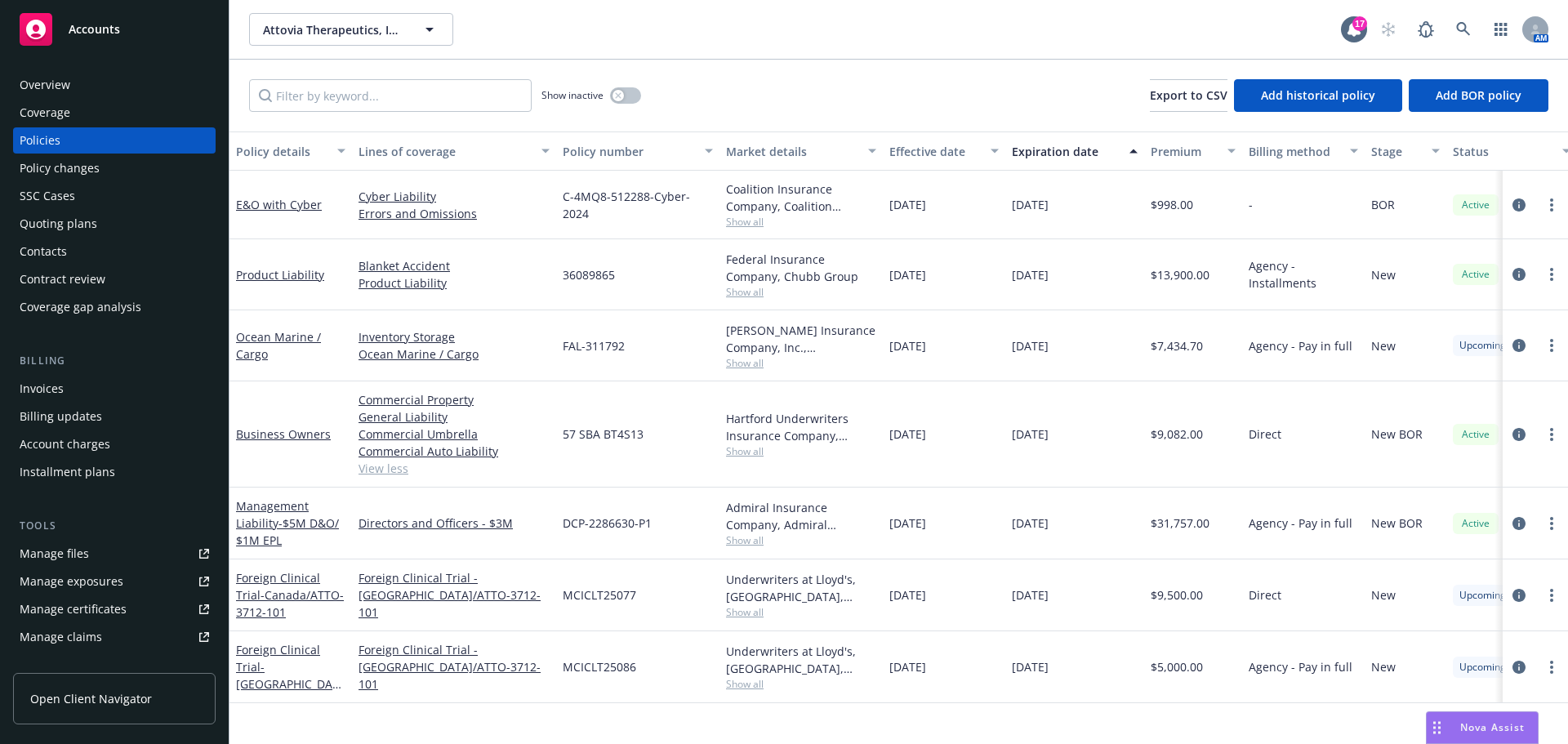
click at [76, 218] on div "Quoting plans" at bounding box center [58, 223] width 77 height 26
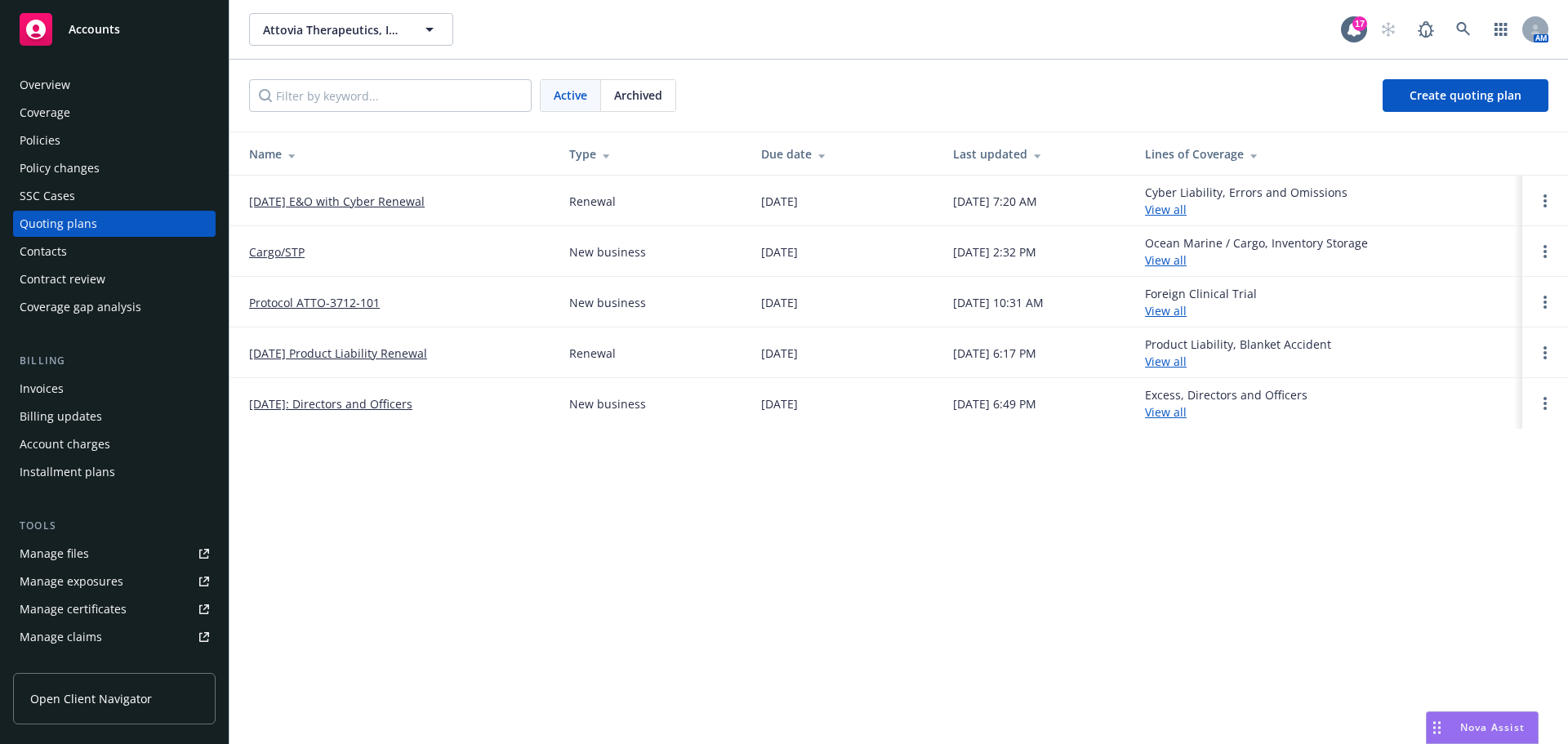
click at [665, 95] on div "Archived" at bounding box center [638, 95] width 74 height 31
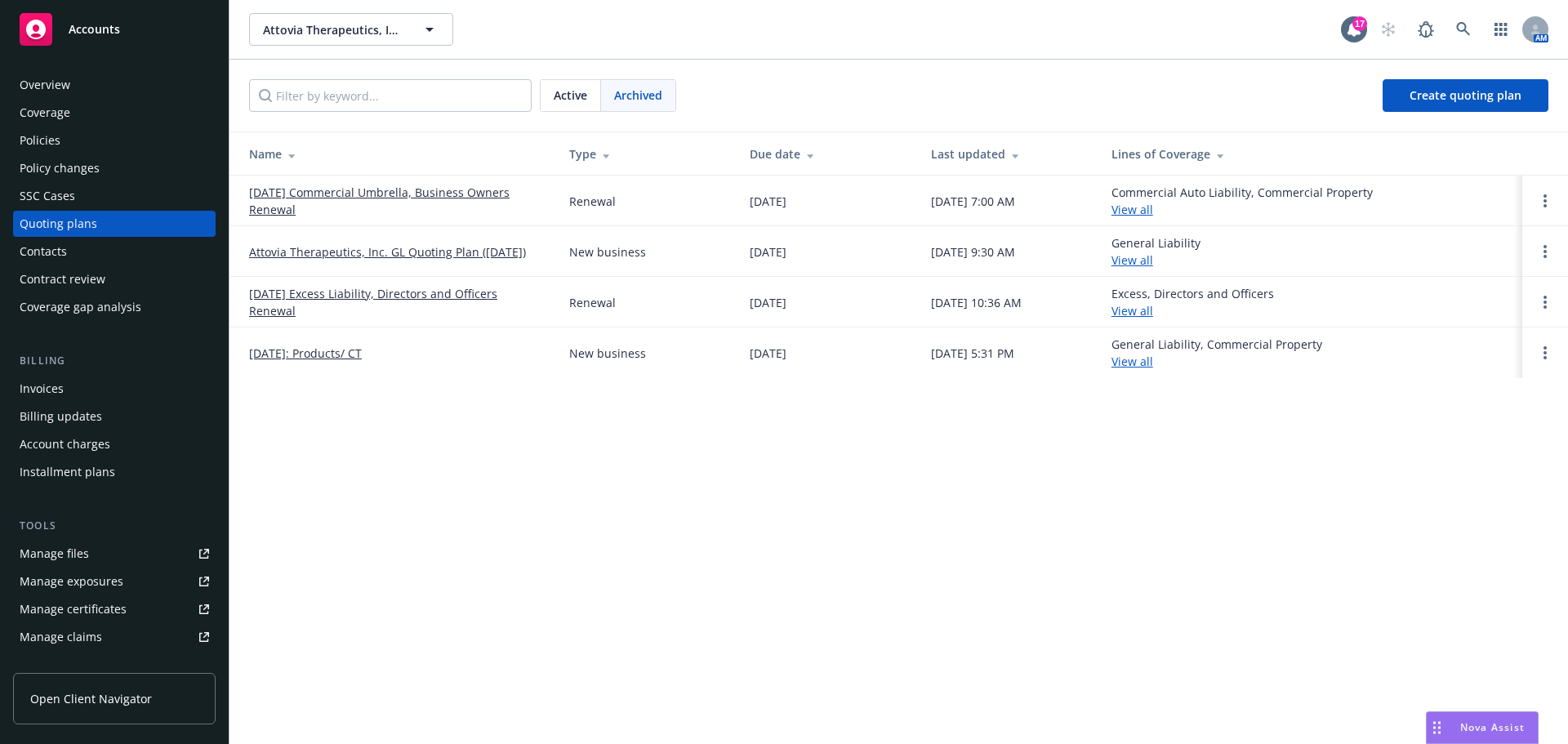
click at [418, 193] on link "06/01/25 Commercial Umbrella, Business Owners Renewal" at bounding box center [396, 201] width 294 height 35
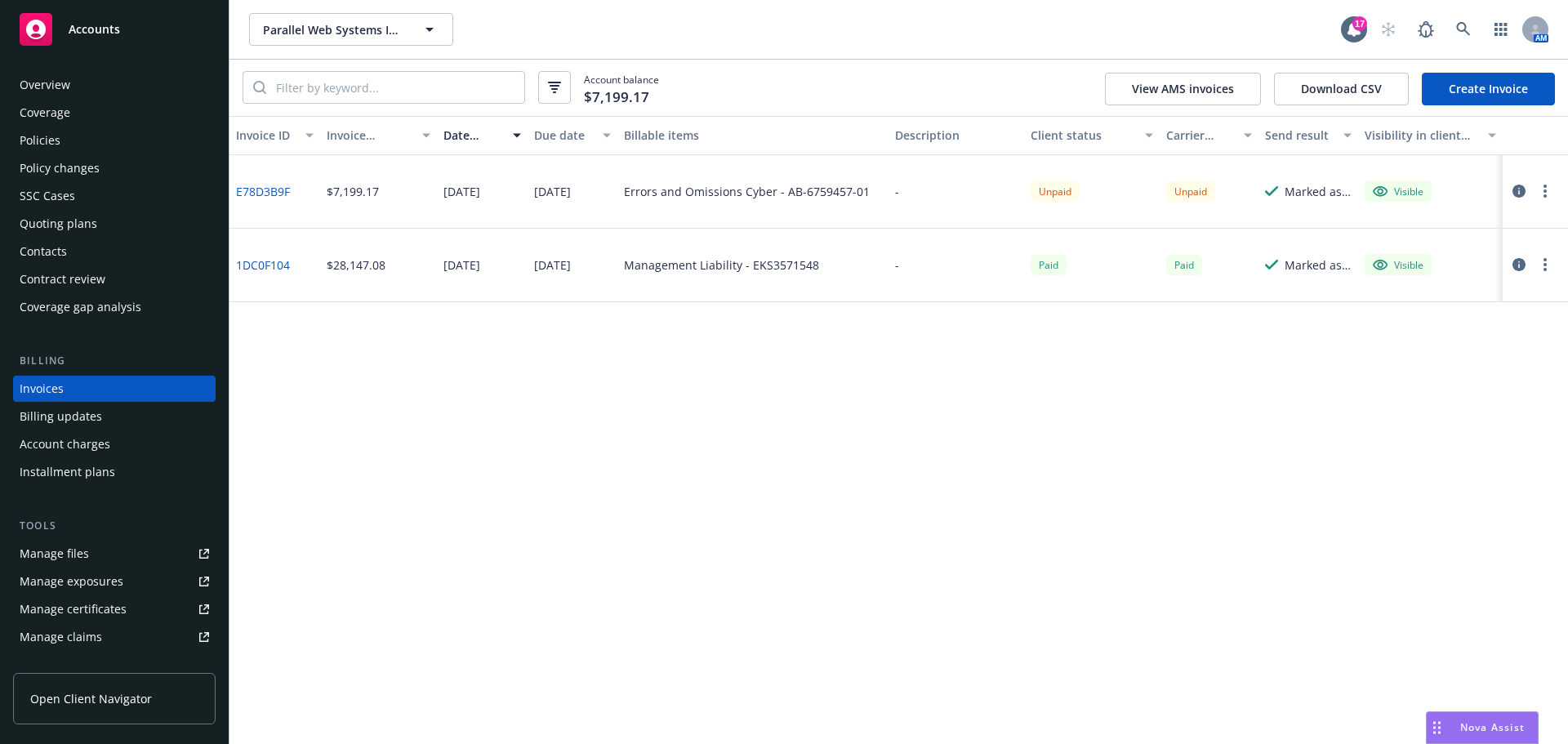
click at [1520, 186] on icon "button" at bounding box center [1518, 191] width 13 height 13
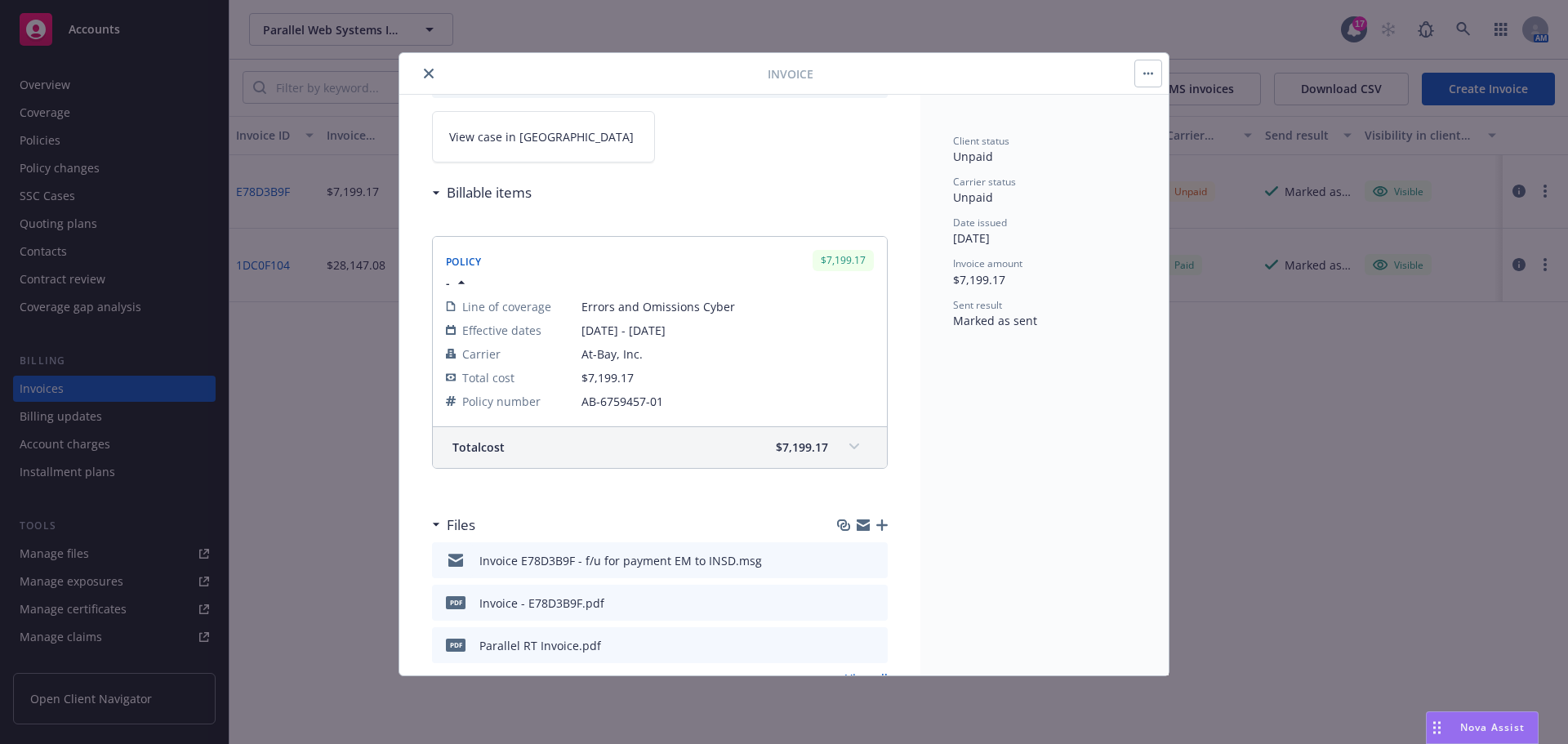
scroll to position [165, 0]
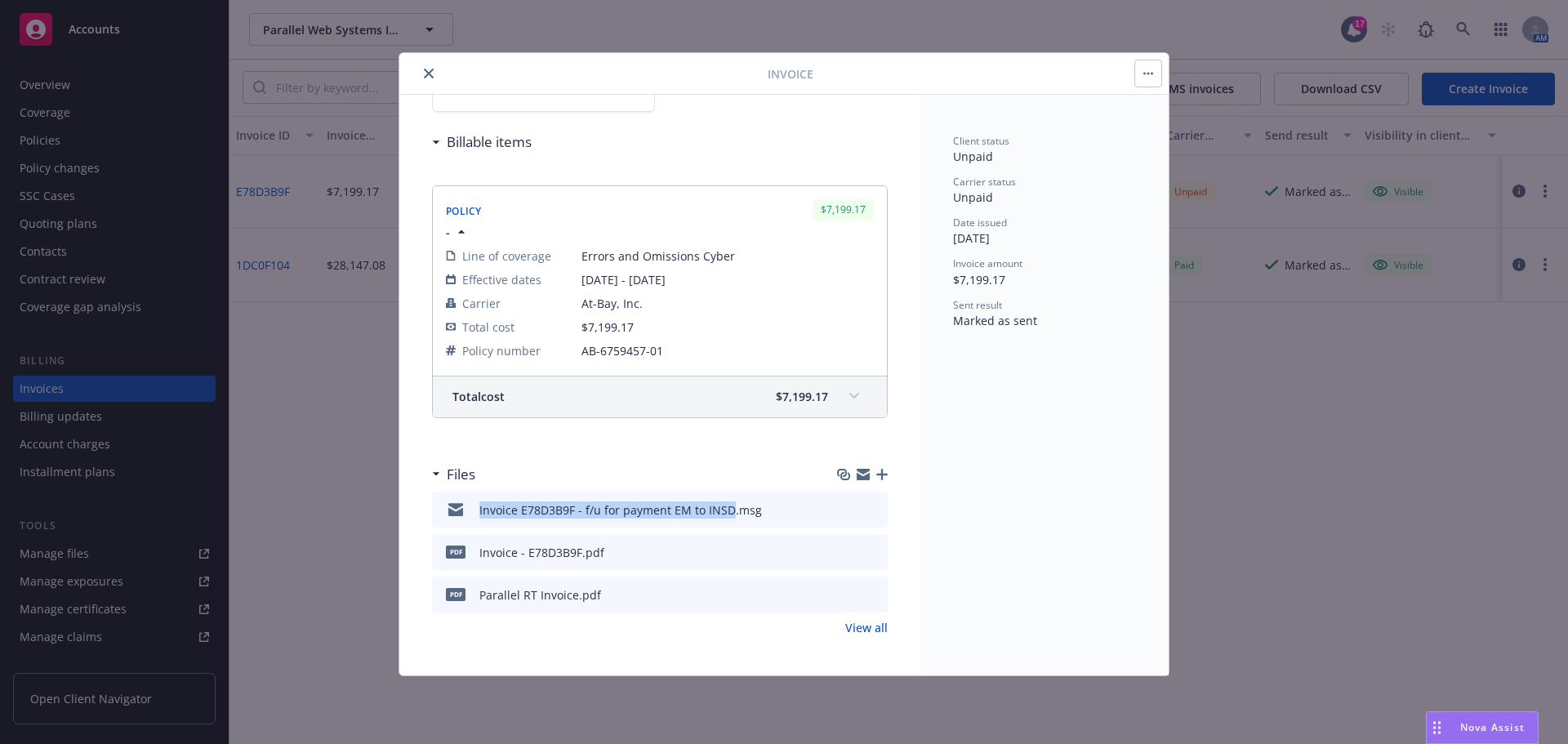
drag, startPoint x: 478, startPoint y: 511, endPoint x: 729, endPoint y: 511, distance: 251.0
click at [729, 511] on div "Invoice E78D3B9F - f/u for payment EM to INSD.msg" at bounding box center [600, 510] width 323 height 35
copy div "Invoice E78D3B9F - f/u for payment EM to INSD"
click at [876, 473] on icon "button" at bounding box center [881, 474] width 12 height 12
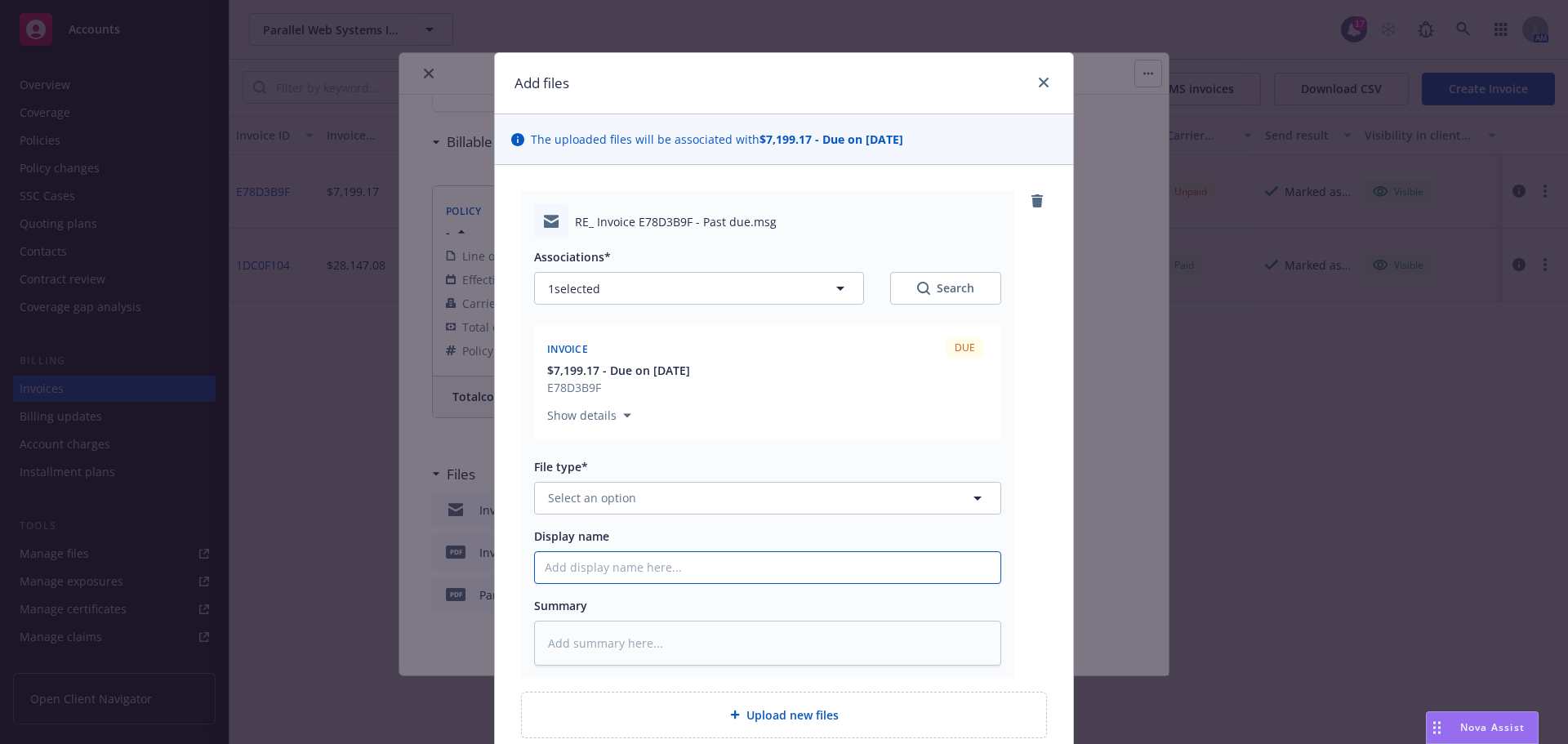
click at [576, 569] on input "Display name" at bounding box center [768, 568] width 465 height 31
paste input "Invoice E78D3B9F - f/u for payment EM to INSD"
type textarea "x"
type input "Invoice E78D3B9F - f/u for payment EM to INSD"
click at [550, 492] on span "Select an option" at bounding box center [591, 497] width 88 height 17
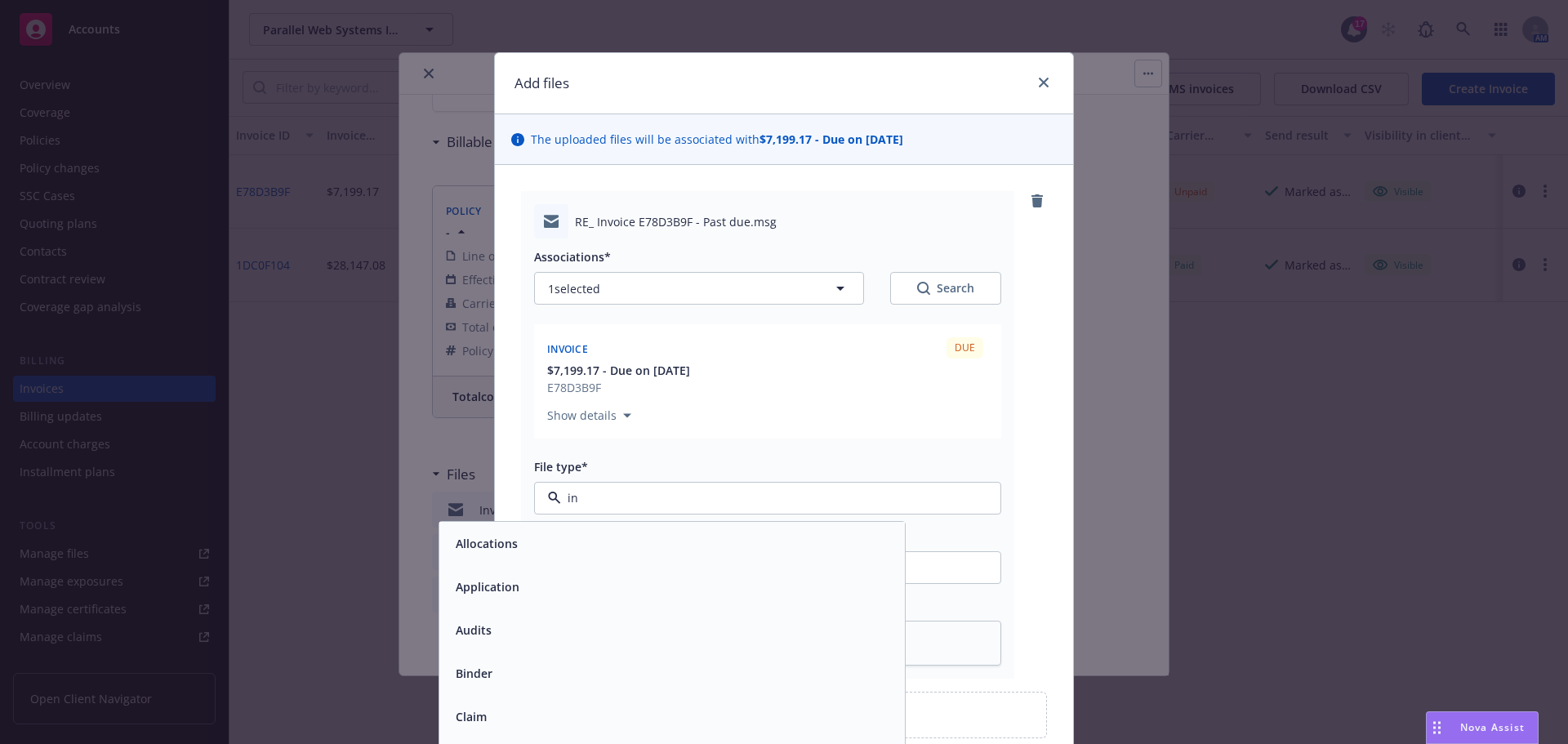
type input "inv"
click at [534, 533] on div "Invoice - Newfront" at bounding box center [505, 543] width 113 height 24
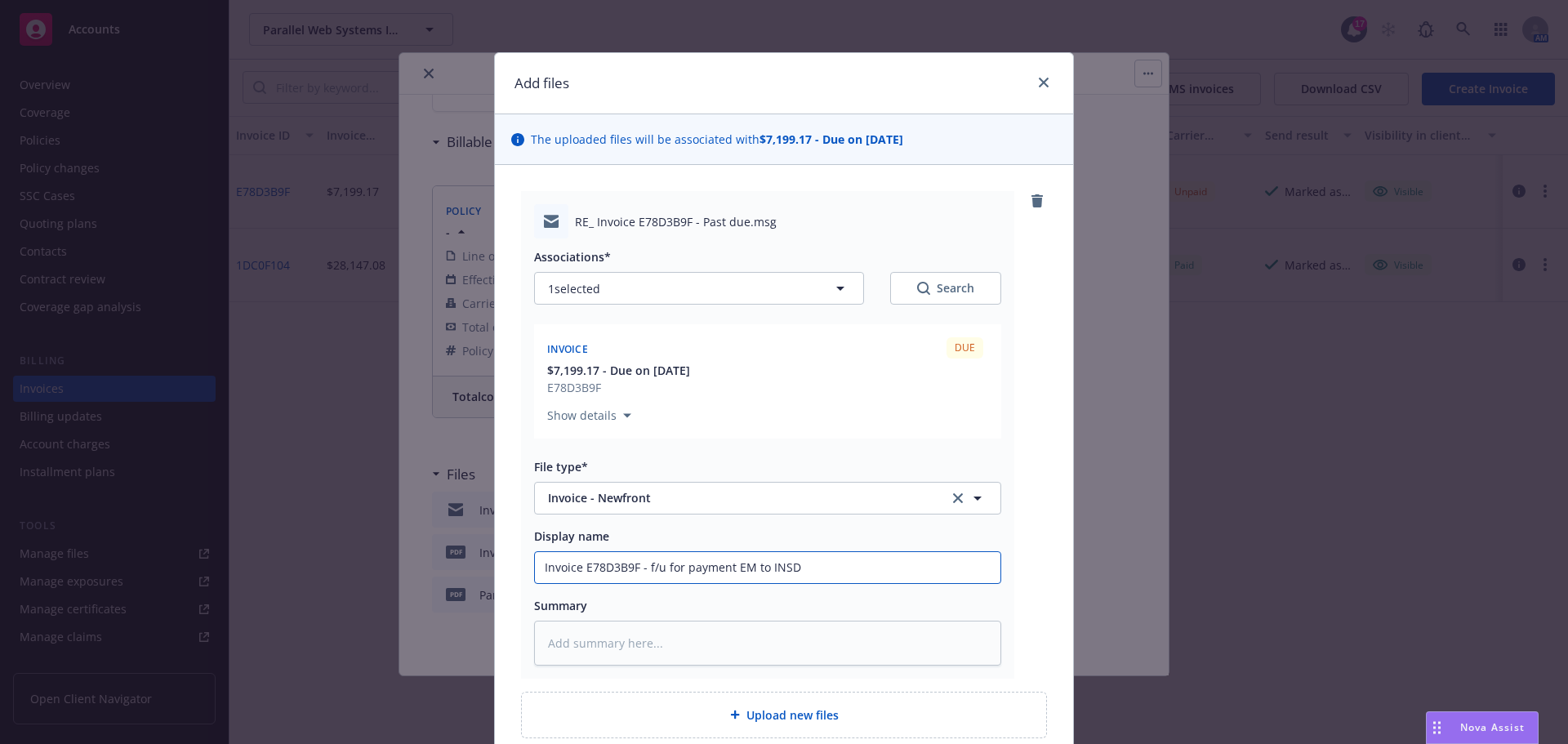
click at [793, 568] on input "Invoice E78D3B9F - f/u for payment EM to INSD" at bounding box center [768, 568] width 465 height 31
type textarea "x"
type input "Invoice E78D3B9F - f/u for payment EM to INSD"
type textarea "x"
type input "Invoice E78D3B9F - f/u for payment EM to INSD A"
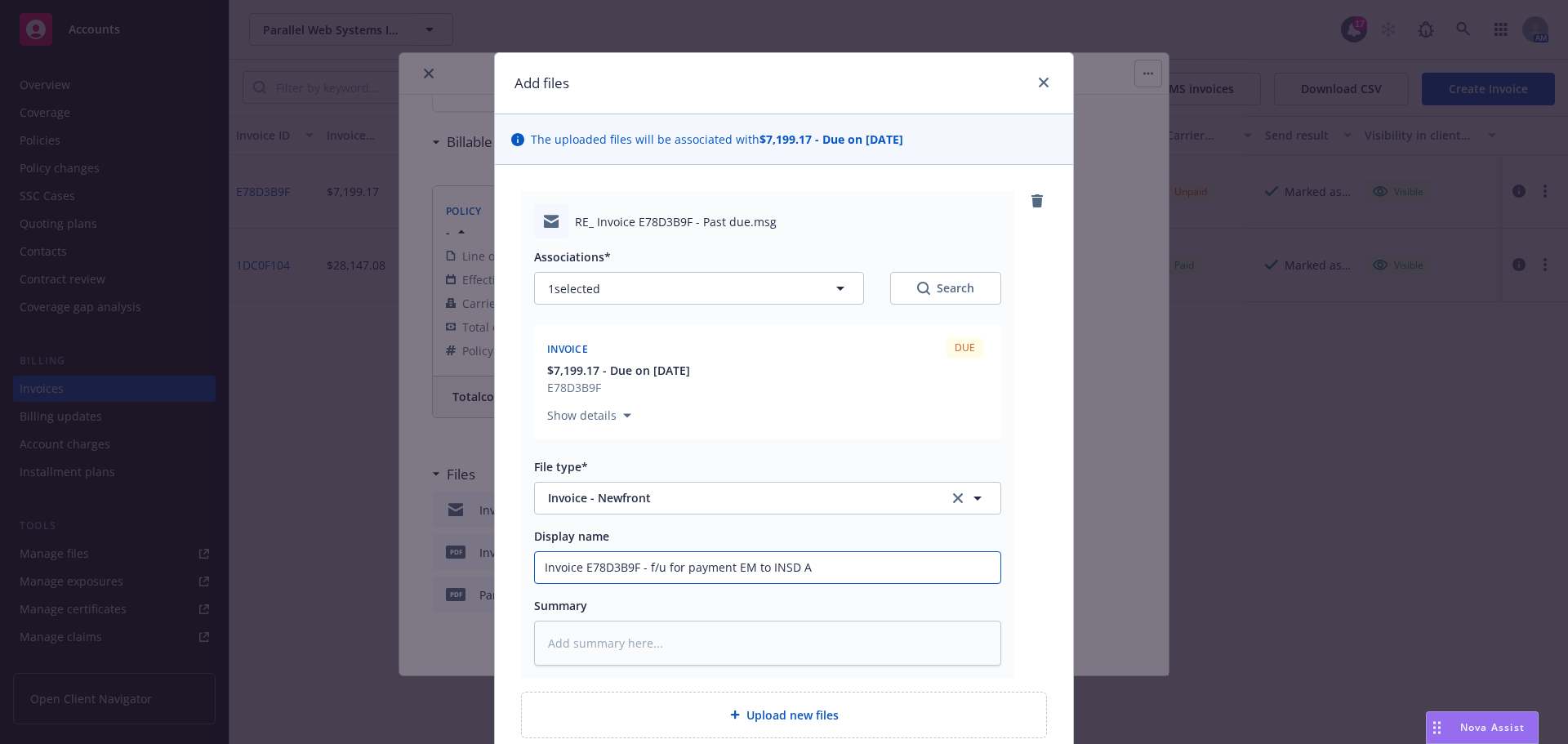
type textarea "x"
type input "Invoice E78D3B9F - f/u for payment EM to INSD AP"
type textarea "x"
type input "Invoice E78D3B9F - f/u for payment EM to INSD AP"
type textarea "x"
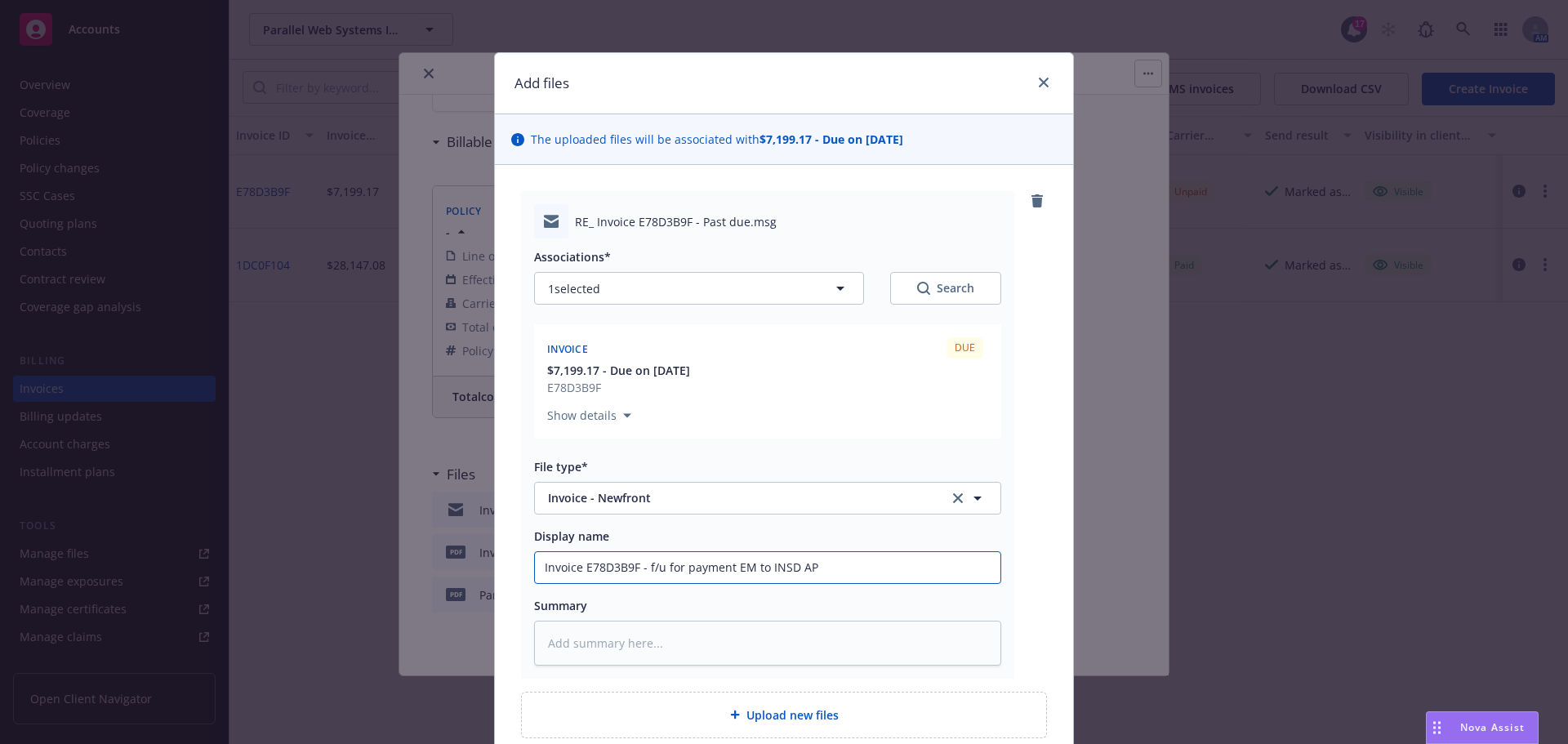
type input "Invoice E78D3B9F - f/u for payment EM to INSD AP T"
type textarea "x"
type input "Invoice E78D3B9F - f/u for payment EM to INSD AP Te"
type textarea "x"
type input "Invoice E78D3B9F - f/u for payment EM to INSD AP Tea"
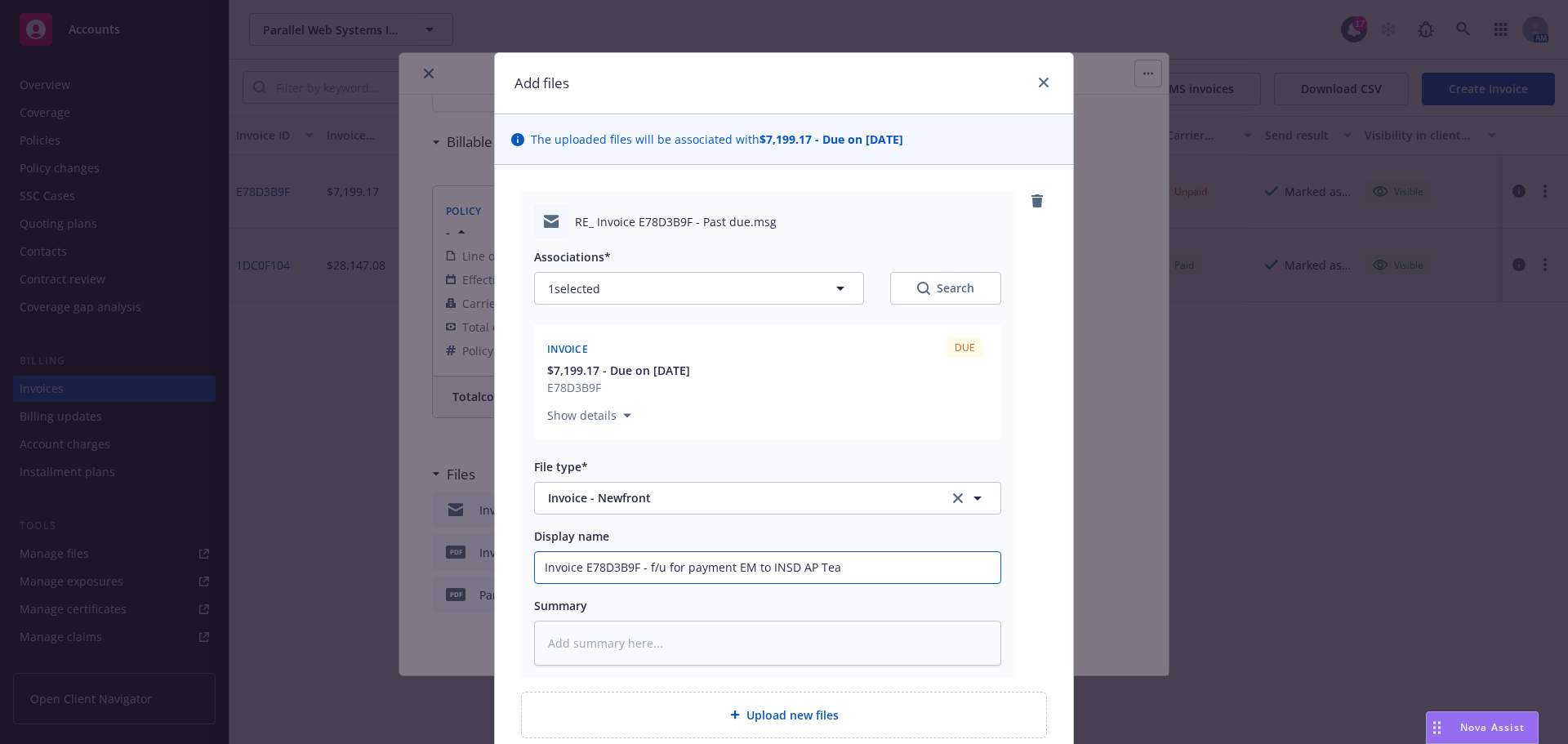
type textarea "x"
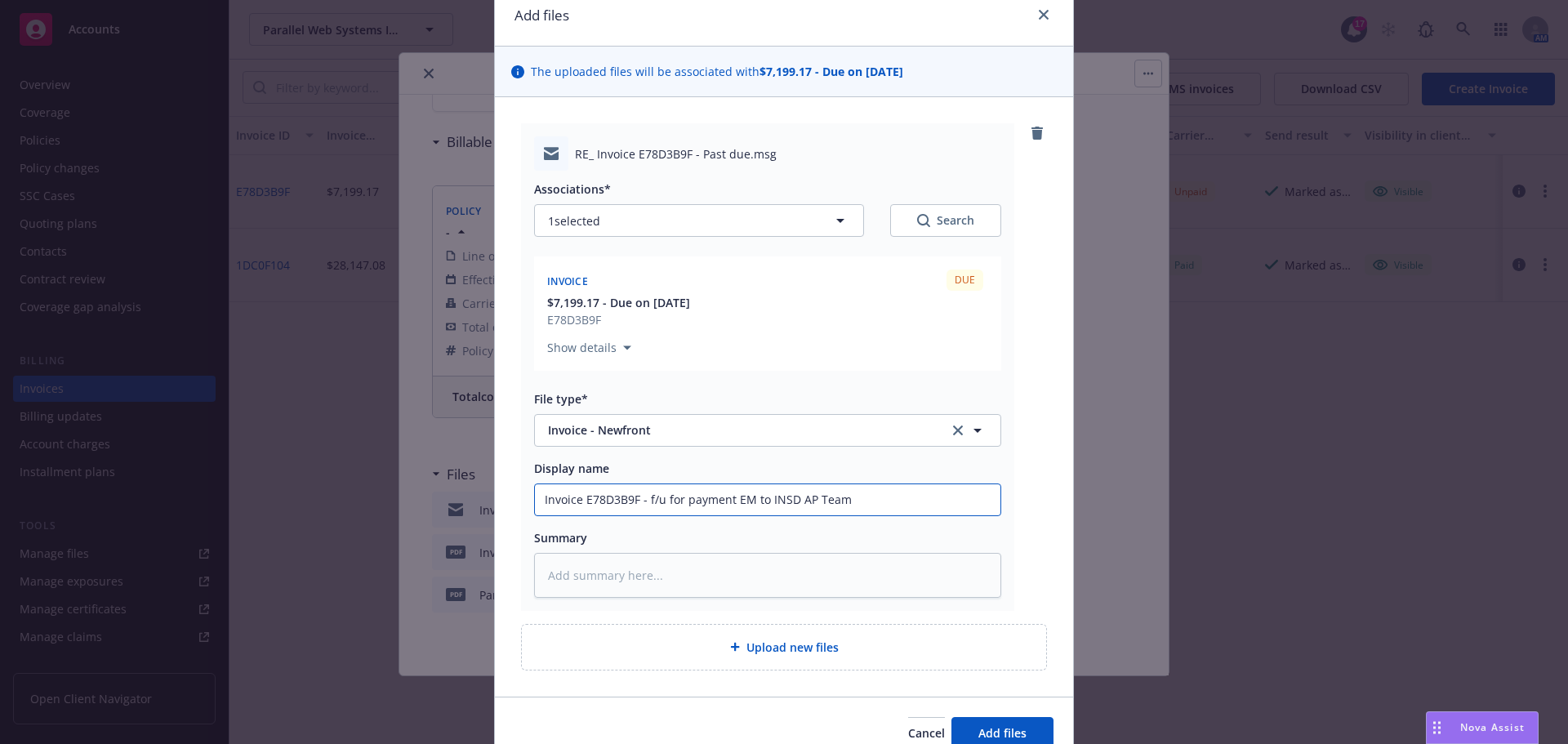
scroll to position [146, 0]
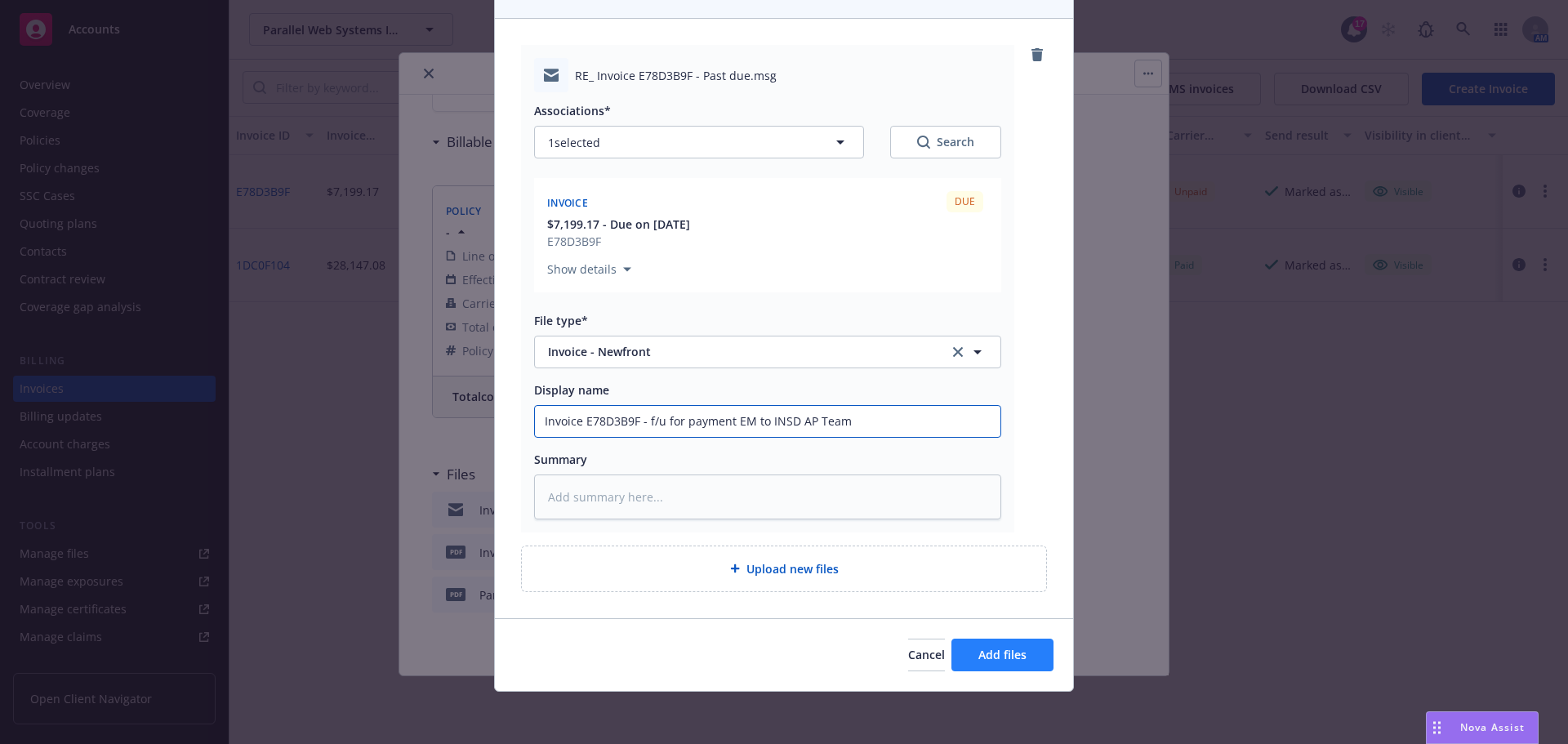
type input "Invoice E78D3B9F - f/u for payment EM to INSD AP Team"
click at [1001, 647] on span "Add files" at bounding box center [1002, 654] width 48 height 15
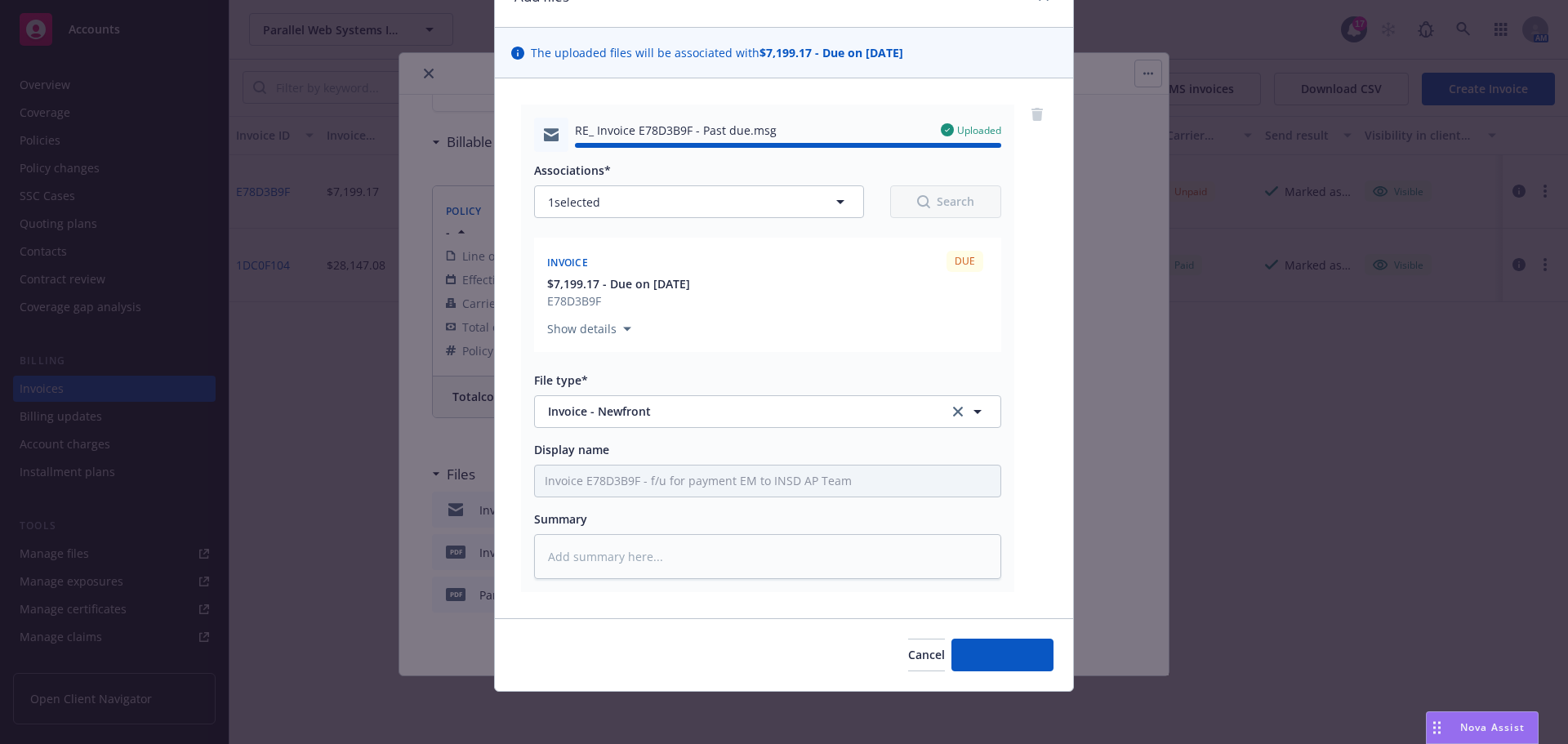
type textarea "x"
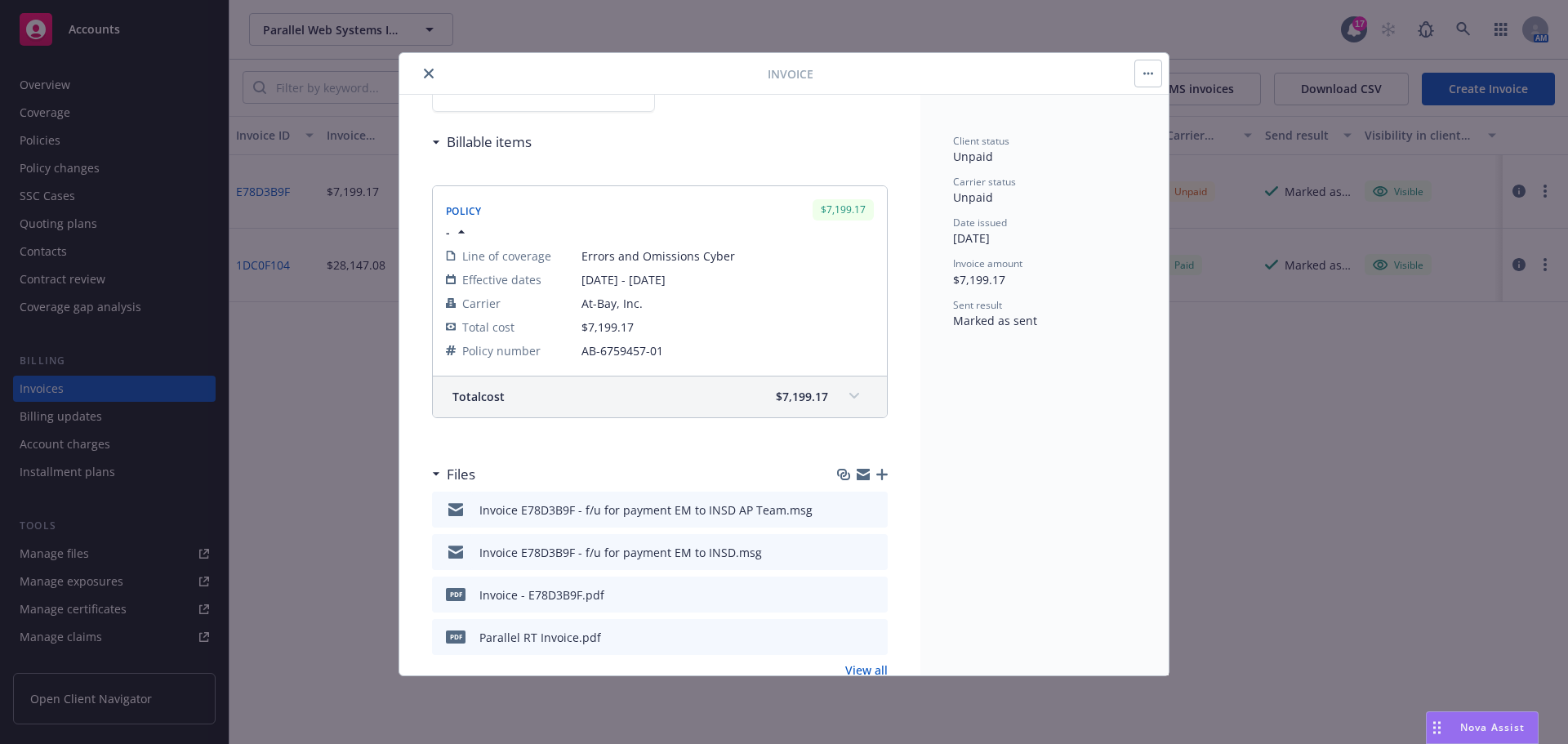
click at [432, 72] on icon "close" at bounding box center [428, 73] width 10 height 10
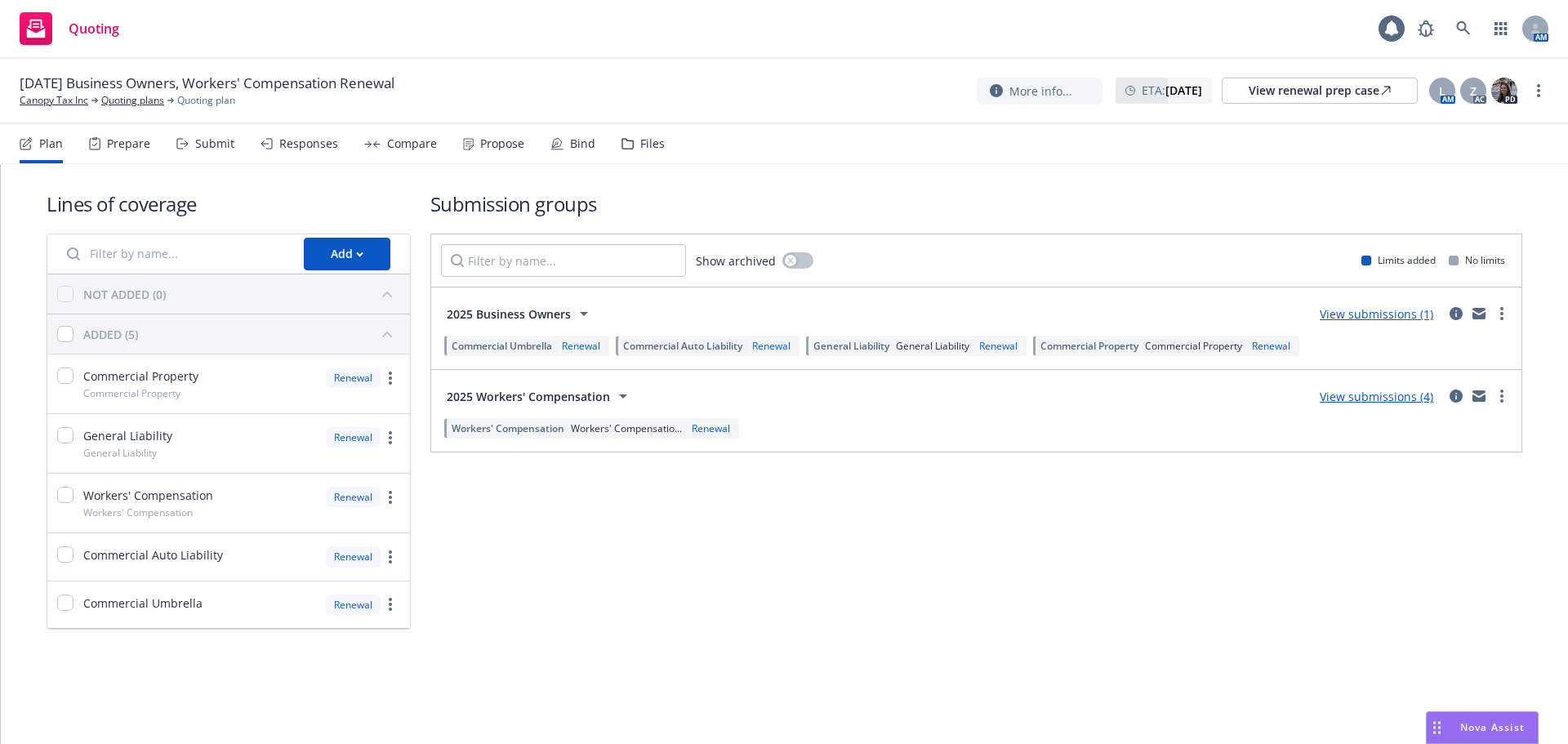
click at [213, 148] on div "Submit" at bounding box center [214, 144] width 39 height 13
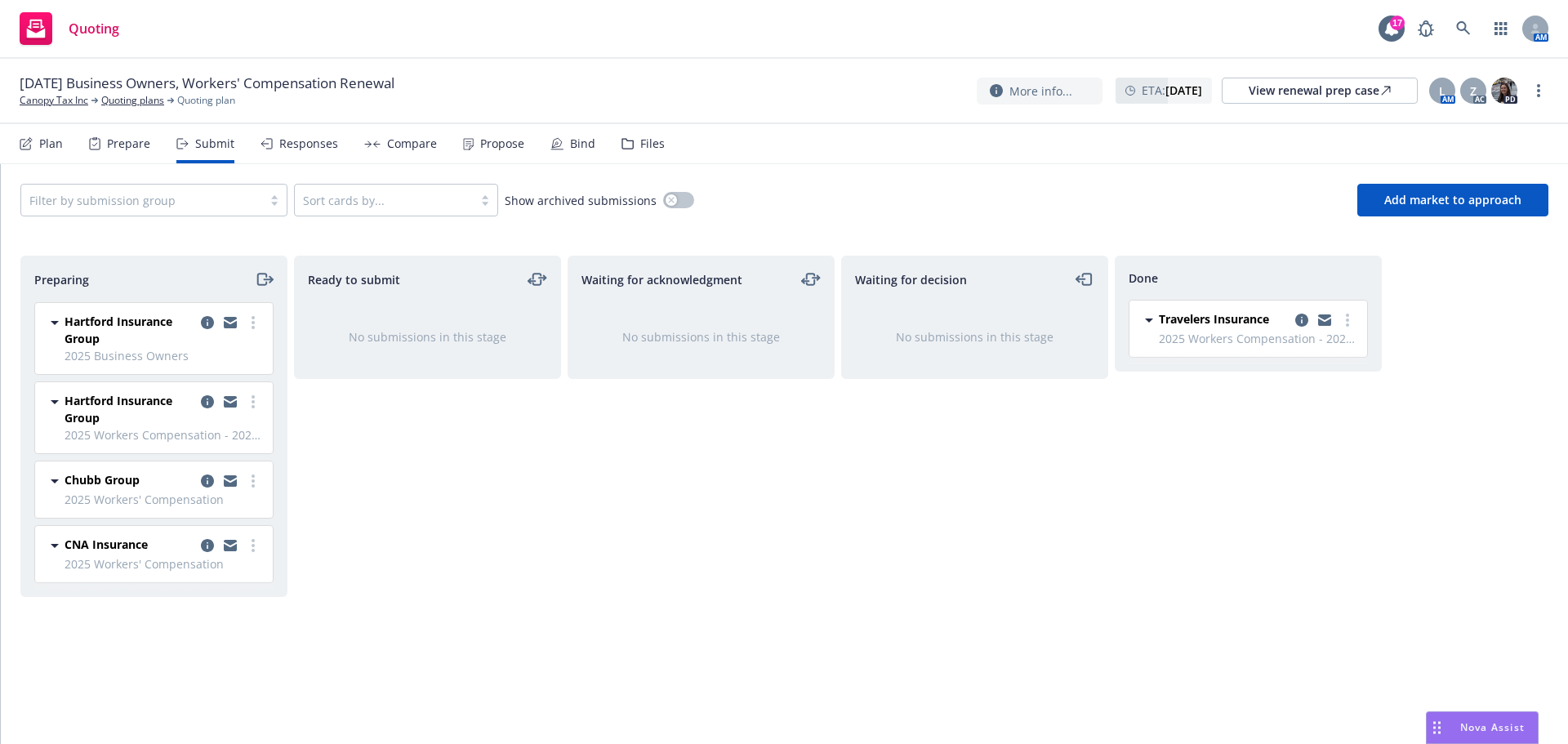
drag, startPoint x: 209, startPoint y: 545, endPoint x: 243, endPoint y: 554, distance: 35.2
click at [209, 545] on icon "copy logging email" at bounding box center [207, 545] width 13 height 13
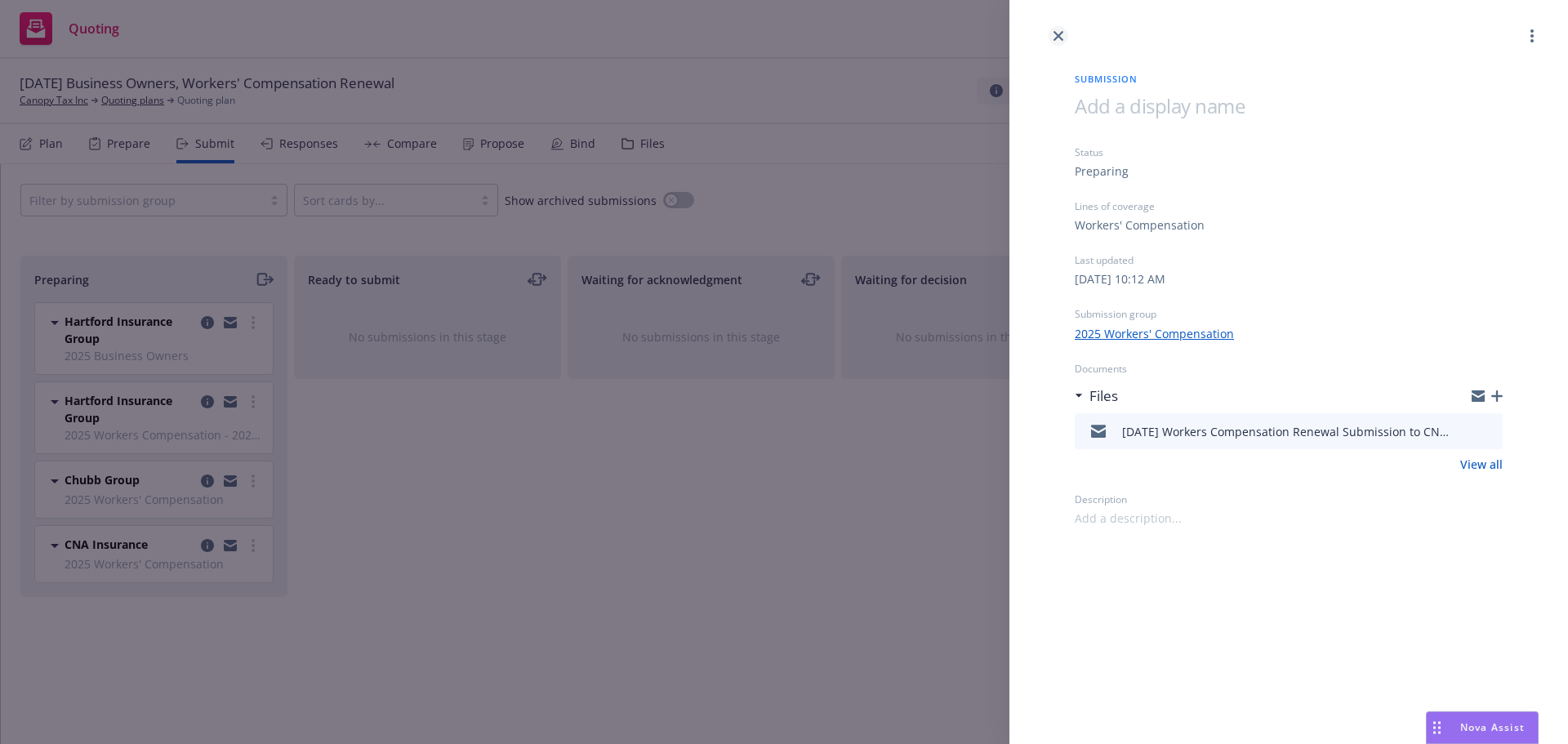
click at [1058, 30] on link "close" at bounding box center [1058, 36] width 20 height 20
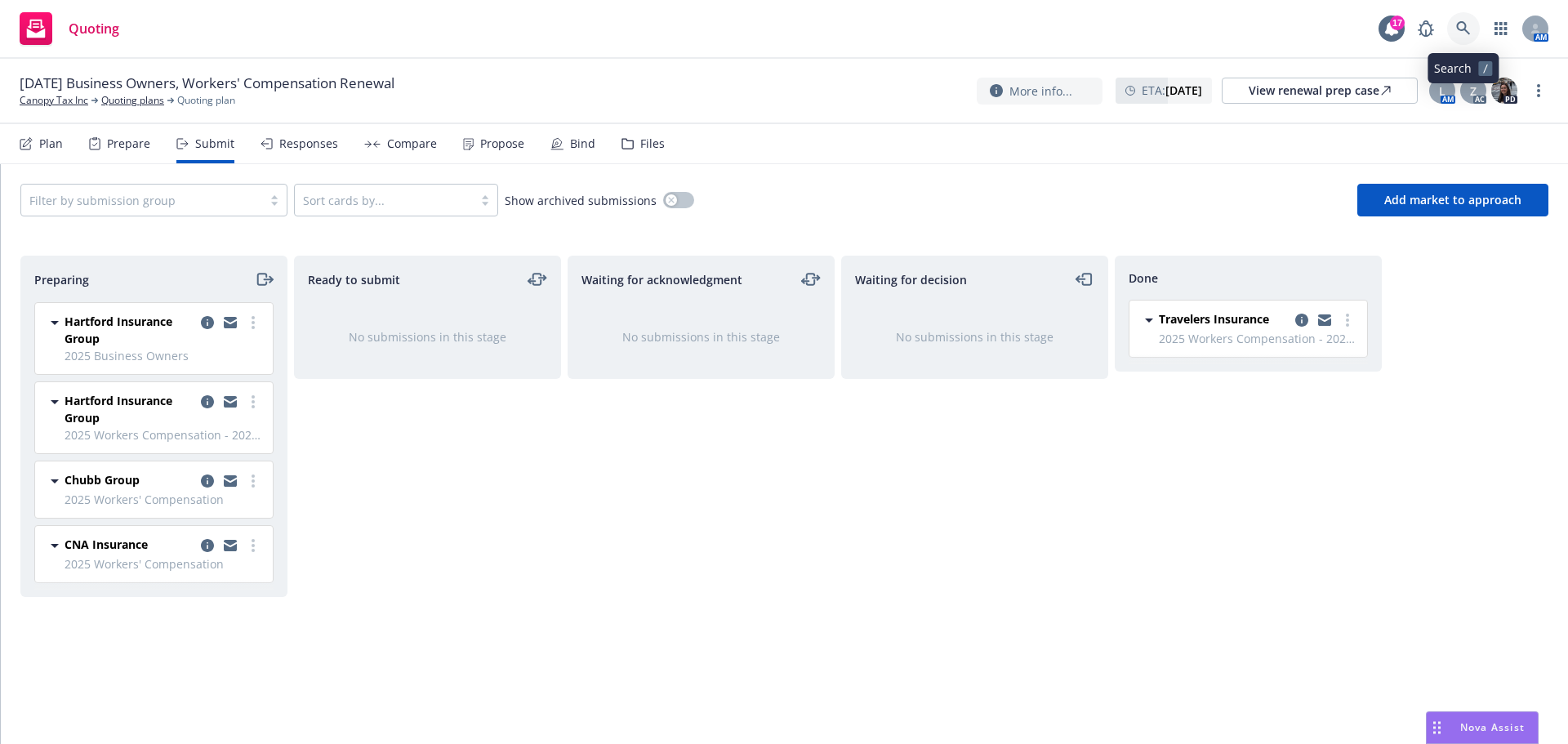
click at [1462, 22] on icon at bounding box center [1463, 28] width 15 height 15
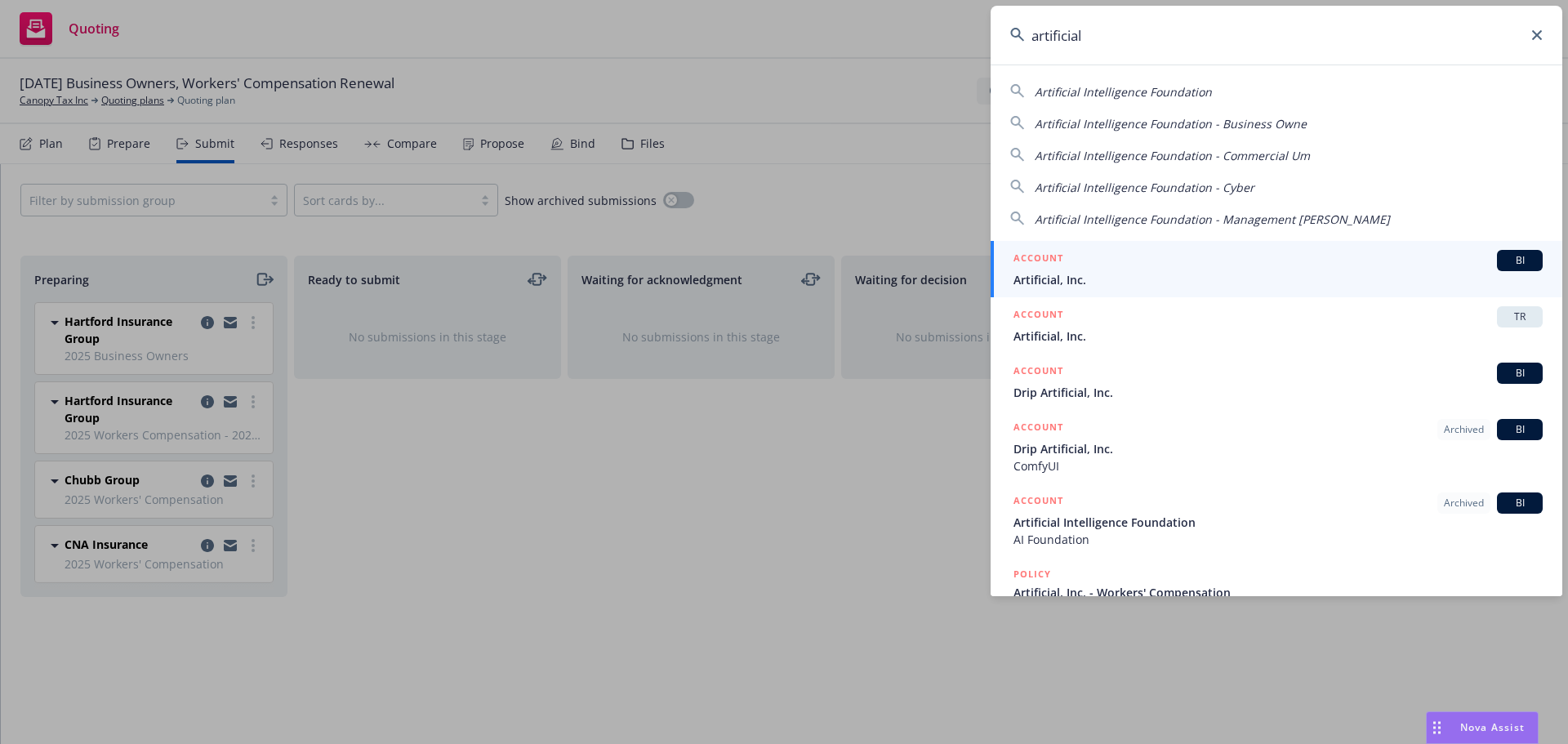
type input "artificial"
click at [1037, 274] on span "Artificial, Inc." at bounding box center [1277, 279] width 529 height 17
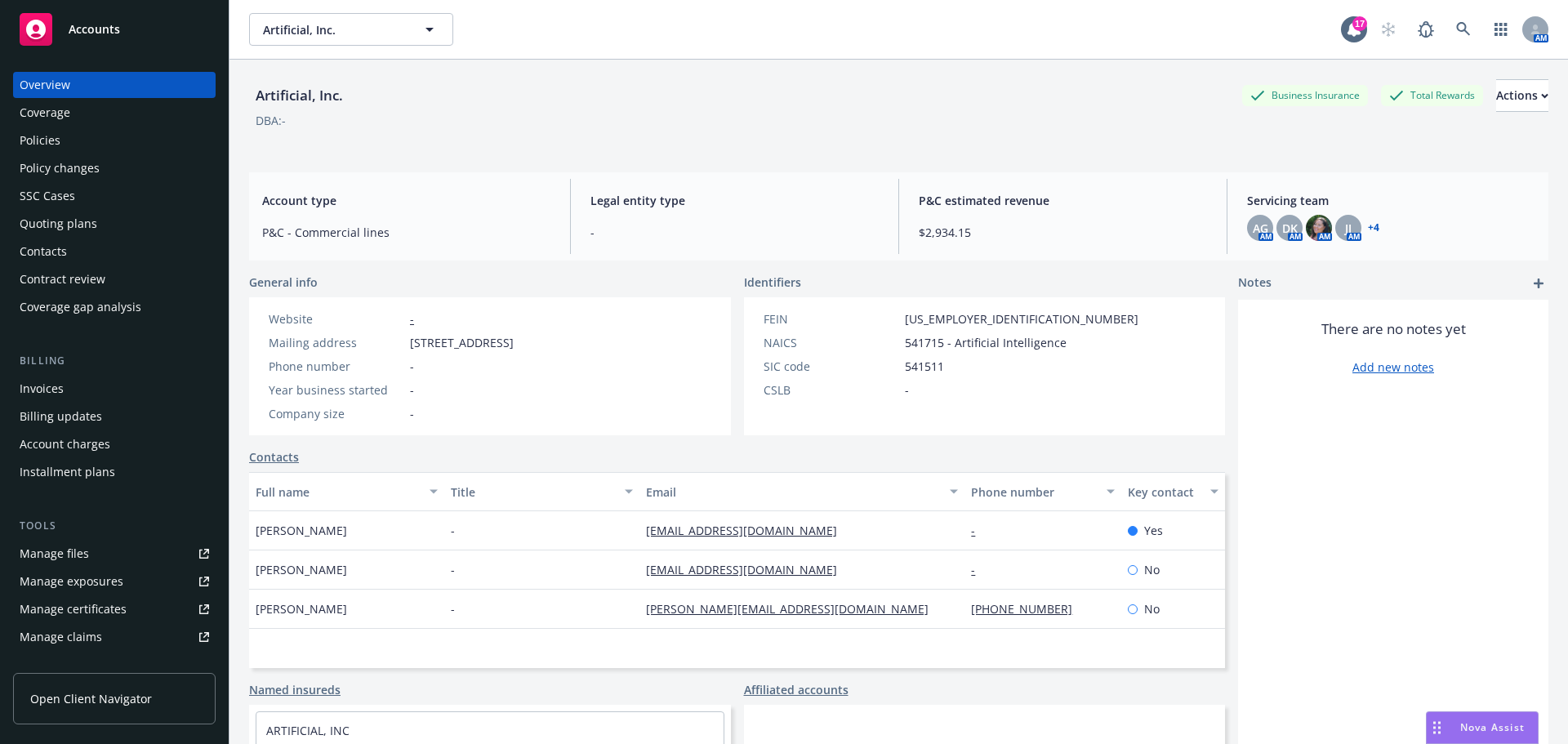
click at [73, 135] on div "Policies" at bounding box center [114, 140] width 190 height 26
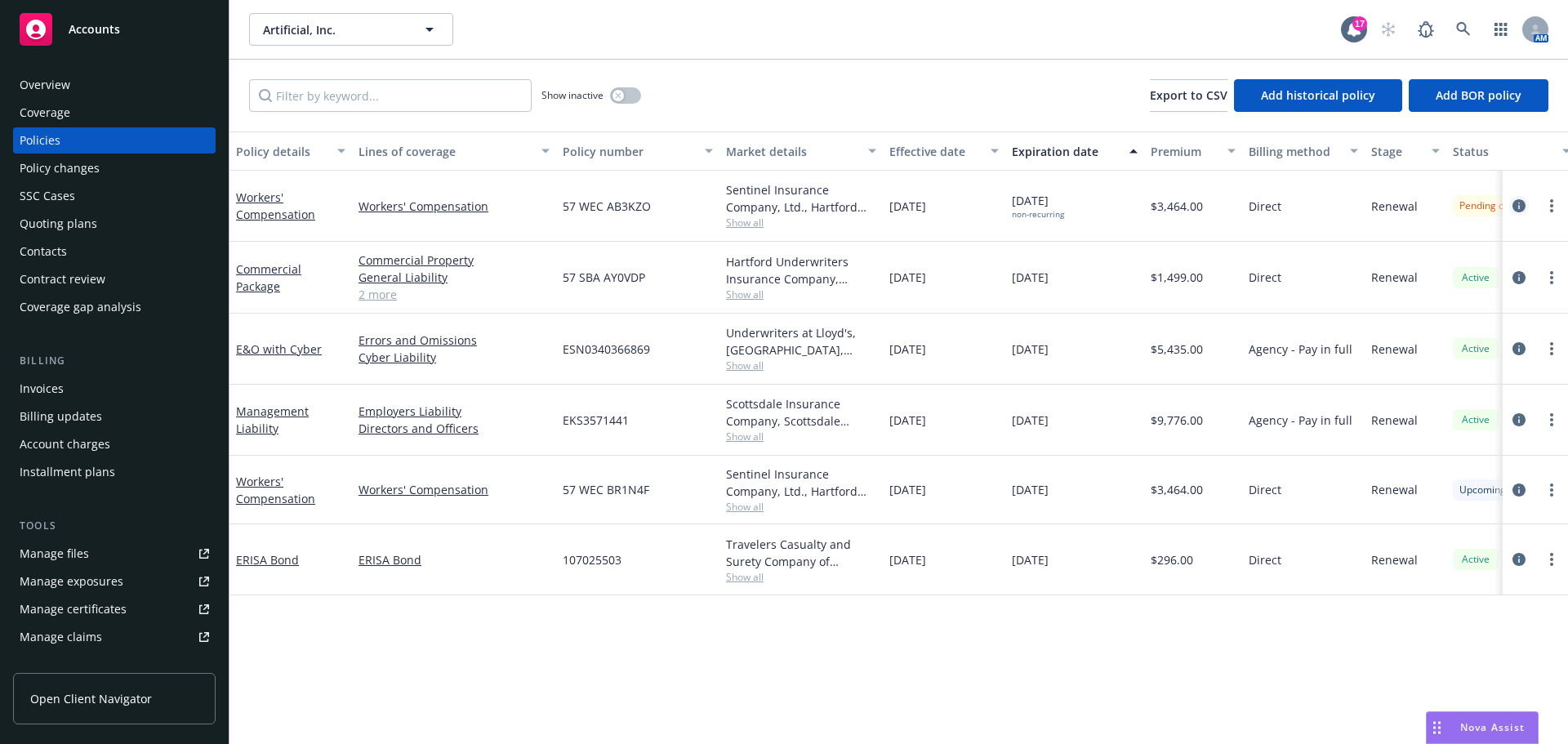
click at [1514, 203] on icon "circleInformation" at bounding box center [1518, 205] width 13 height 13
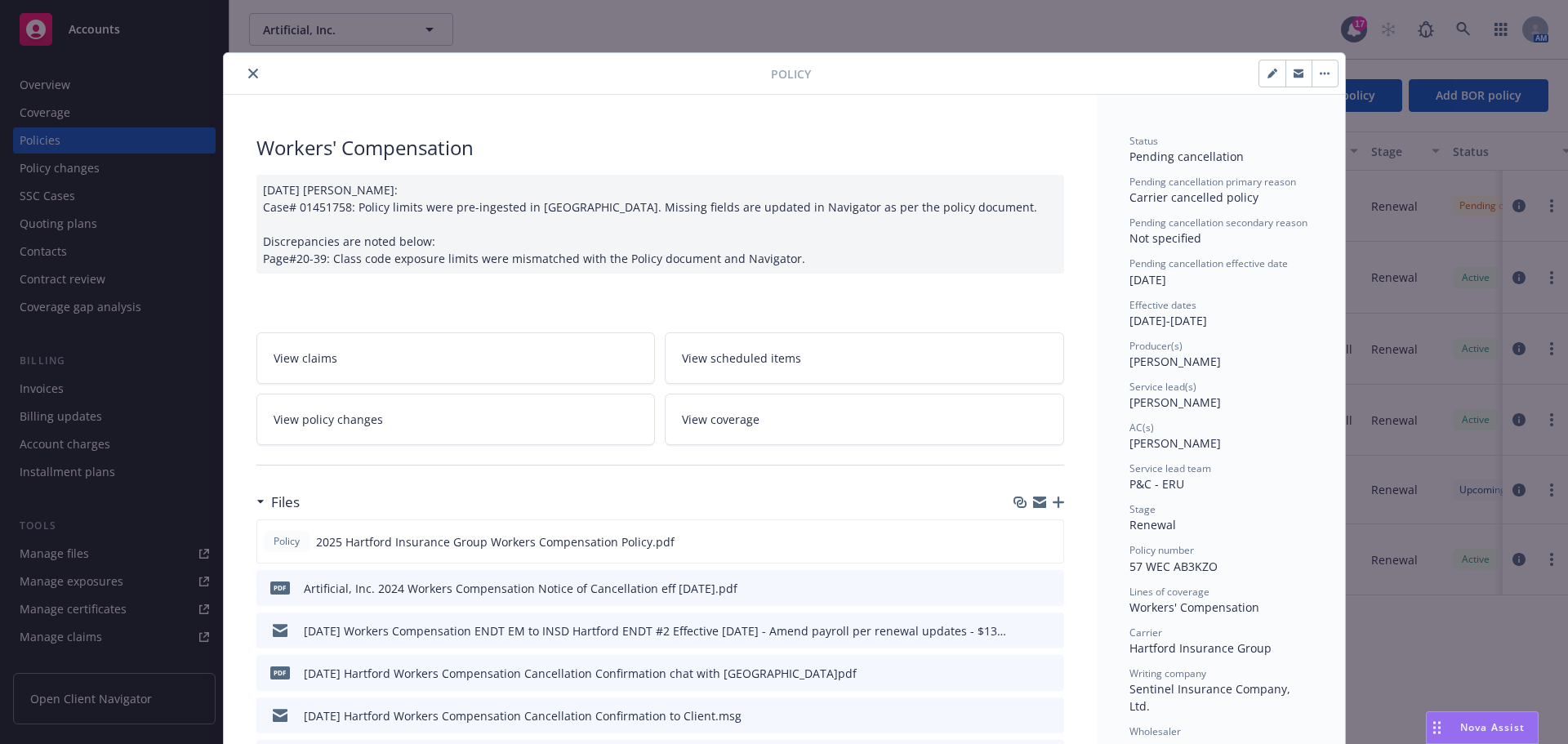
click at [1041, 592] on icon "preview file" at bounding box center [1048, 587] width 15 height 12
click at [250, 70] on icon "close" at bounding box center [253, 73] width 10 height 10
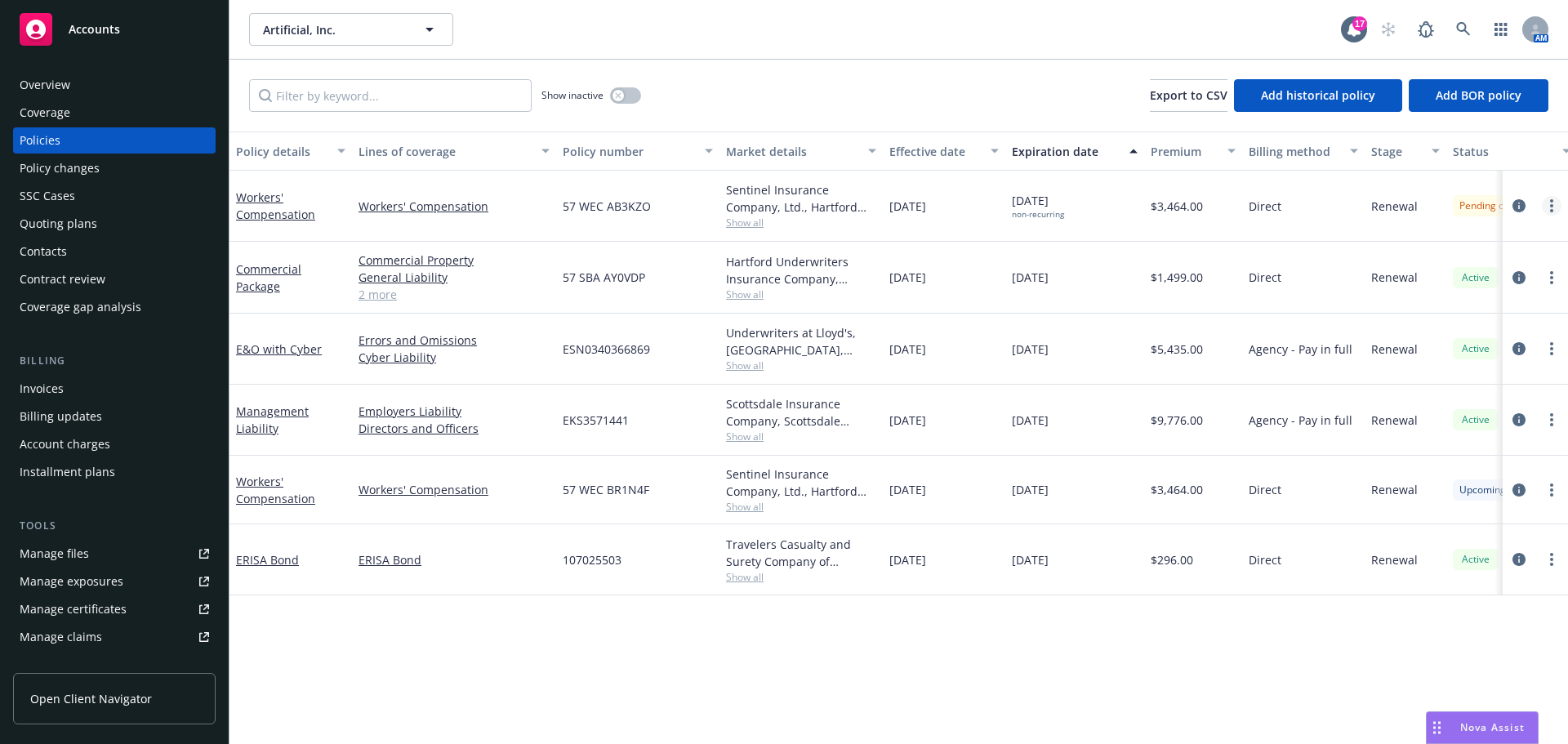
click at [1554, 204] on link "more" at bounding box center [1552, 206] width 20 height 20
click at [984, 105] on div "Show inactive Export to CSV Add historical policy Add BOR policy" at bounding box center [898, 95] width 1338 height 72
click at [120, 84] on div "Overview" at bounding box center [114, 84] width 190 height 26
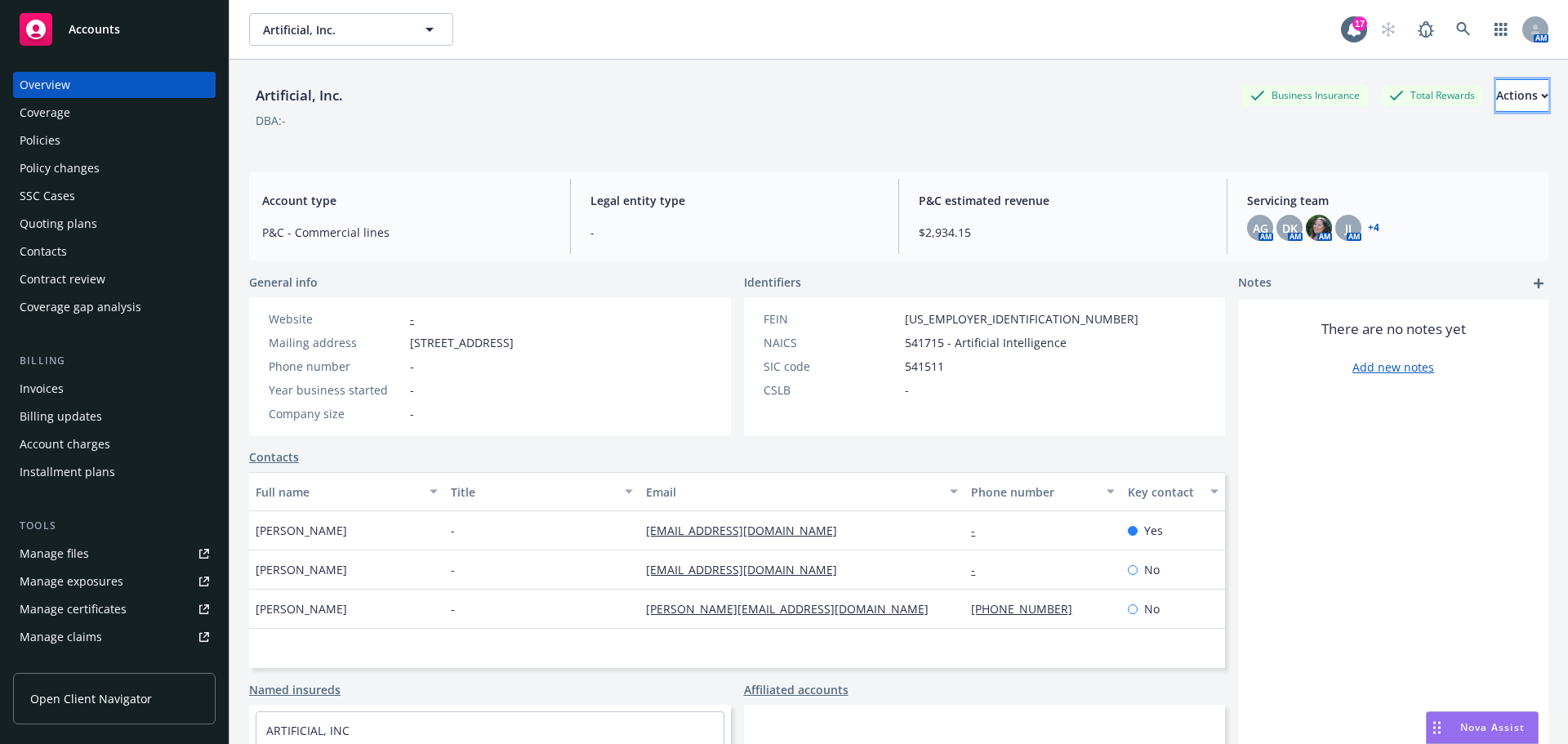
click at [1496, 100] on div "Actions" at bounding box center [1523, 95] width 53 height 31
click at [32, 133] on div "Policies" at bounding box center [40, 140] width 41 height 26
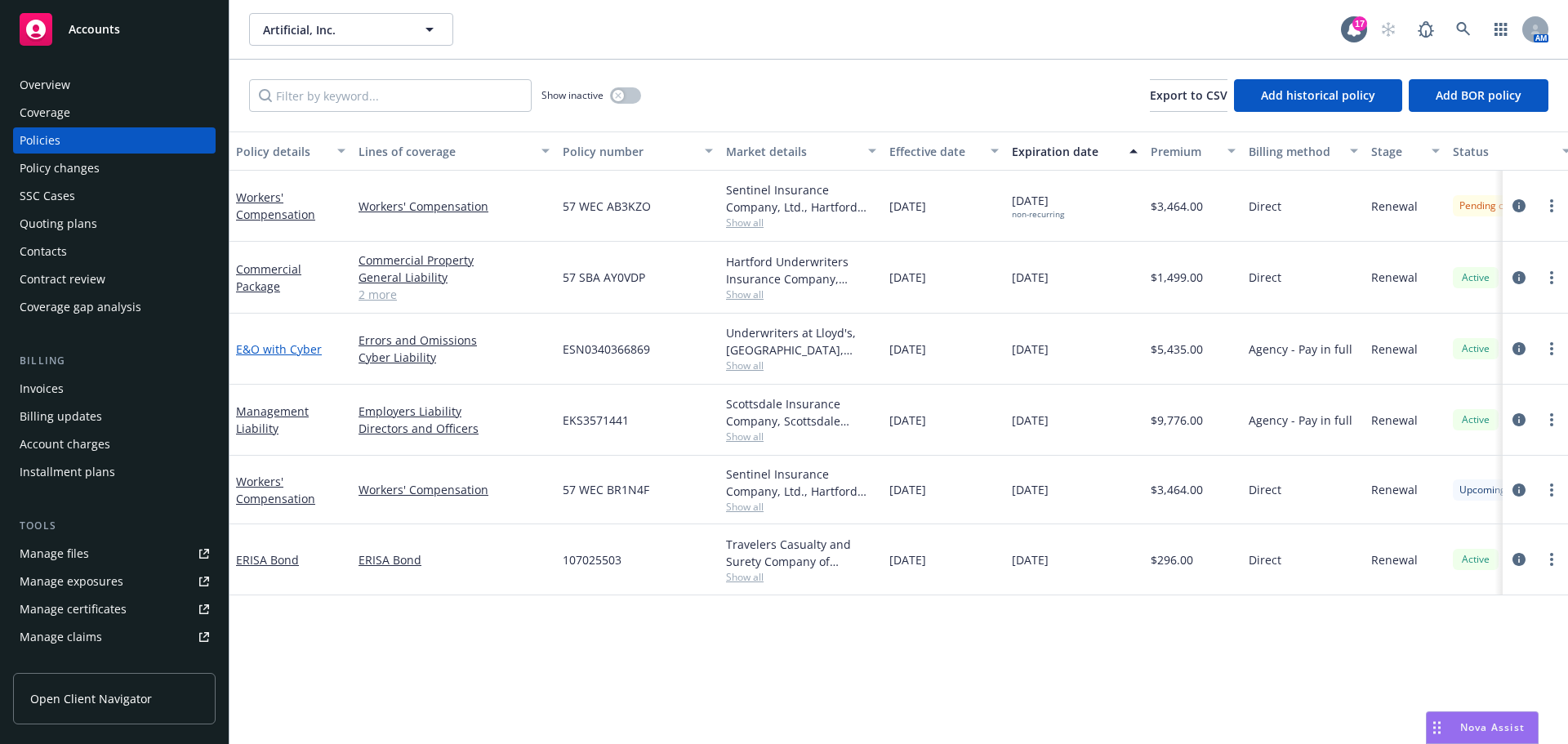
click at [289, 348] on link "E&O with Cyber" at bounding box center [279, 349] width 85 height 15
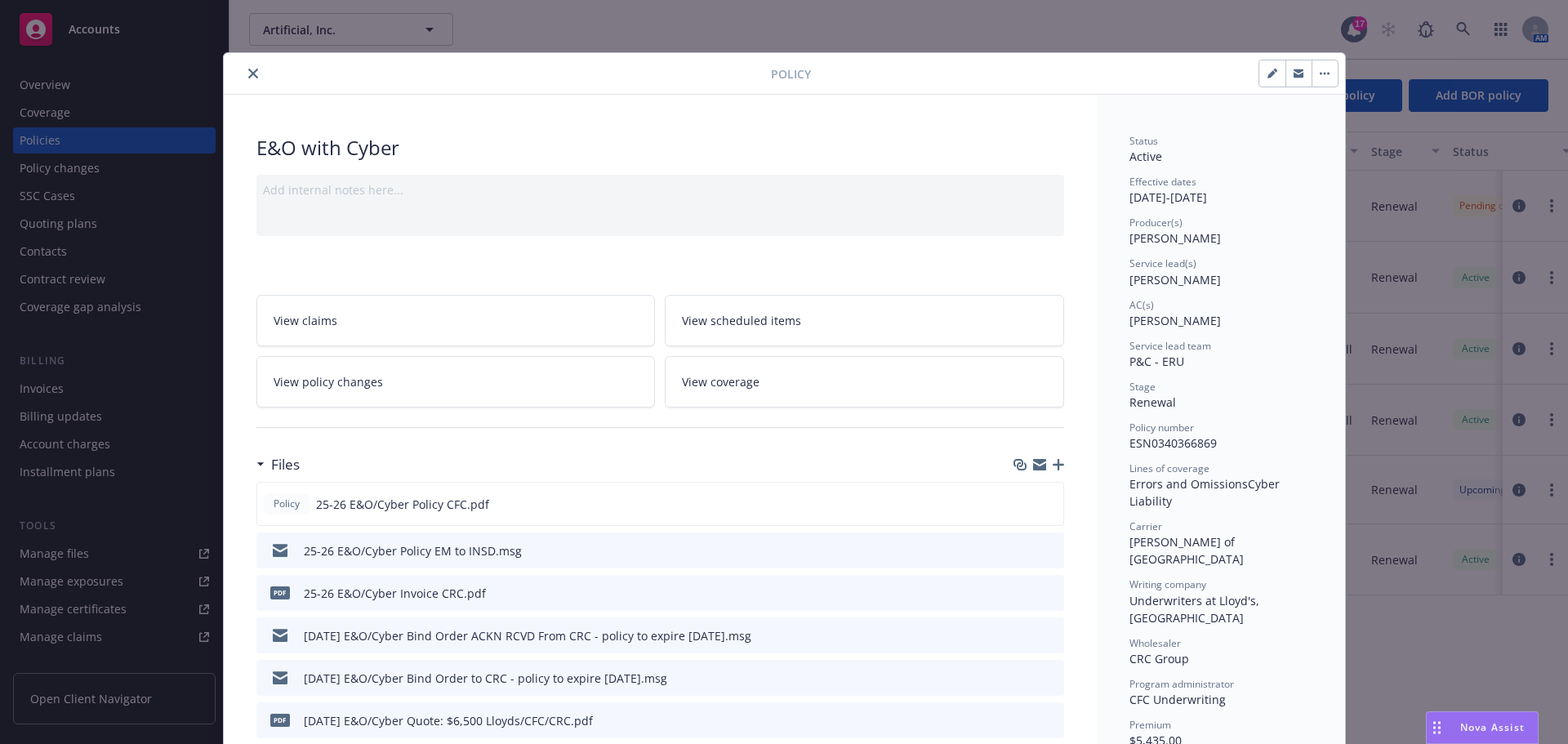
click at [248, 74] on icon "close" at bounding box center [253, 73] width 10 height 10
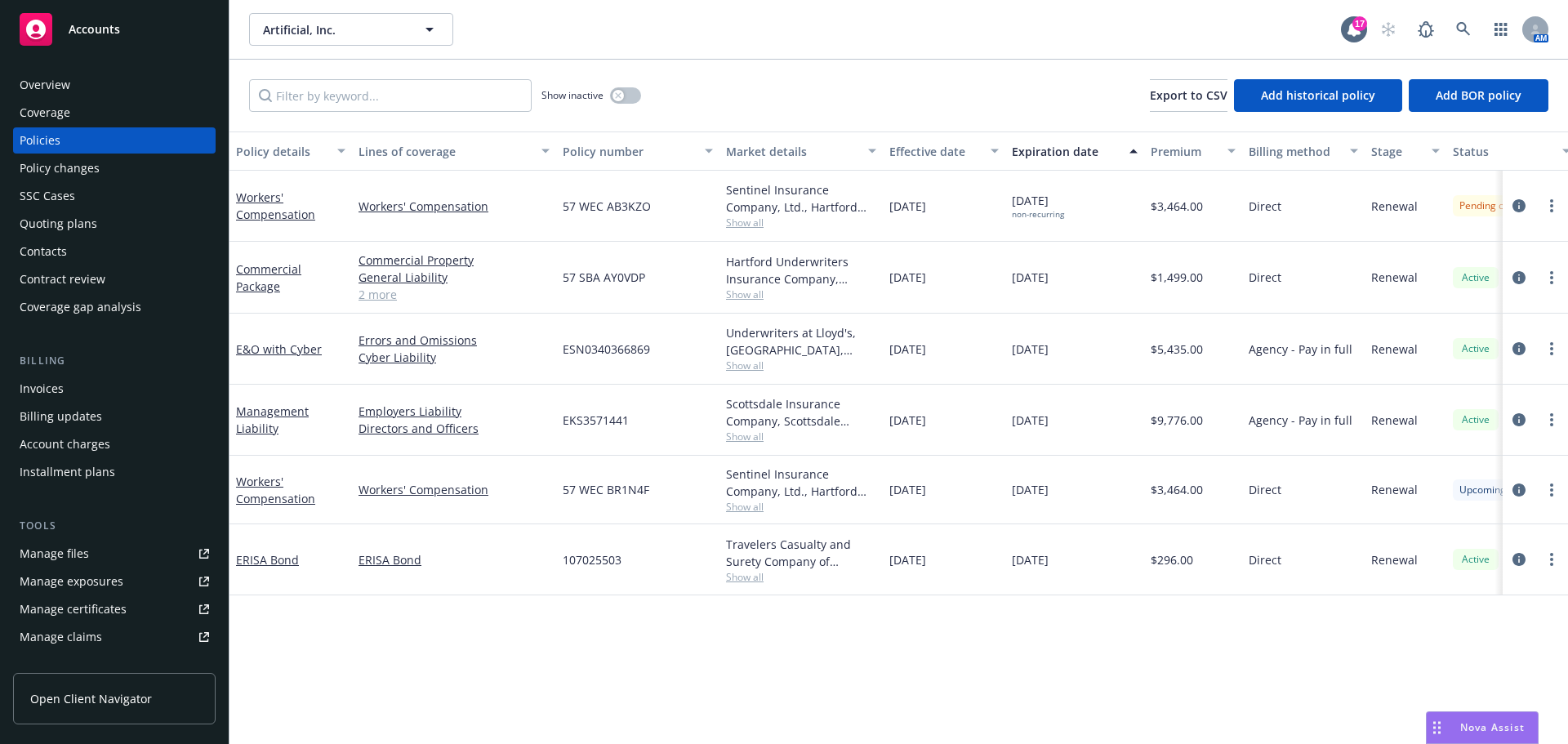
click at [755, 363] on span "Show all" at bounding box center [800, 365] width 150 height 14
click at [296, 344] on link "E&O with Cyber" at bounding box center [279, 349] width 85 height 15
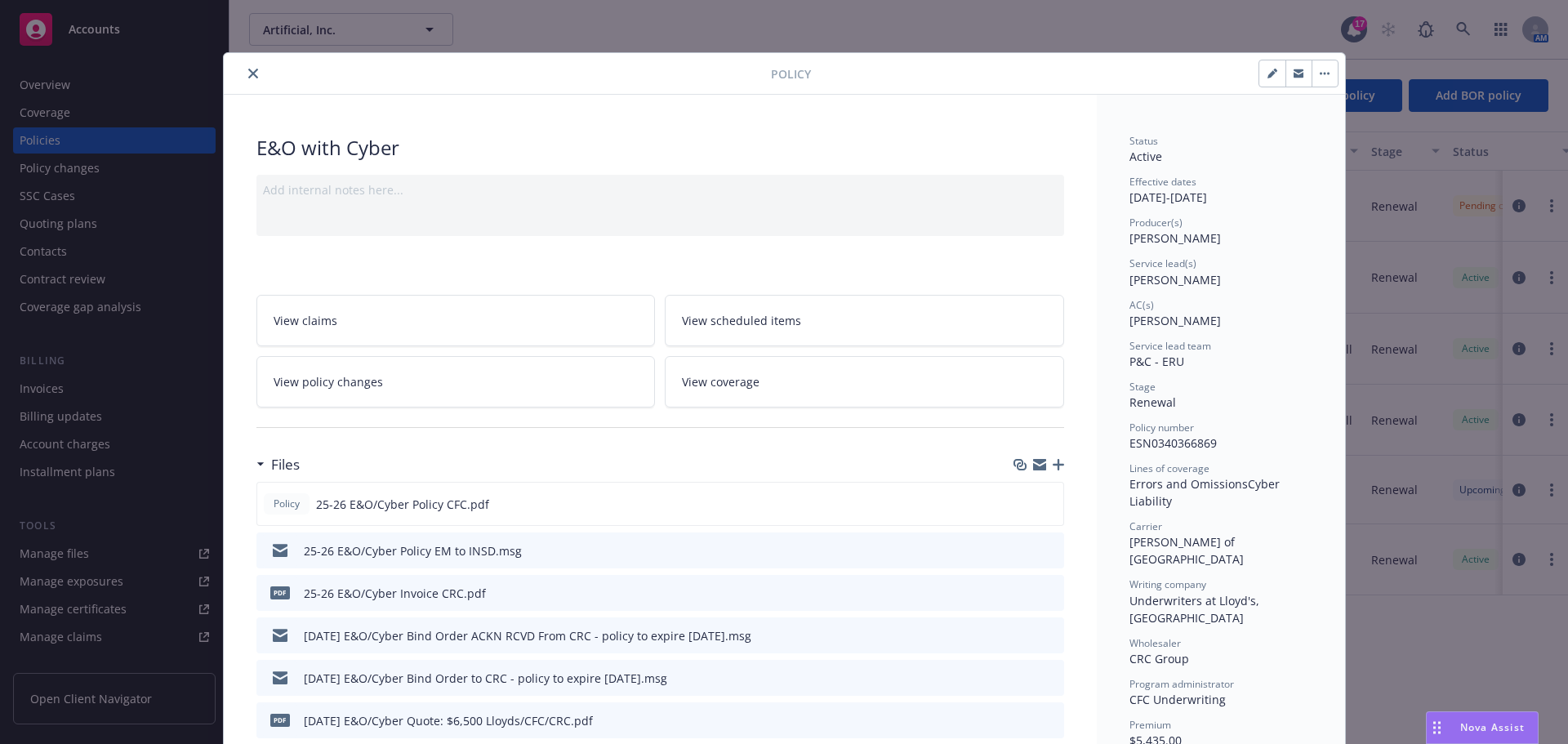
click at [1041, 636] on icon "preview file" at bounding box center [1048, 634] width 15 height 12
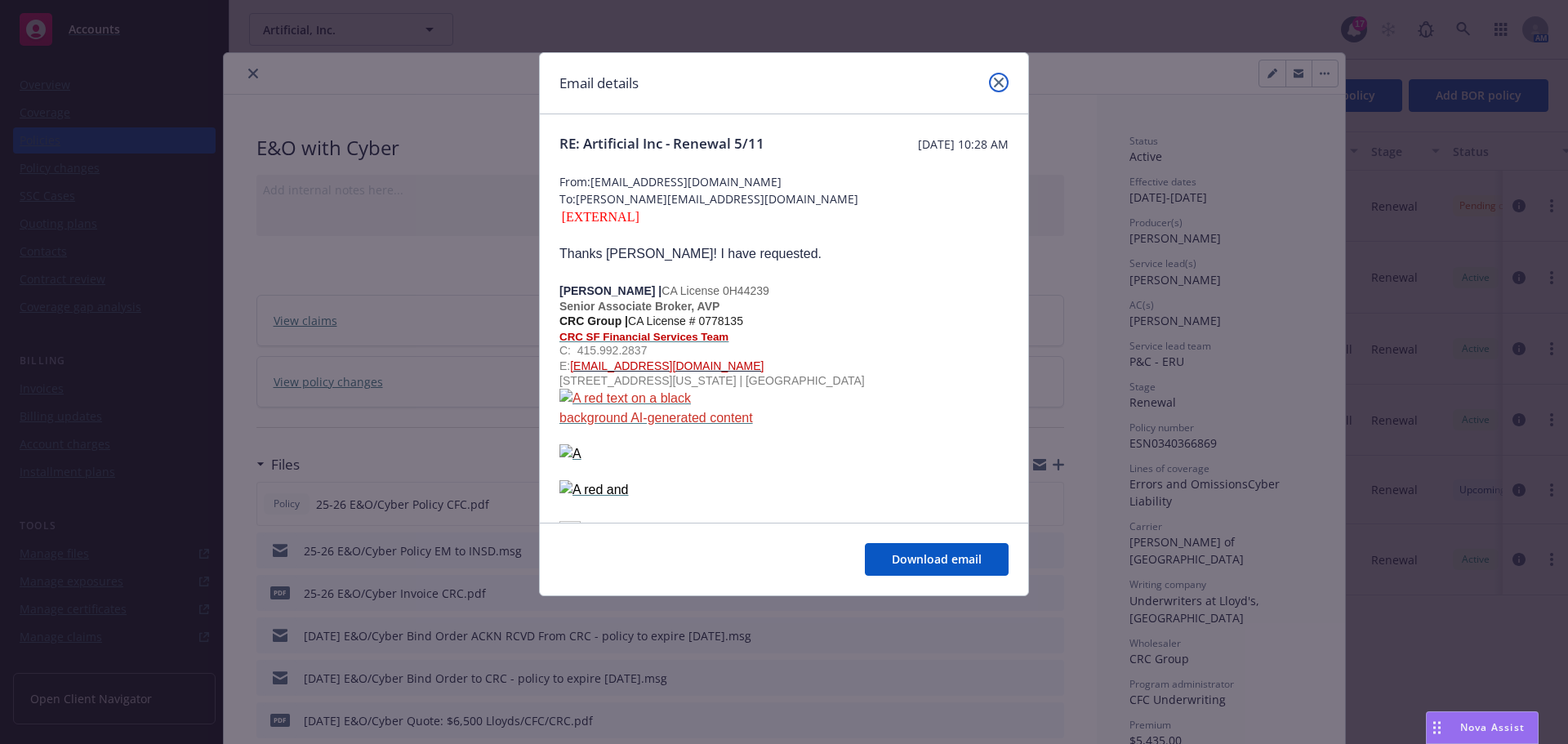
drag, startPoint x: 999, startPoint y: 85, endPoint x: 950, endPoint y: 138, distance: 72.2
click at [999, 84] on icon "close" at bounding box center [998, 82] width 10 height 10
